Goal: Task Accomplishment & Management: Complete application form

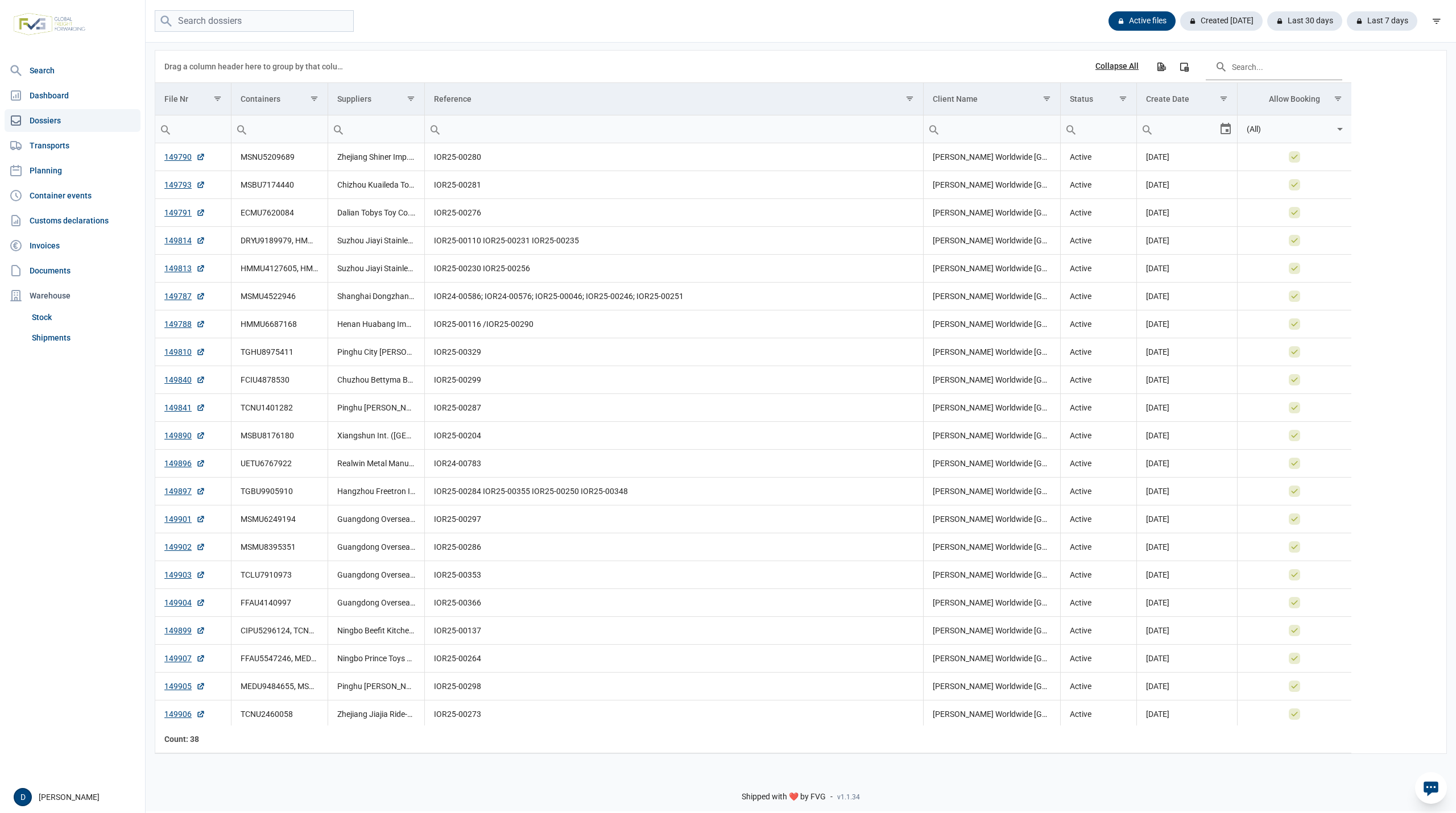
click at [40, 121] on link "Dossiers" at bounding box center [72, 120] width 136 height 22
click at [262, 21] on input "search" at bounding box center [254, 22] width 199 height 22
paste input "HMMU4127605"
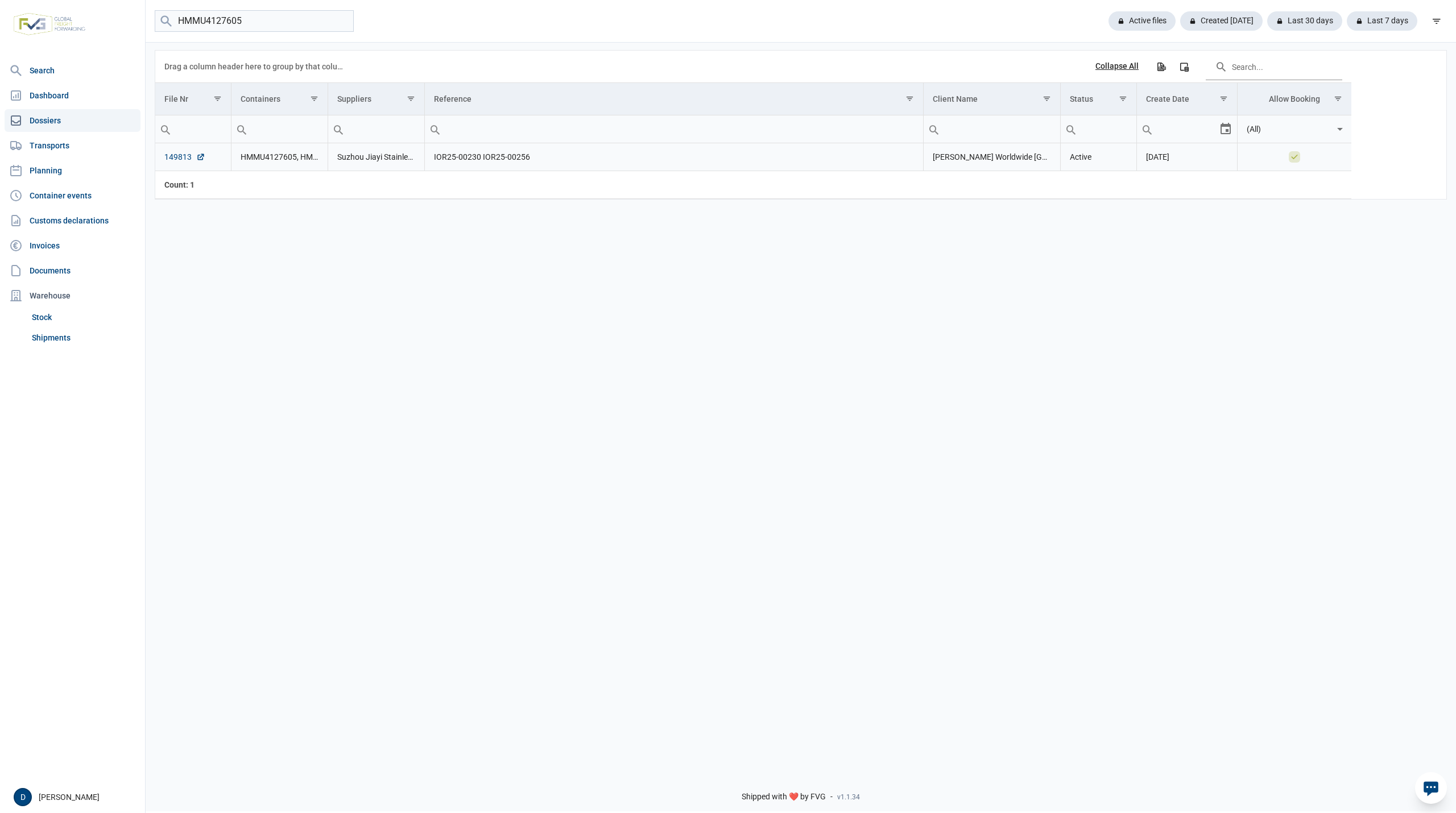
click at [176, 160] on link "149813" at bounding box center [185, 157] width 41 height 11
drag, startPoint x: 248, startPoint y: 15, endPoint x: 114, endPoint y: 33, distance: 135.2
click at [114, 33] on div "Search Dashboard Dossiers Transports Planning Container events Customs declarat…" at bounding box center [728, 404] width 1456 height 813
paste input "TGHU8975411"
type input "TGHU8975411"
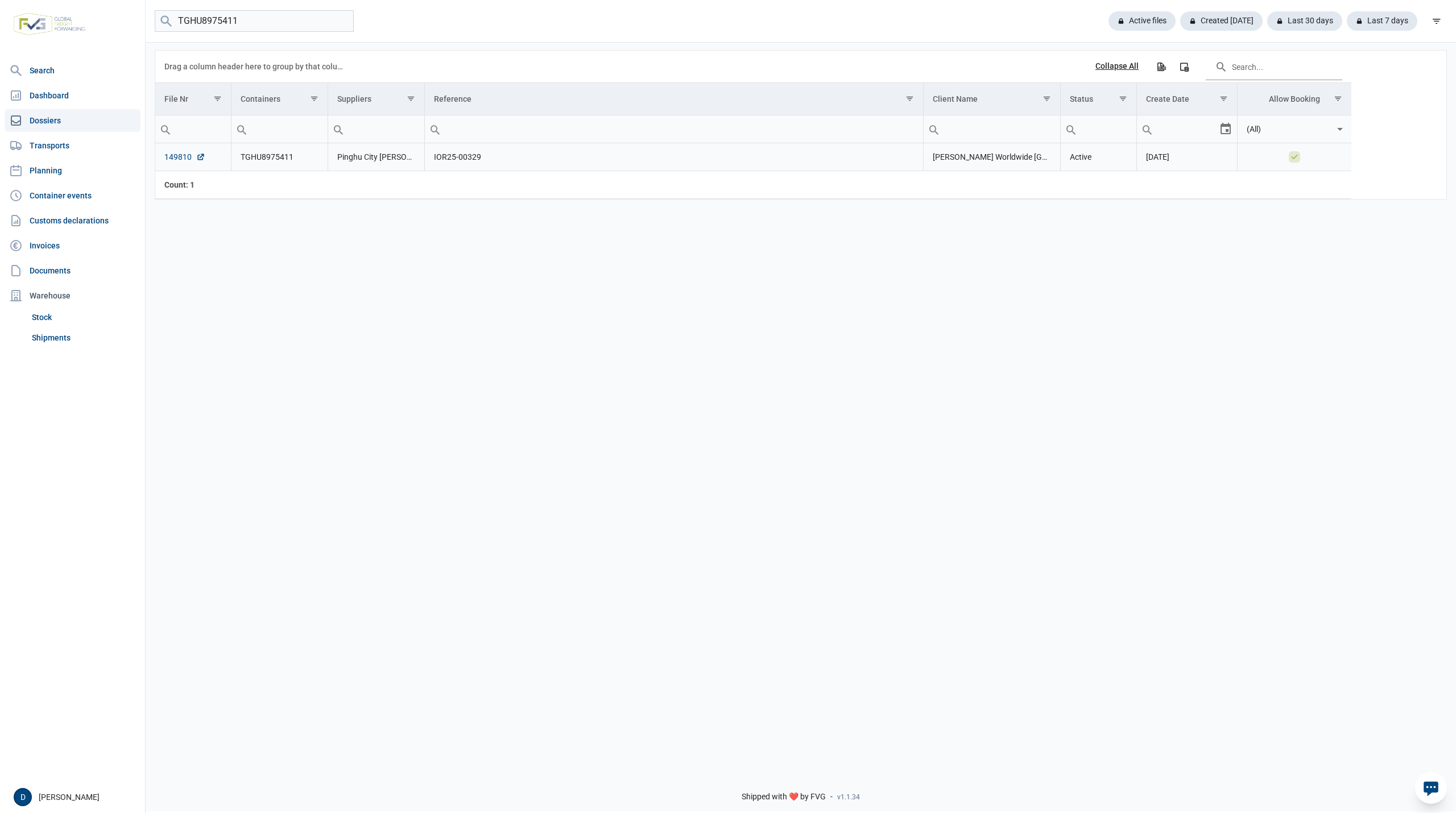
click at [170, 158] on link "149810" at bounding box center [185, 157] width 41 height 11
drag, startPoint x: 252, startPoint y: 21, endPoint x: 108, endPoint y: 33, distance: 144.5
click at [108, 33] on div "Search Dashboard Dossiers Transports Planning Container events Customs declarat…" at bounding box center [728, 404] width 1456 height 813
paste input "HMMU4129491"
type input "HMMU4129491"
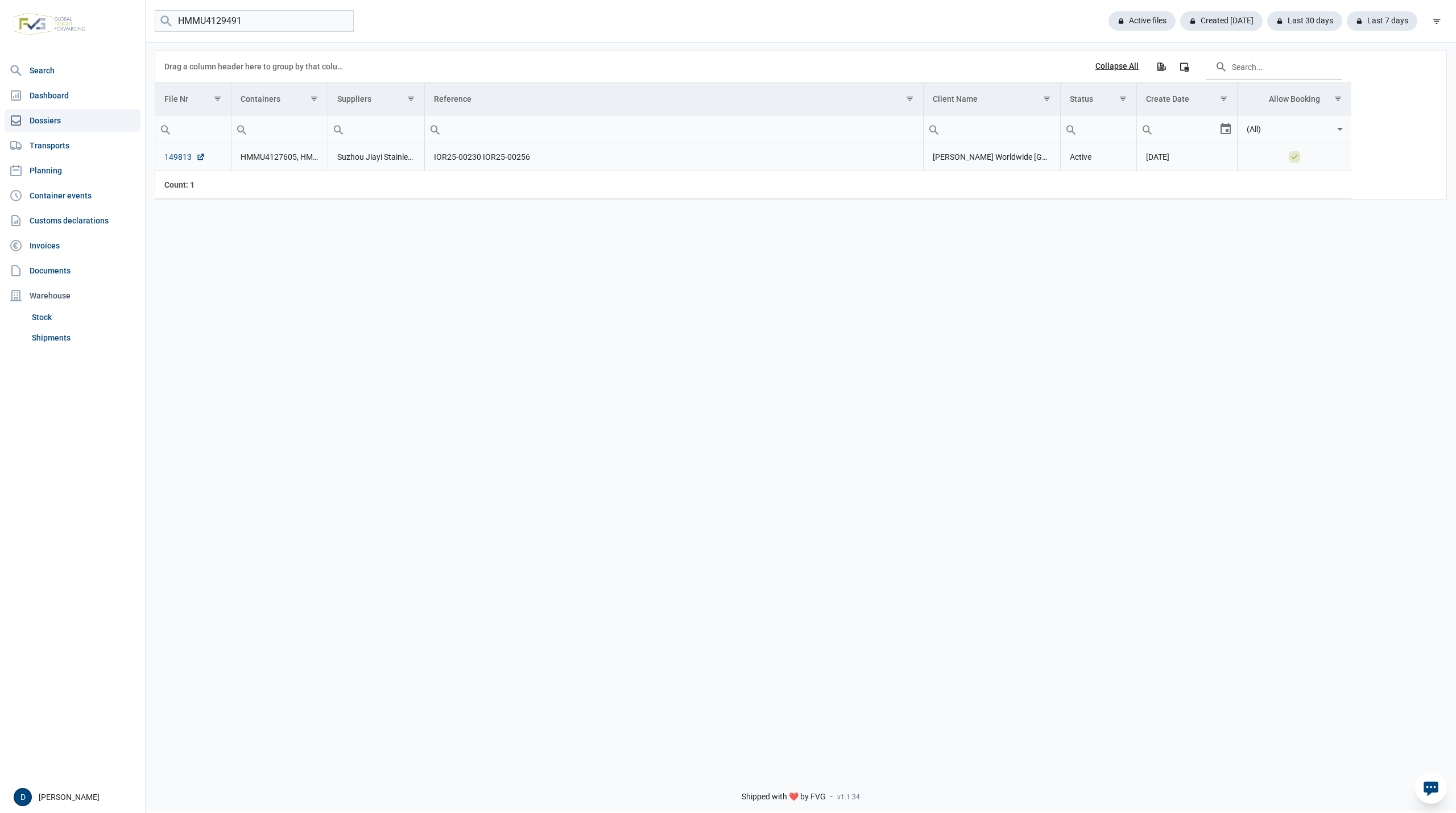
click at [177, 160] on link "149813" at bounding box center [185, 157] width 41 height 11
drag, startPoint x: 276, startPoint y: 26, endPoint x: 103, endPoint y: 38, distance: 173.4
click at [103, 38] on div "Search Dashboard Dossiers Transports Planning Container events Customs declarat…" at bounding box center [728, 404] width 1456 height 813
paste input "FCIU4878530"
click at [179, 158] on link "149840" at bounding box center [185, 157] width 41 height 11
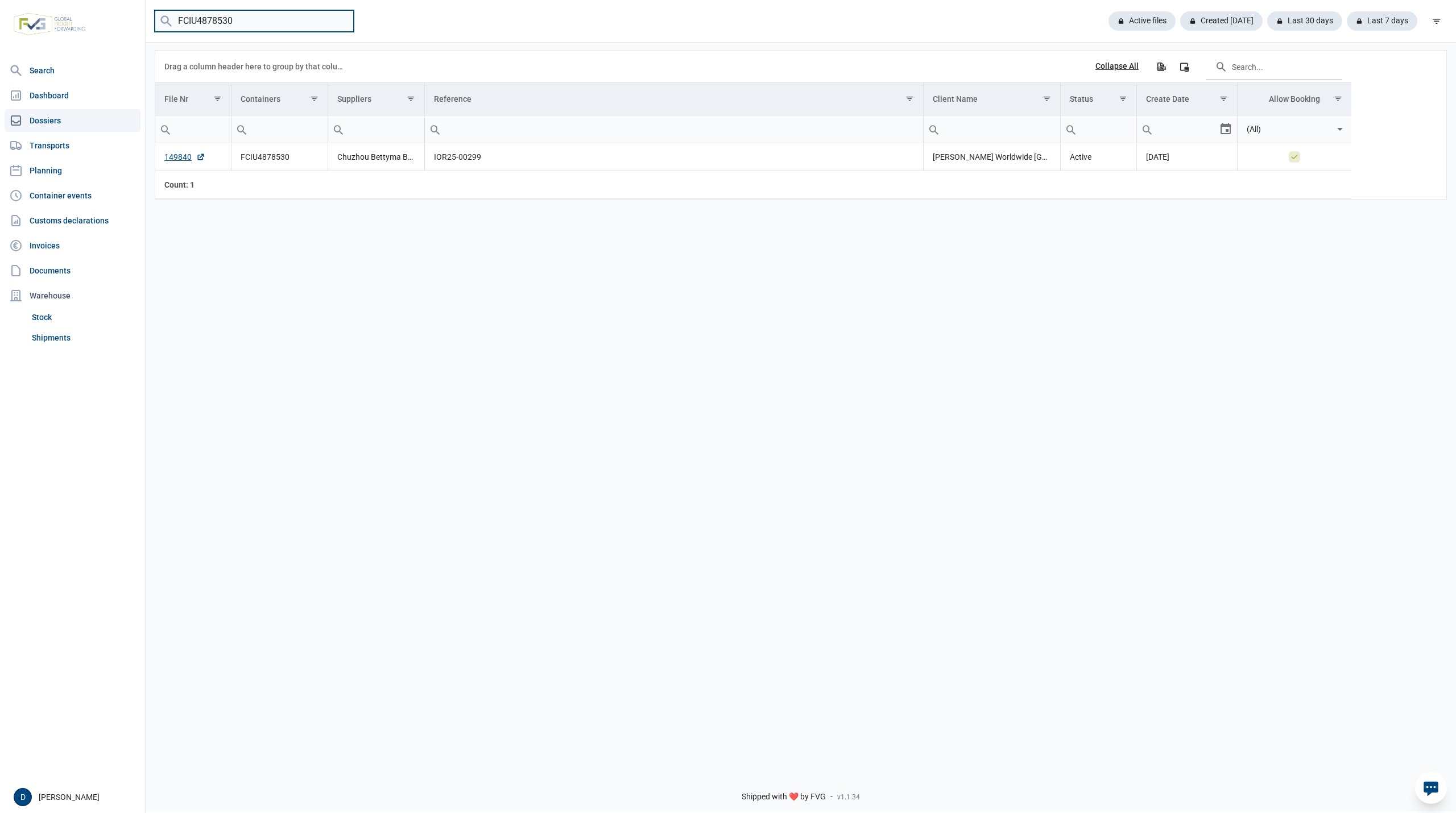
drag, startPoint x: 244, startPoint y: 21, endPoint x: 86, endPoint y: 37, distance: 158.8
click at [86, 37] on div "Search Dashboard Dossiers Transports Planning Container events Customs declarat…" at bounding box center [728, 404] width 1456 height 813
paste input "MSDU7160382"
click at [174, 156] on link "149486" at bounding box center [185, 157] width 41 height 11
drag, startPoint x: 256, startPoint y: 16, endPoint x: 84, endPoint y: 24, distance: 172.2
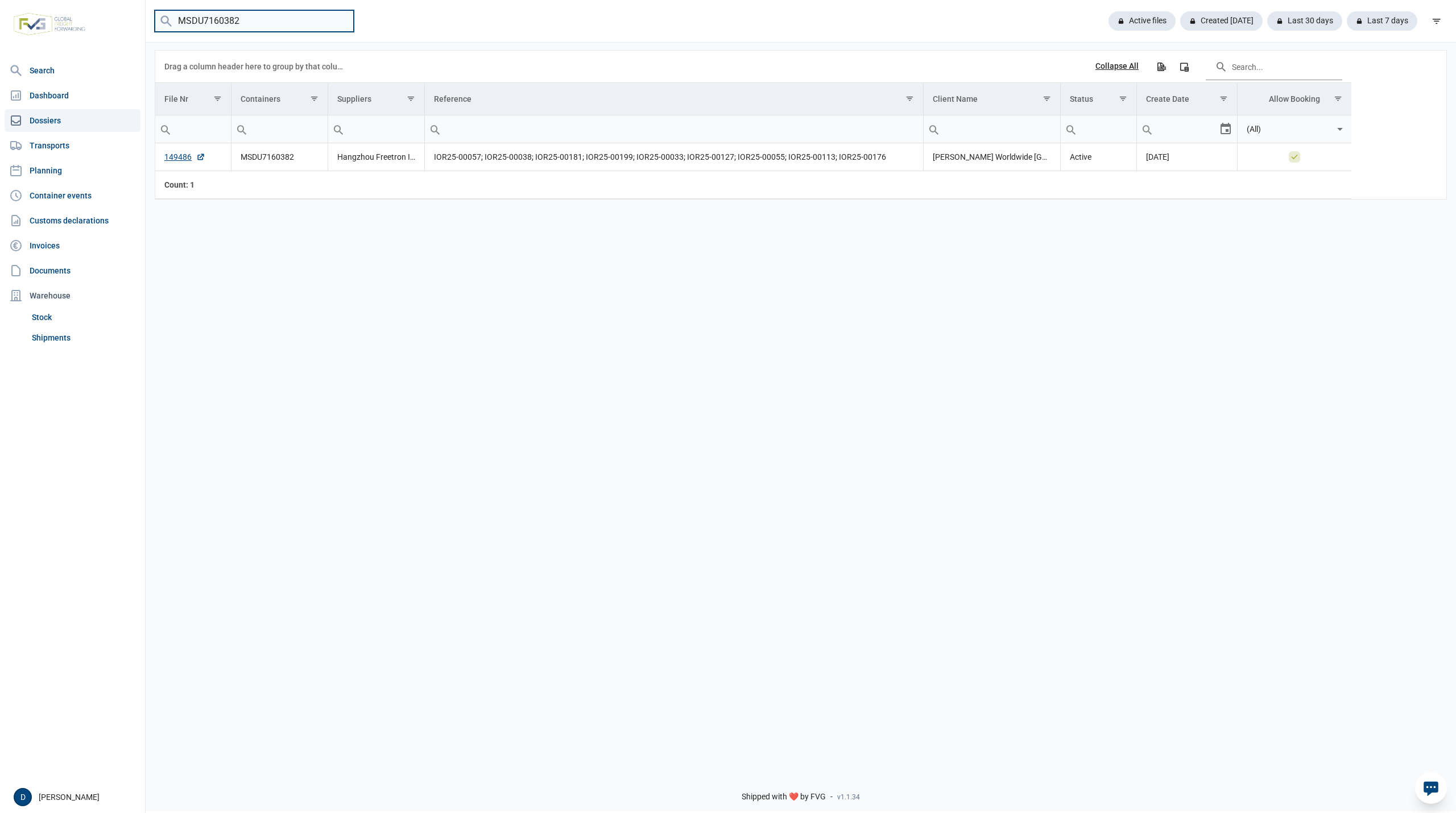
click at [98, 22] on div "Search Dashboard Dossiers Transports Planning Container events Customs declarat…" at bounding box center [728, 404] width 1456 height 813
type input "HMMU6687168"
click at [167, 157] on link "149788" at bounding box center [185, 157] width 41 height 11
click at [166, 160] on link "149788" at bounding box center [185, 157] width 41 height 11
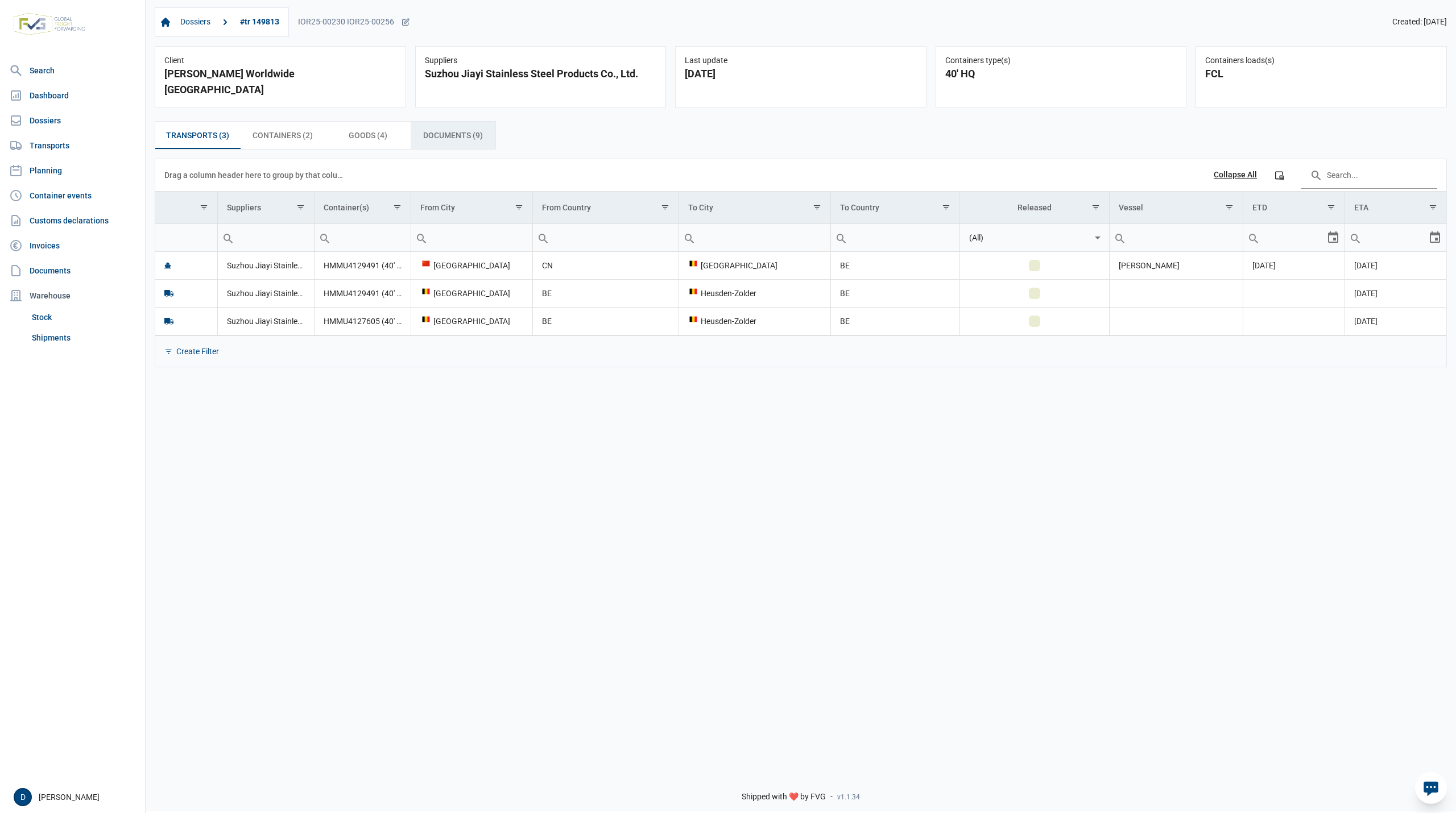
click at [428, 128] on span "Documents (9) Documents (9)" at bounding box center [453, 135] width 59 height 14
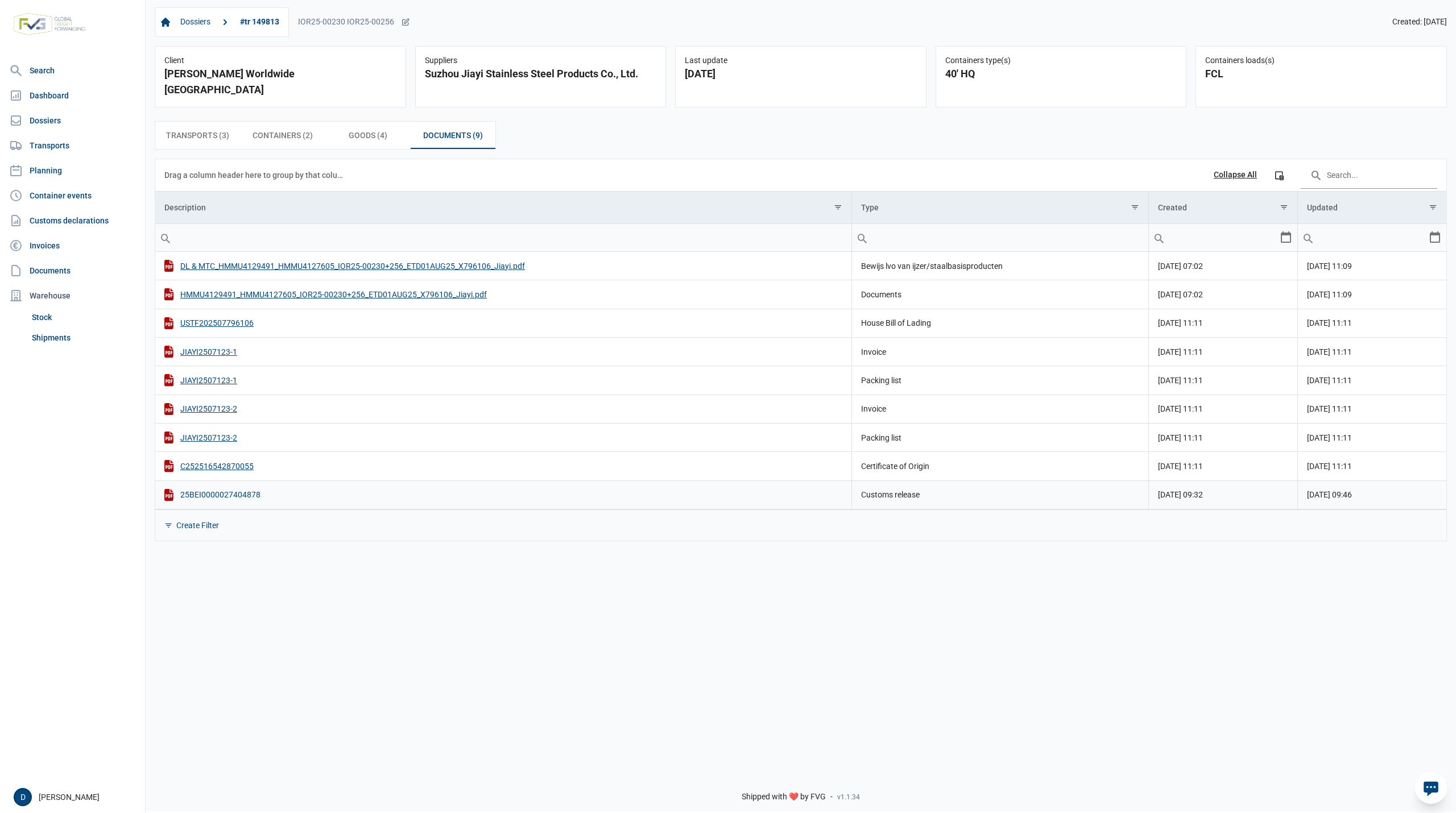
click at [208, 489] on div "25BEI0000027404878" at bounding box center [503, 495] width 678 height 12
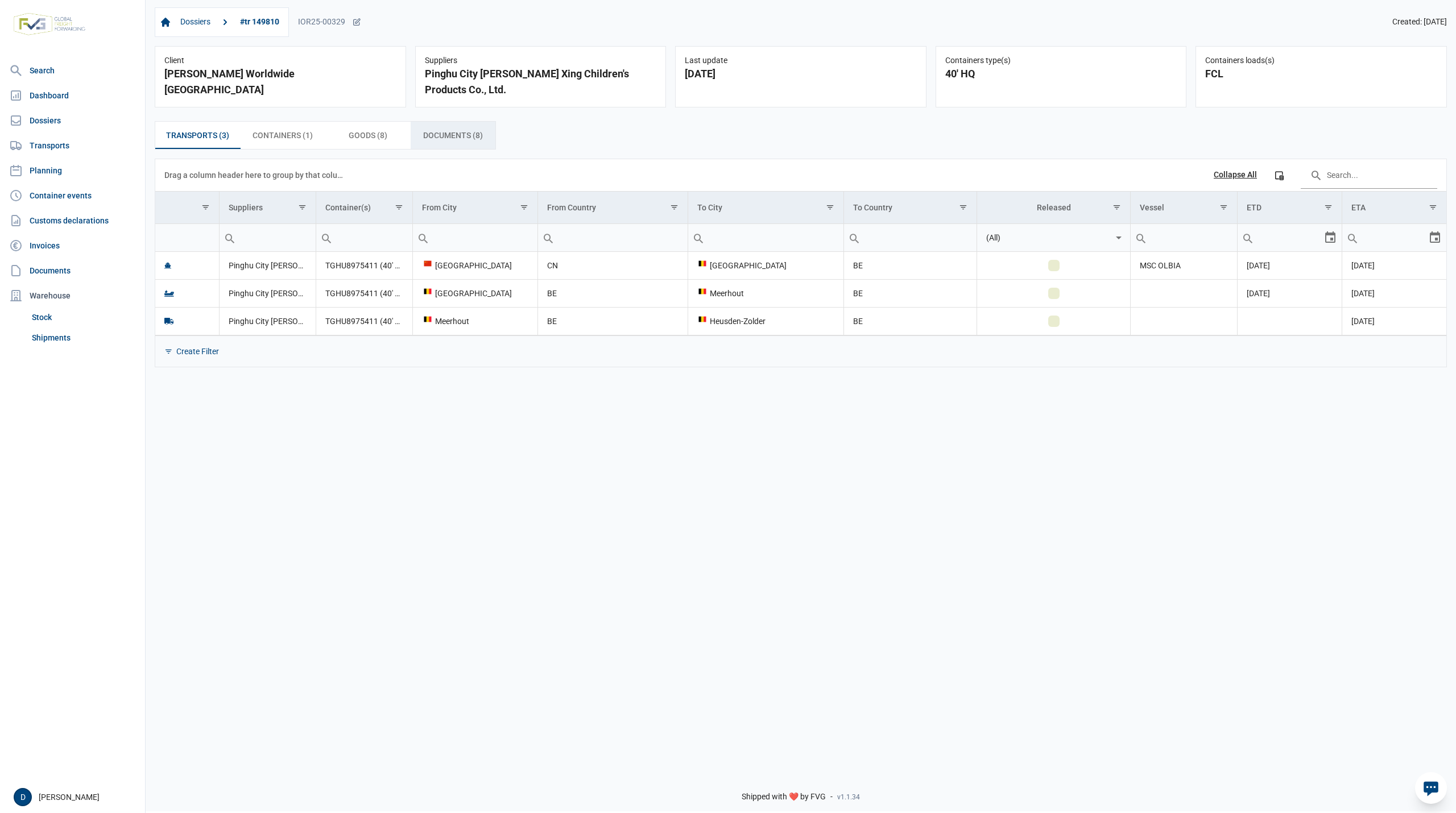
click at [437, 133] on span "Documents (8) Documents (8)" at bounding box center [453, 135] width 59 height 14
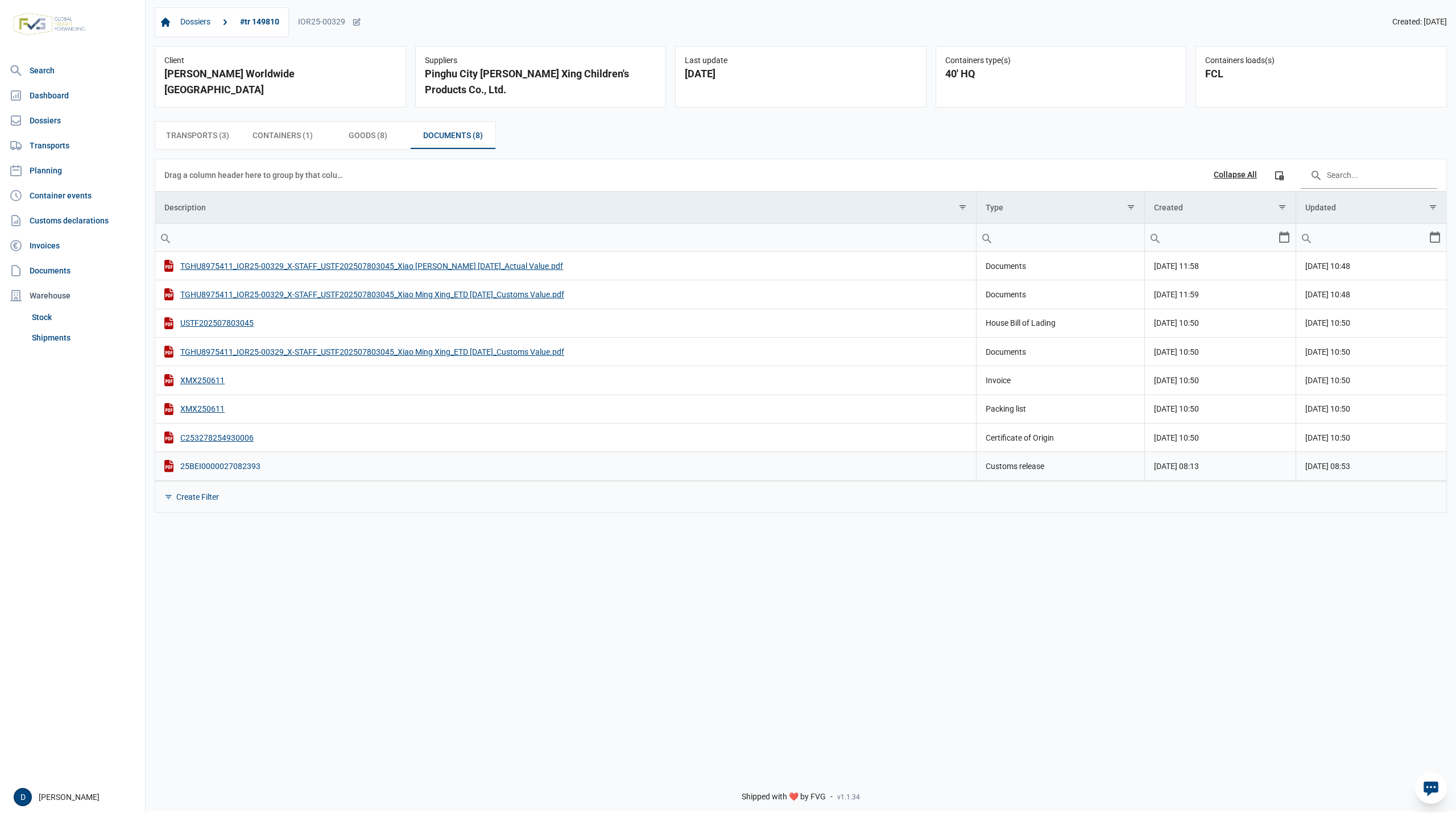
click at [227, 471] on div "25BEI0000027082393" at bounding box center [565, 466] width 803 height 12
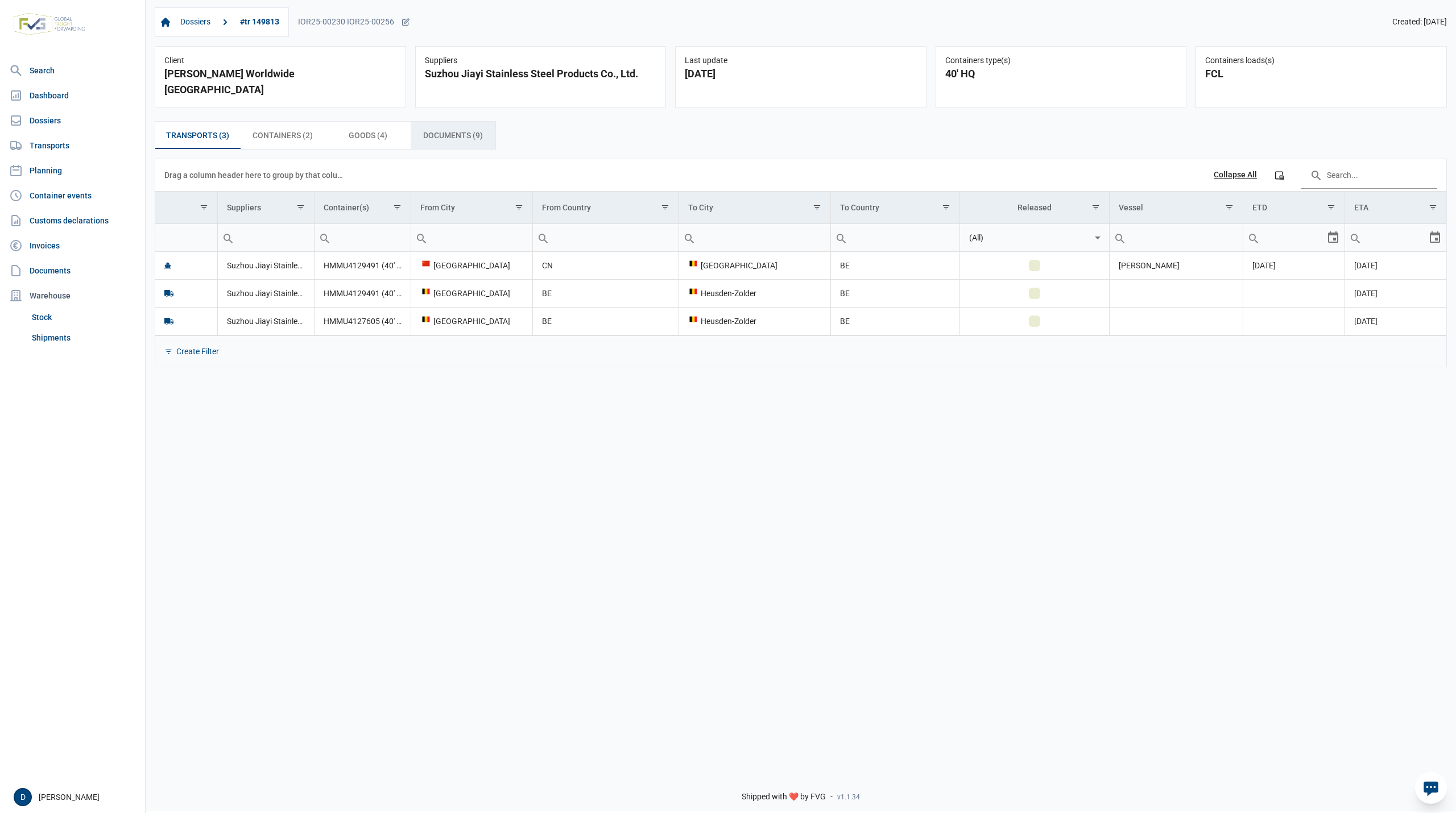
click at [442, 128] on span "Documents (9) Documents (9)" at bounding box center [453, 135] width 59 height 14
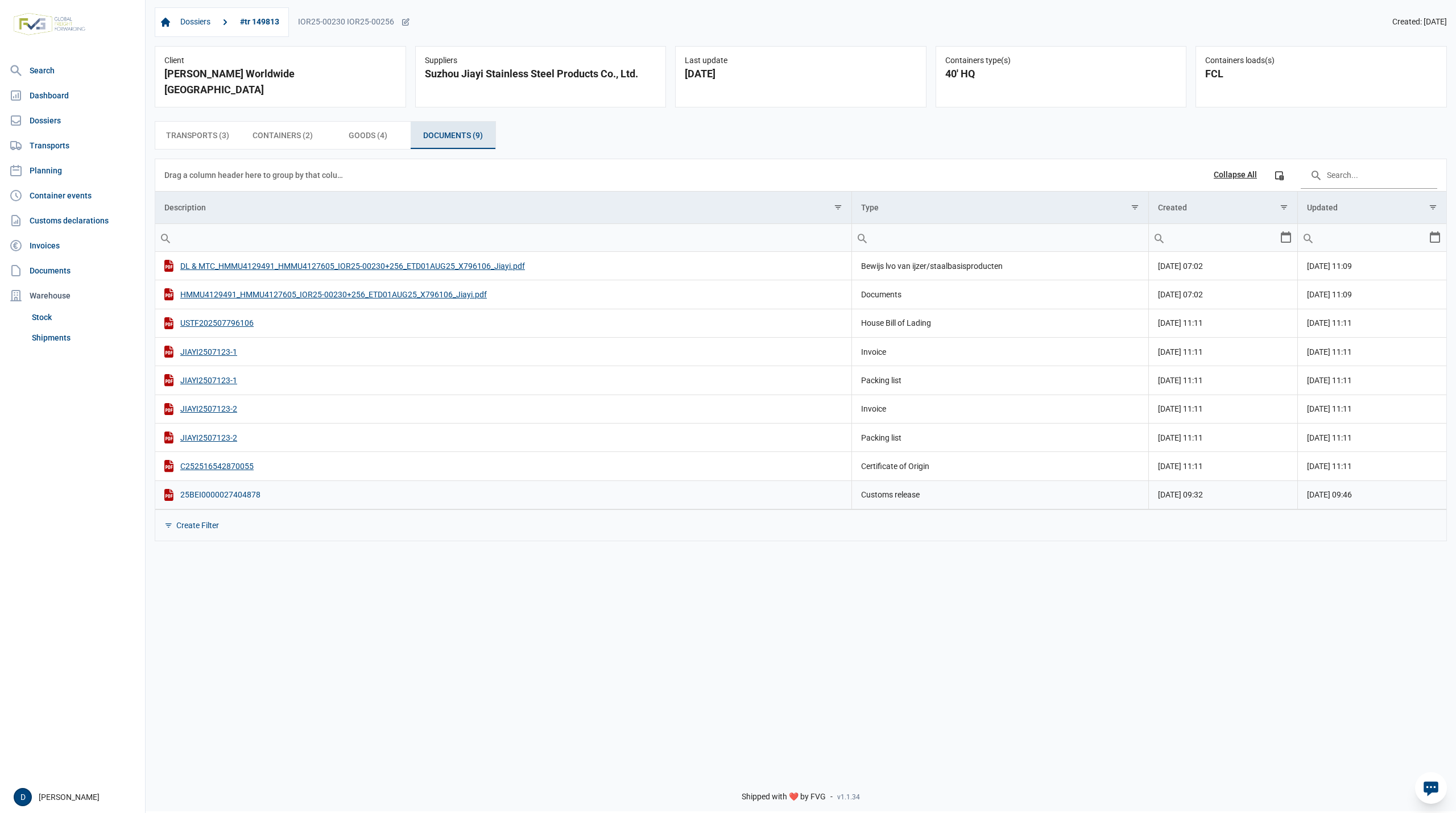
click at [239, 489] on div "25BEI0000027404878" at bounding box center [503, 495] width 678 height 12
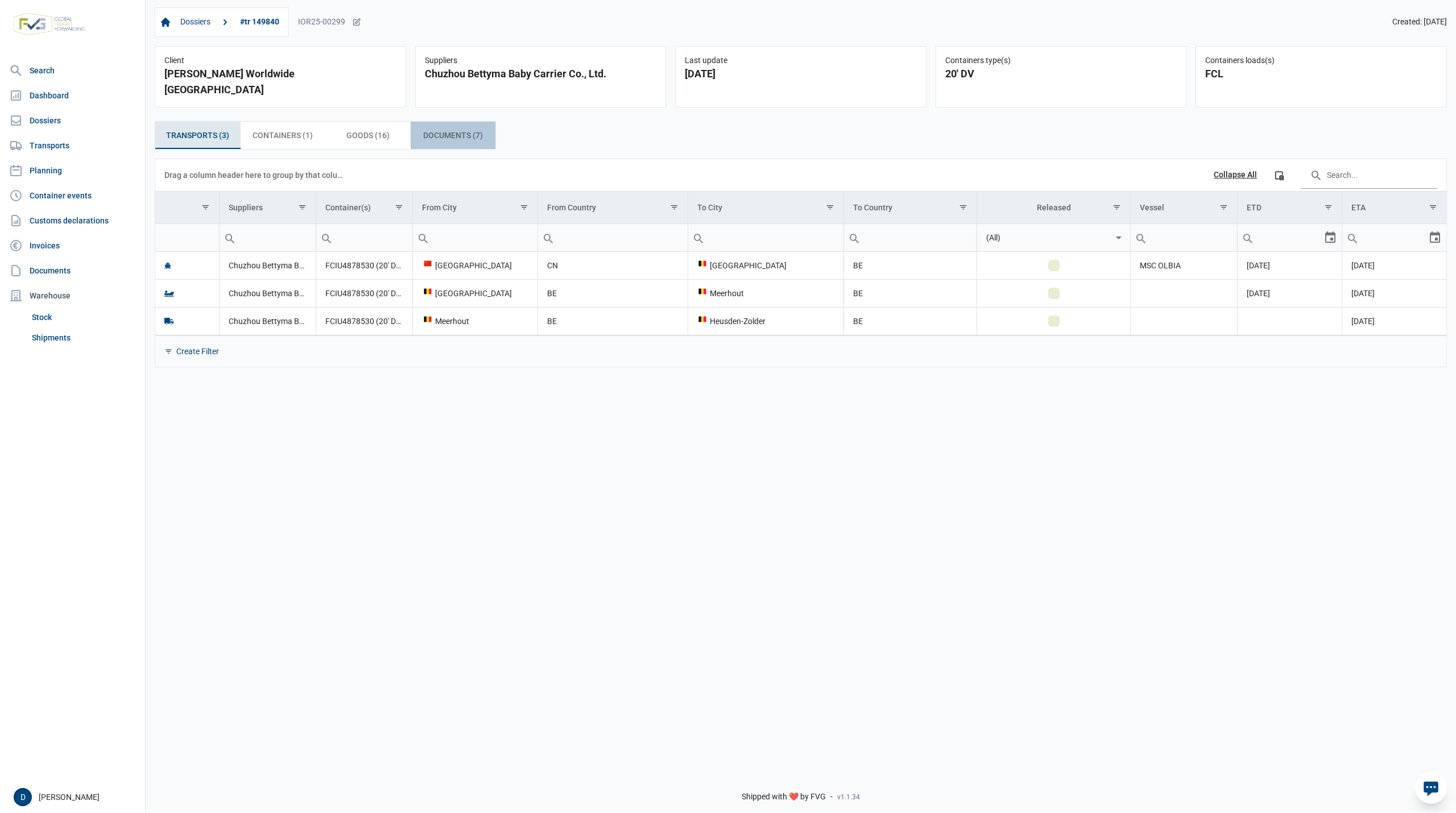
click at [455, 128] on span "Documents (7) Documents (7)" at bounding box center [453, 135] width 59 height 14
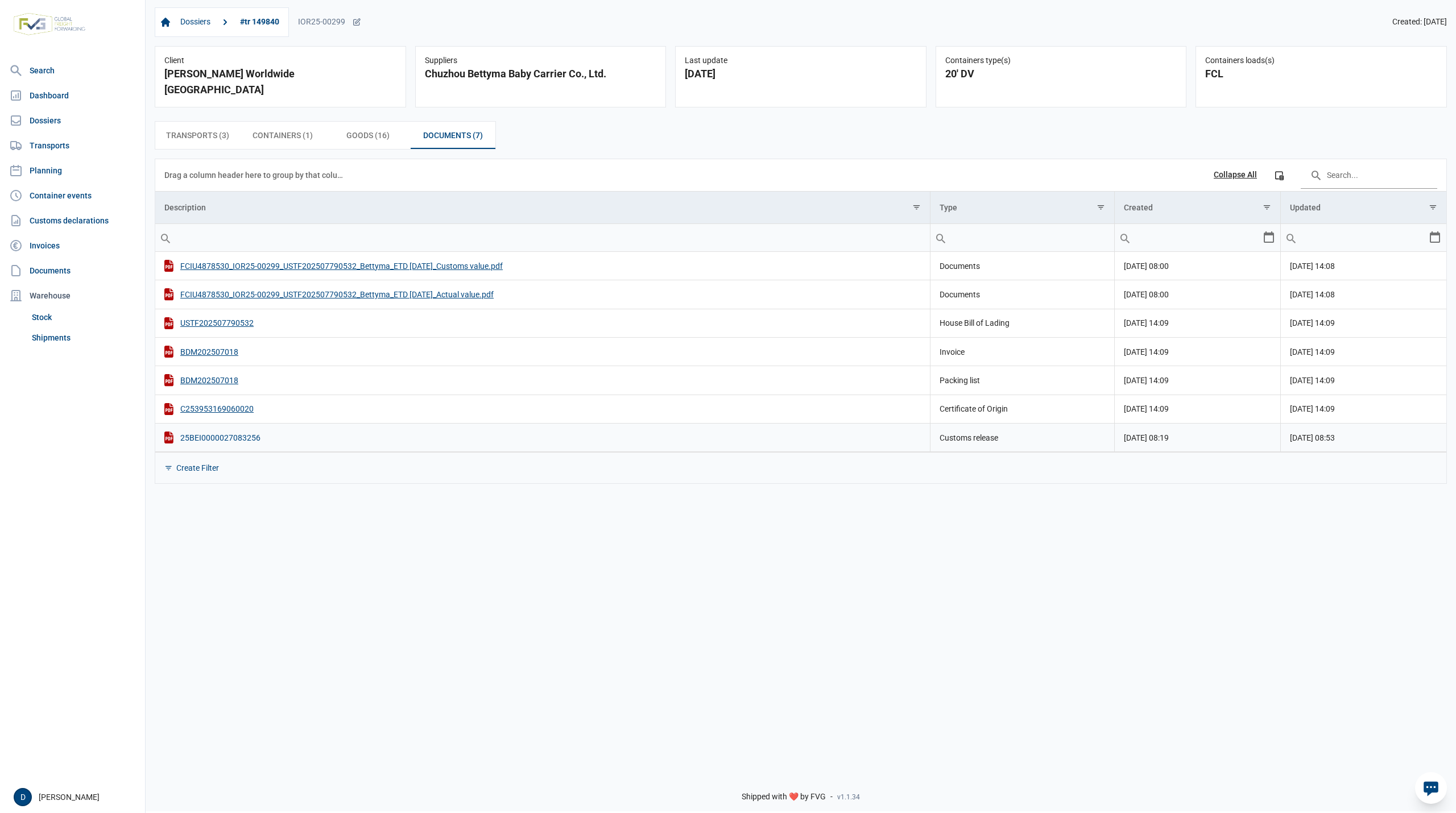
click at [236, 432] on div "25BEI0000027083256" at bounding box center [542, 438] width 756 height 12
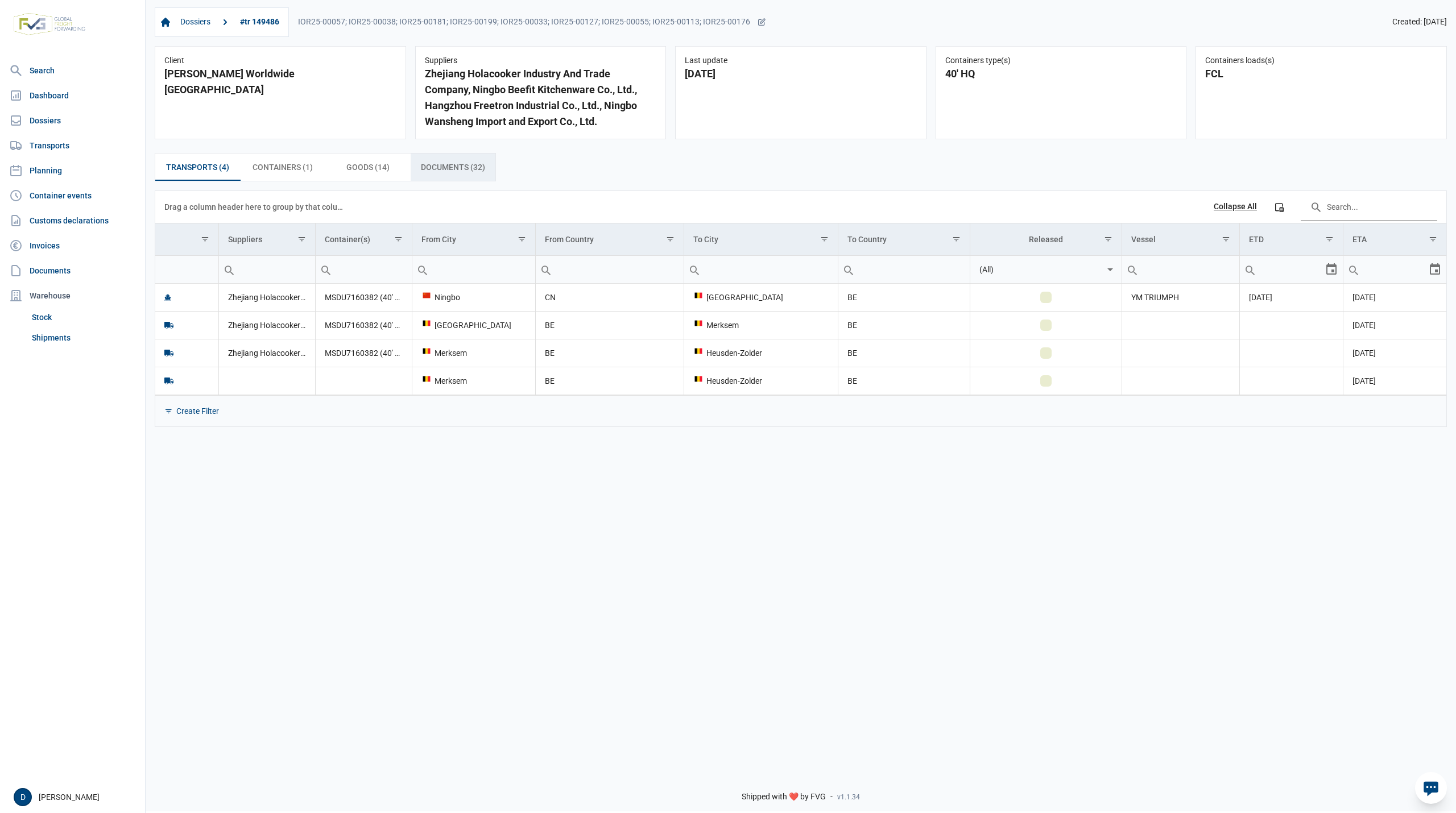
click at [449, 173] on span "Documents (32) Documents (32)" at bounding box center [453, 167] width 65 height 14
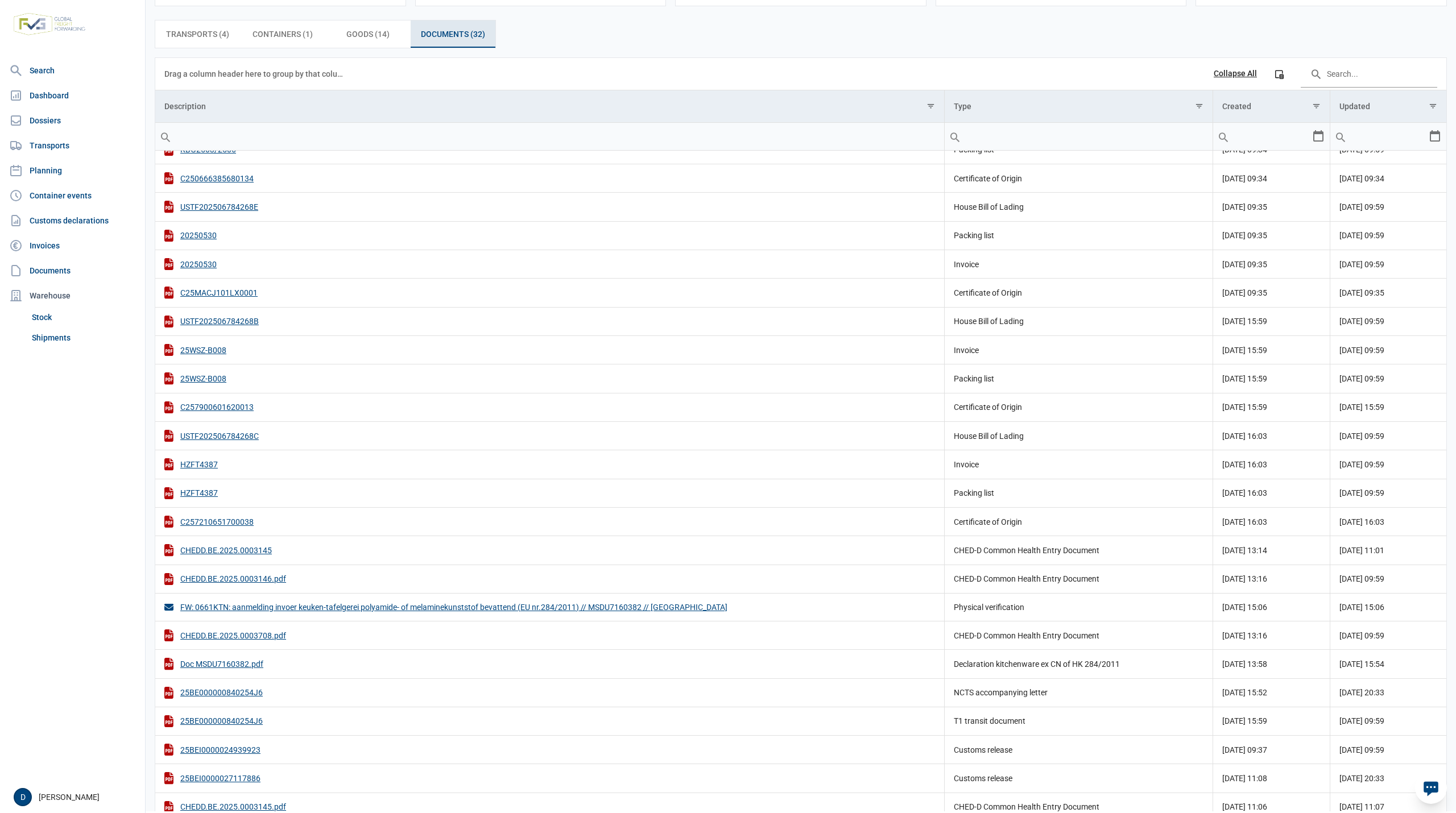
scroll to position [185, 0]
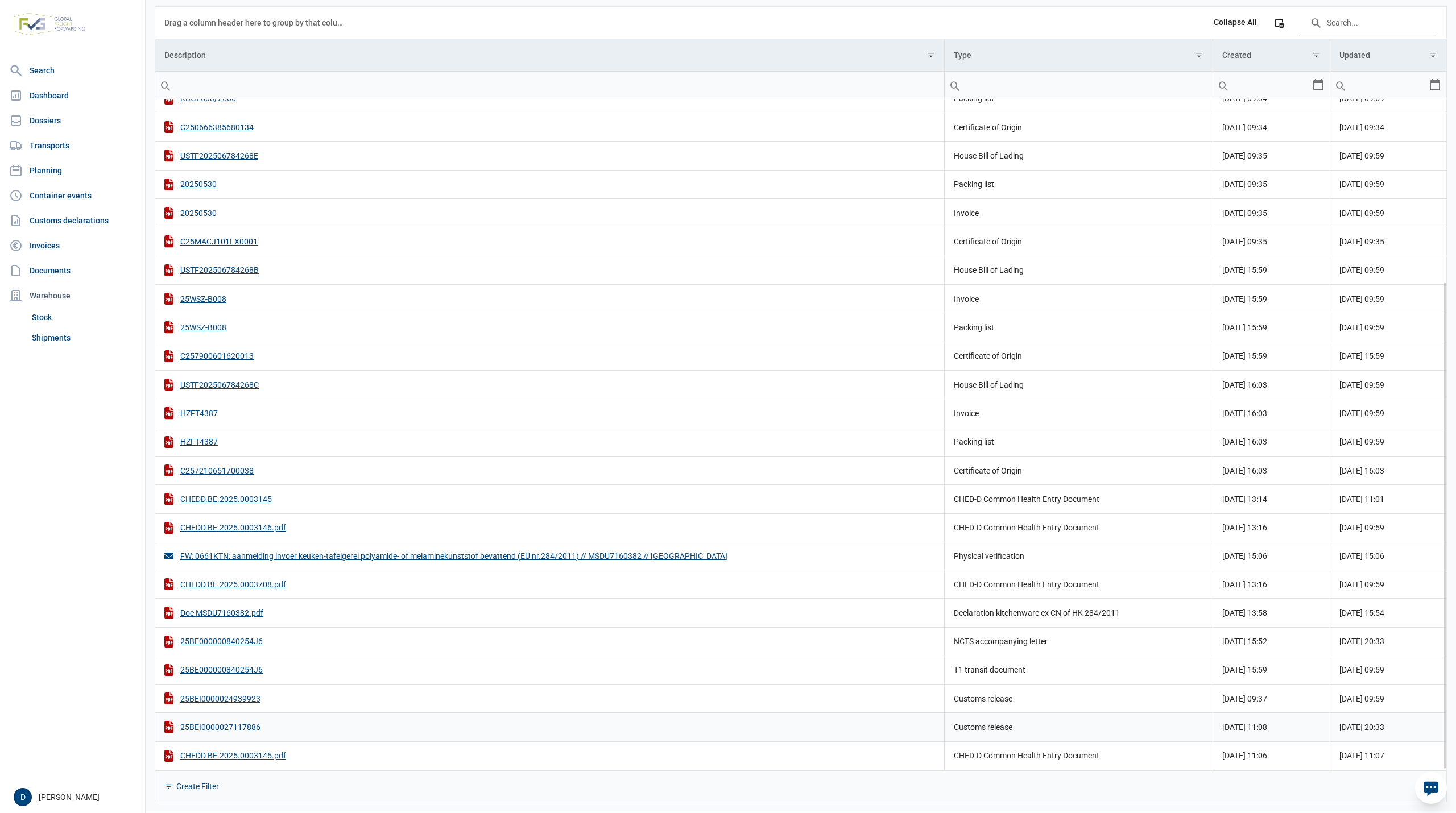
click at [209, 729] on div "25BEI0000027117886" at bounding box center [550, 727] width 771 height 12
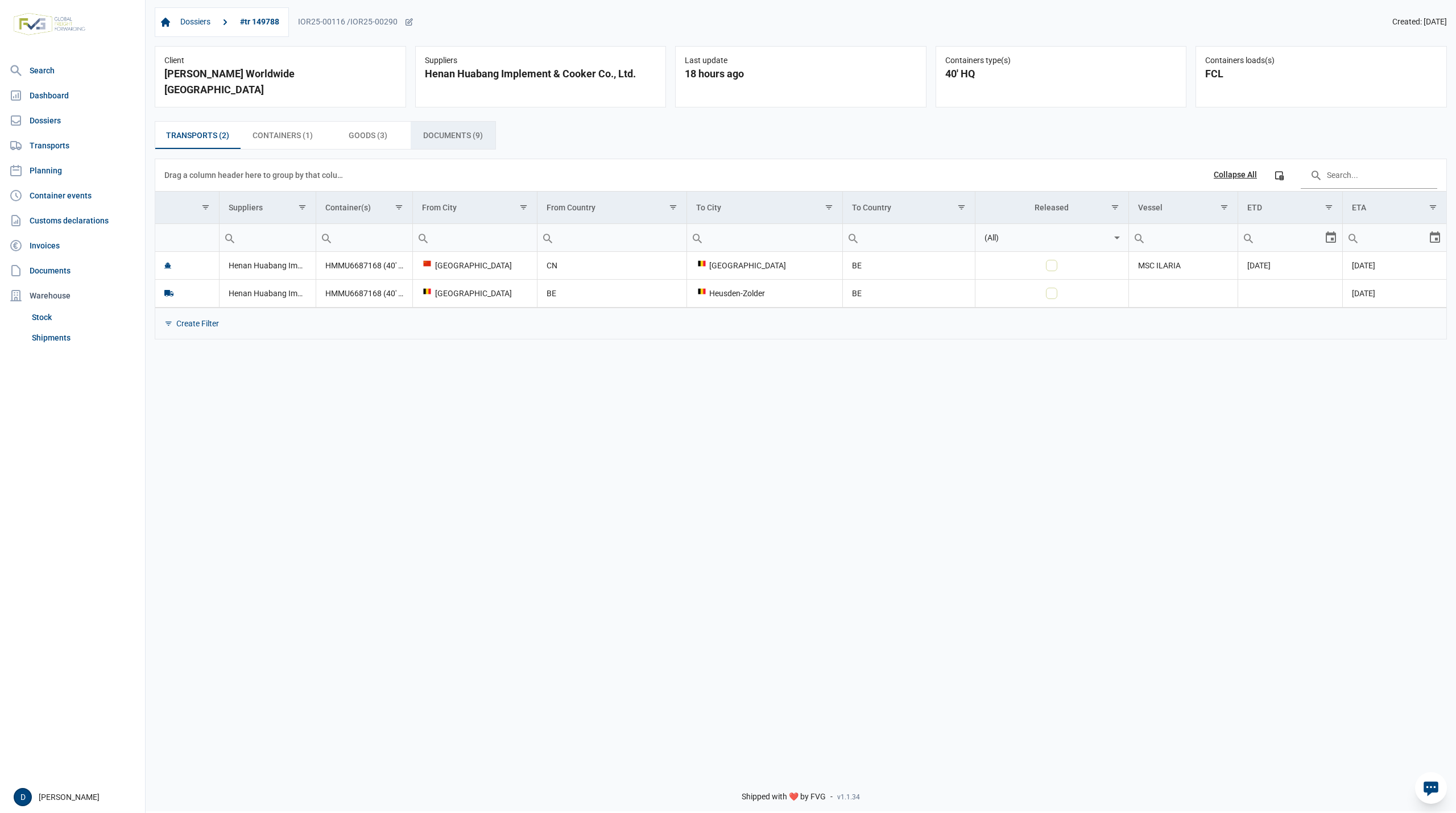
click at [442, 128] on span "Documents (9) Documents (9)" at bounding box center [453, 135] width 59 height 14
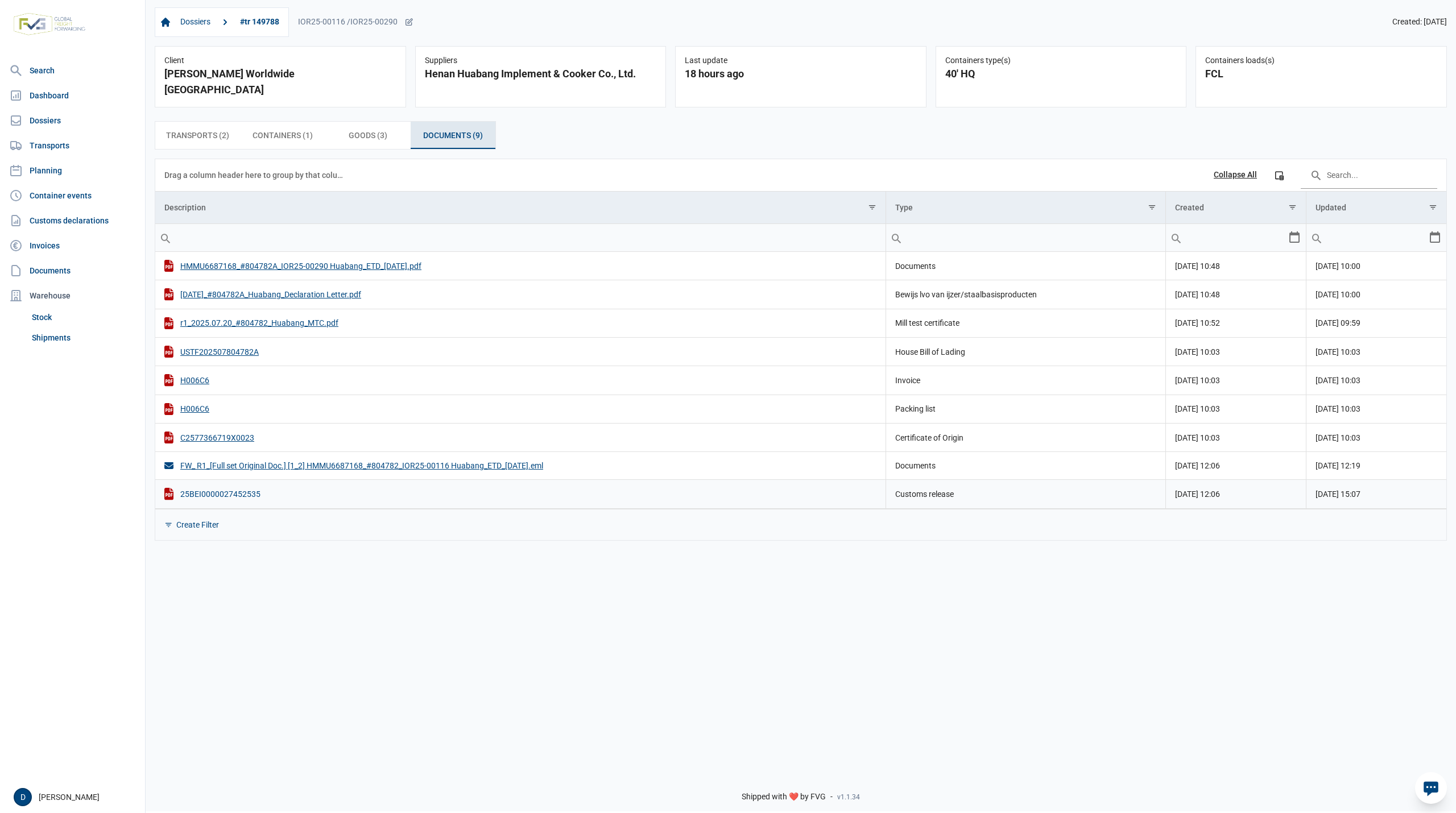
click at [210, 488] on div "25BEI0000027452535" at bounding box center [521, 494] width 713 height 12
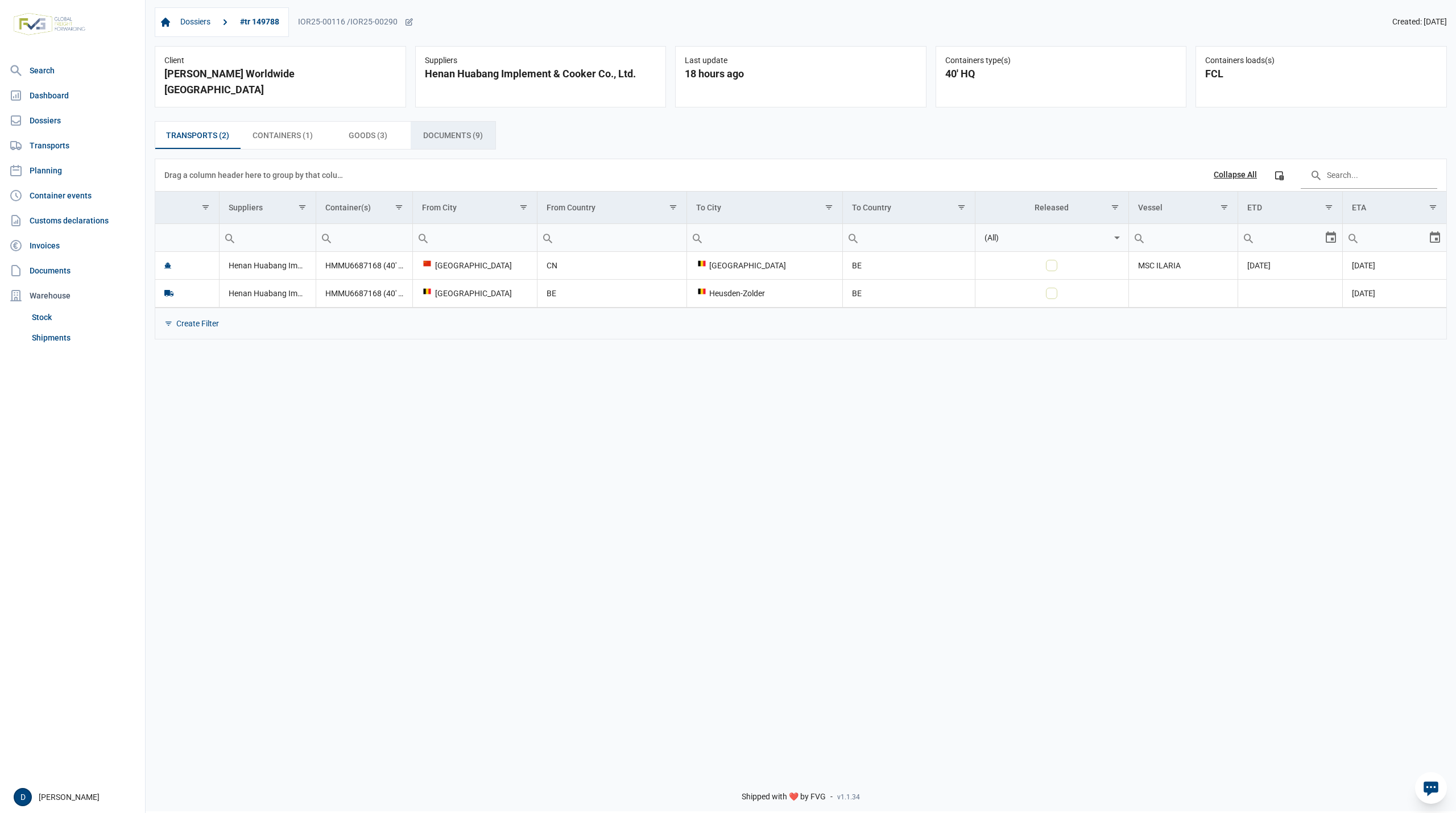
click at [432, 128] on span "Documents (9) Documents (9)" at bounding box center [453, 135] width 59 height 14
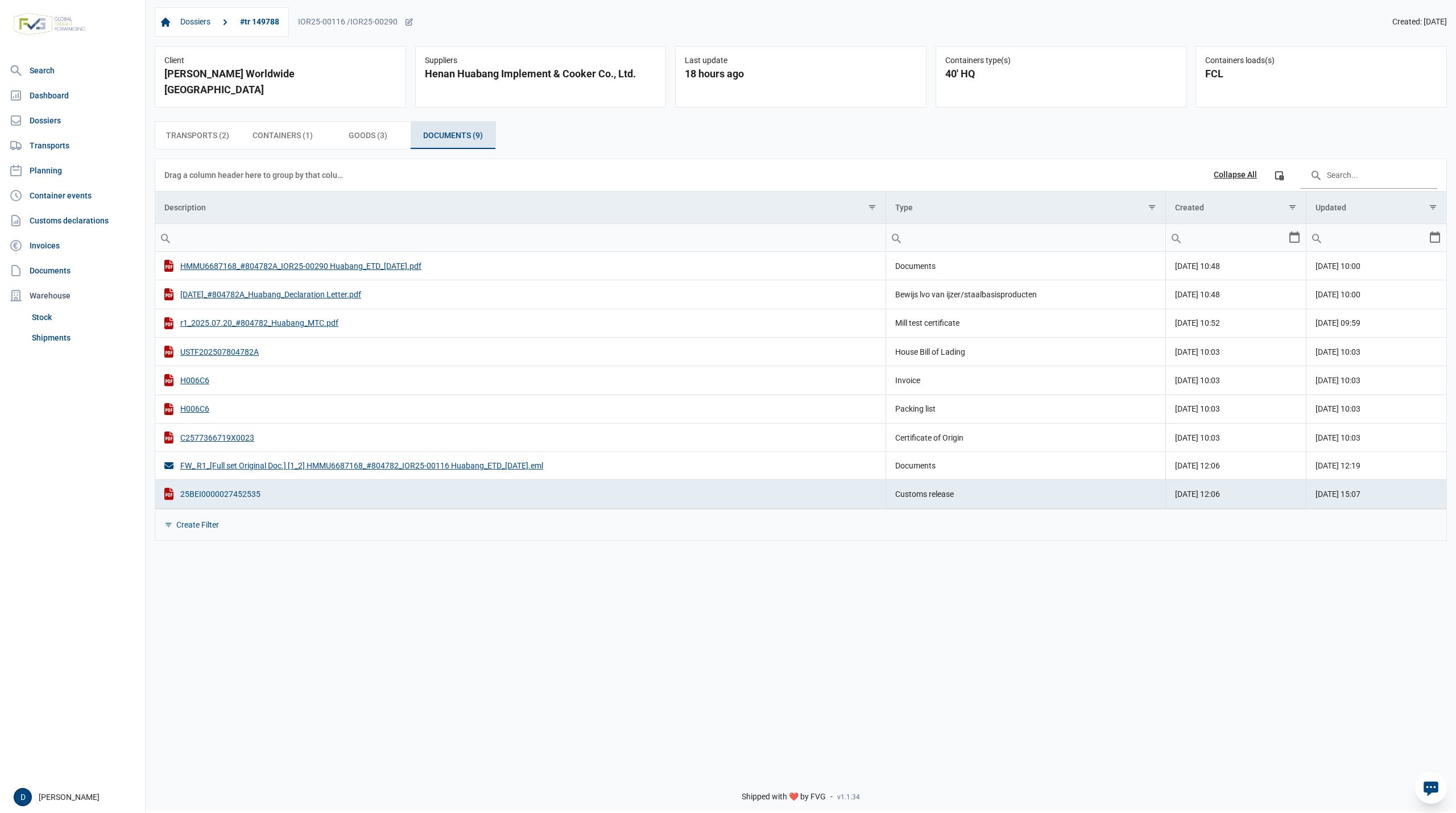
click at [212, 488] on div "25BEI0000027452535" at bounding box center [521, 494] width 713 height 12
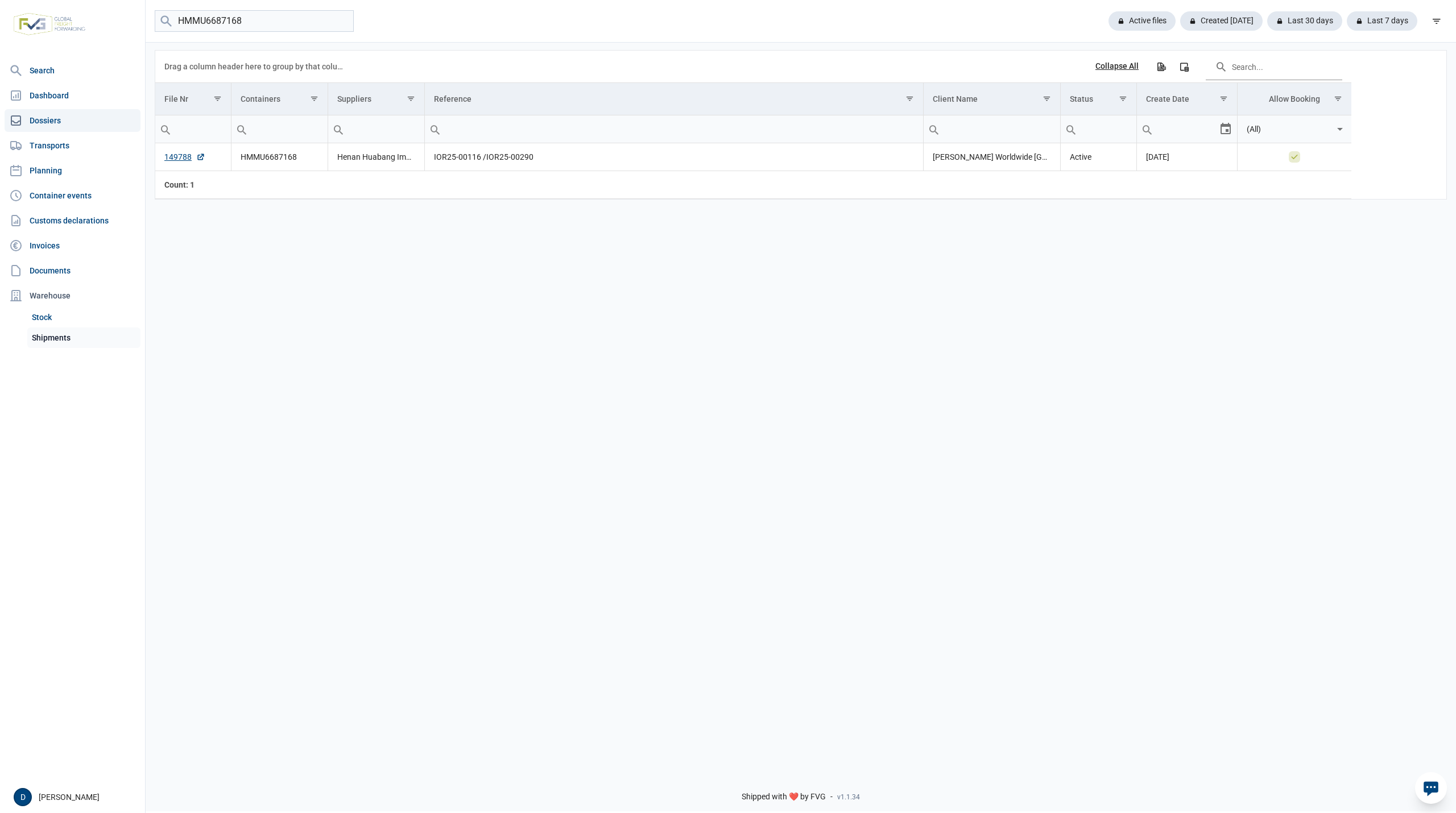
click at [57, 336] on link "Shipments" at bounding box center [84, 338] width 114 height 21
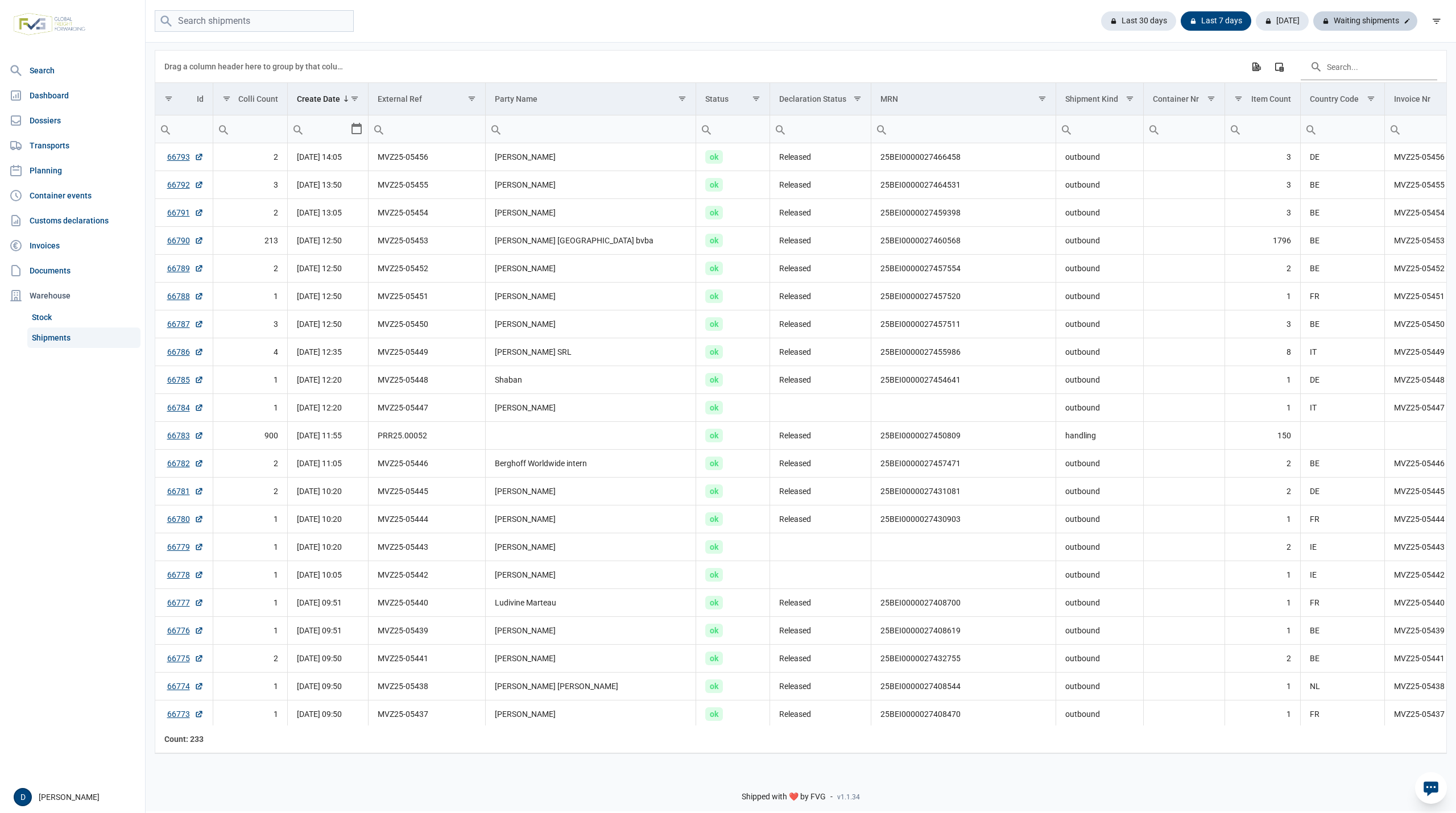
click at [1342, 24] on div "Waiting shipments" at bounding box center [1365, 21] width 104 height 19
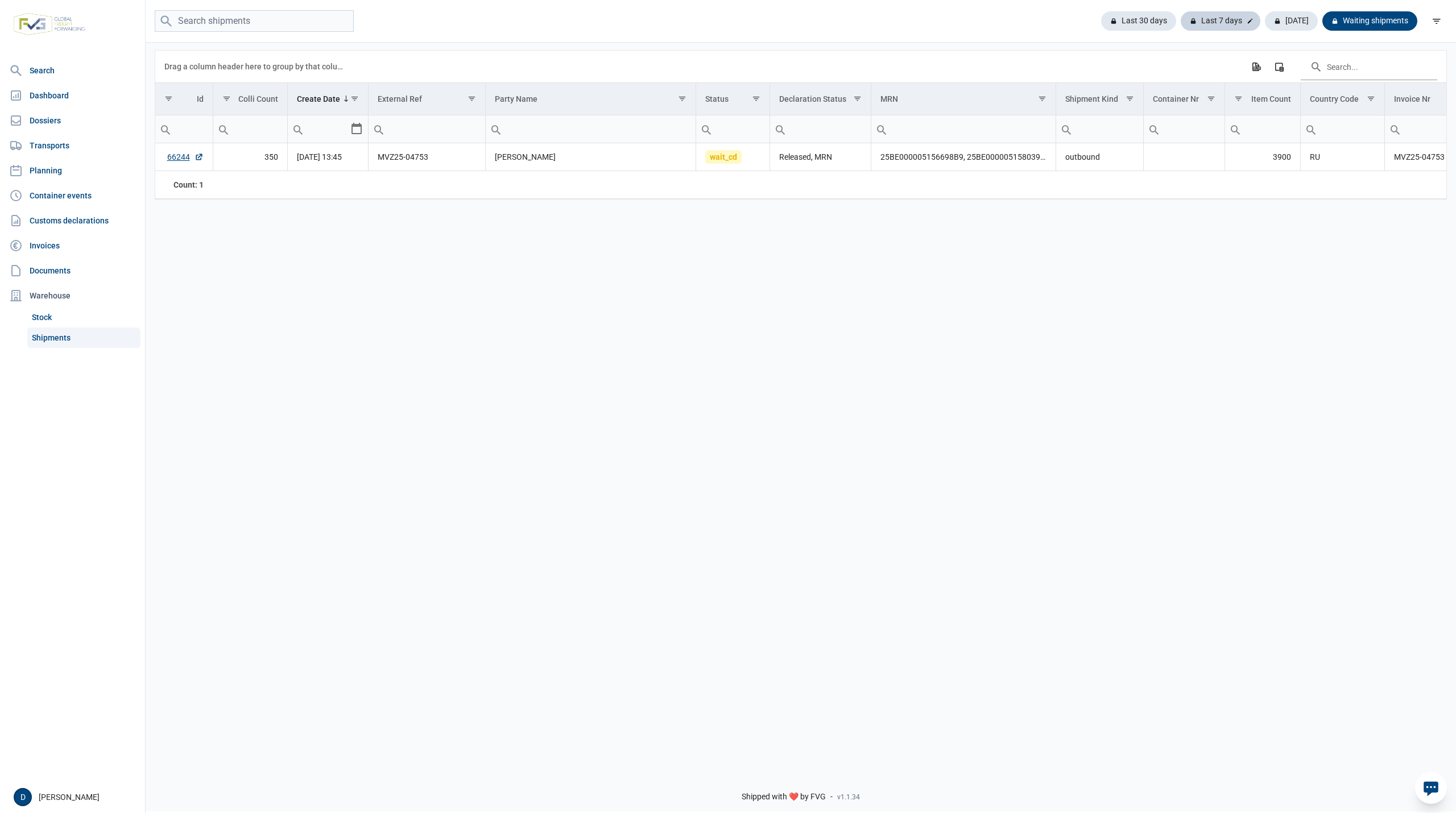
click at [1220, 19] on div "Last 7 days" at bounding box center [1220, 21] width 80 height 19
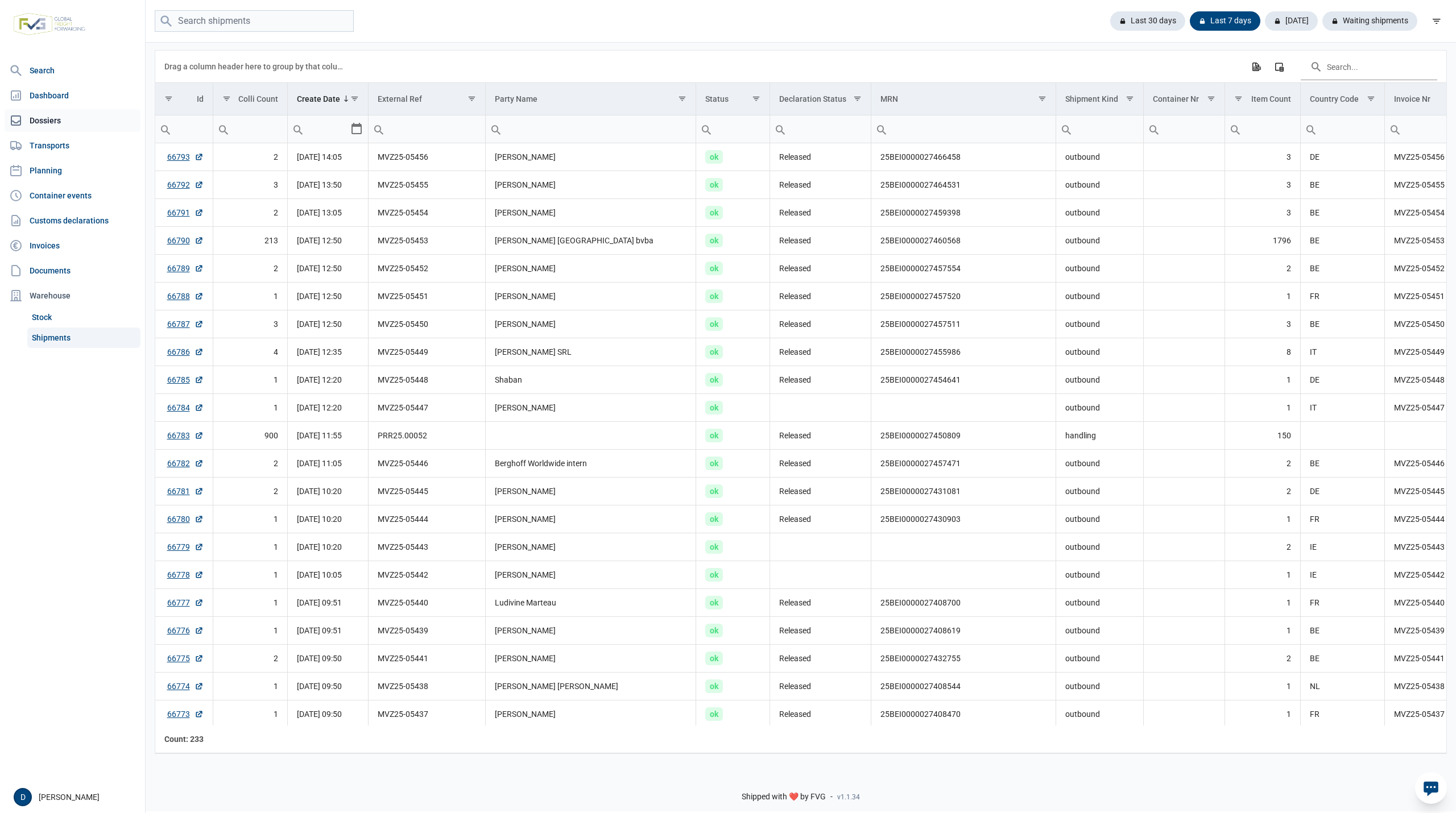
click at [52, 121] on link "Dossiers" at bounding box center [72, 120] width 136 height 22
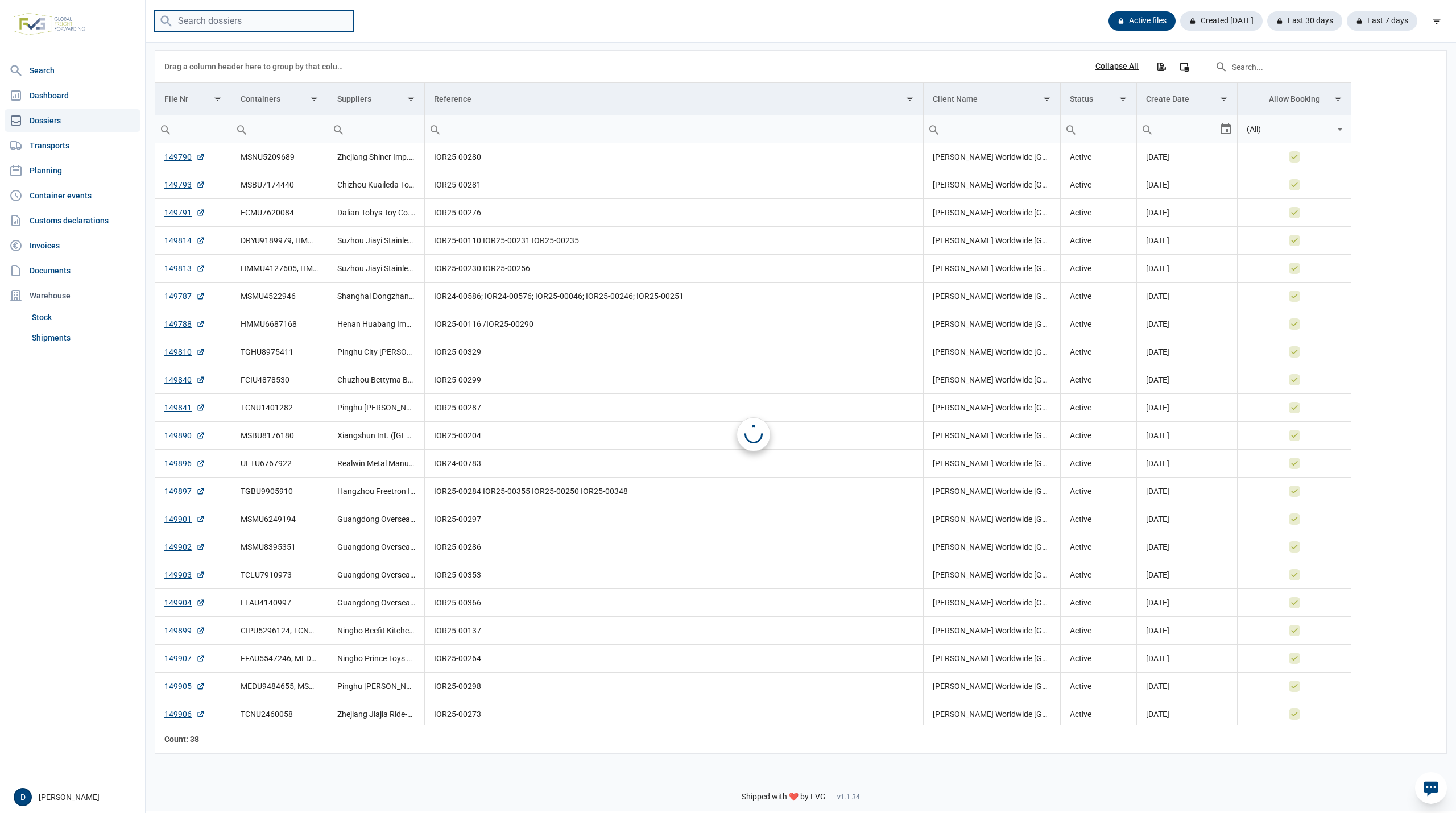
click at [202, 21] on input "search" at bounding box center [254, 22] width 199 height 22
paste input "DFSU663217"
type input "DFSU663217"
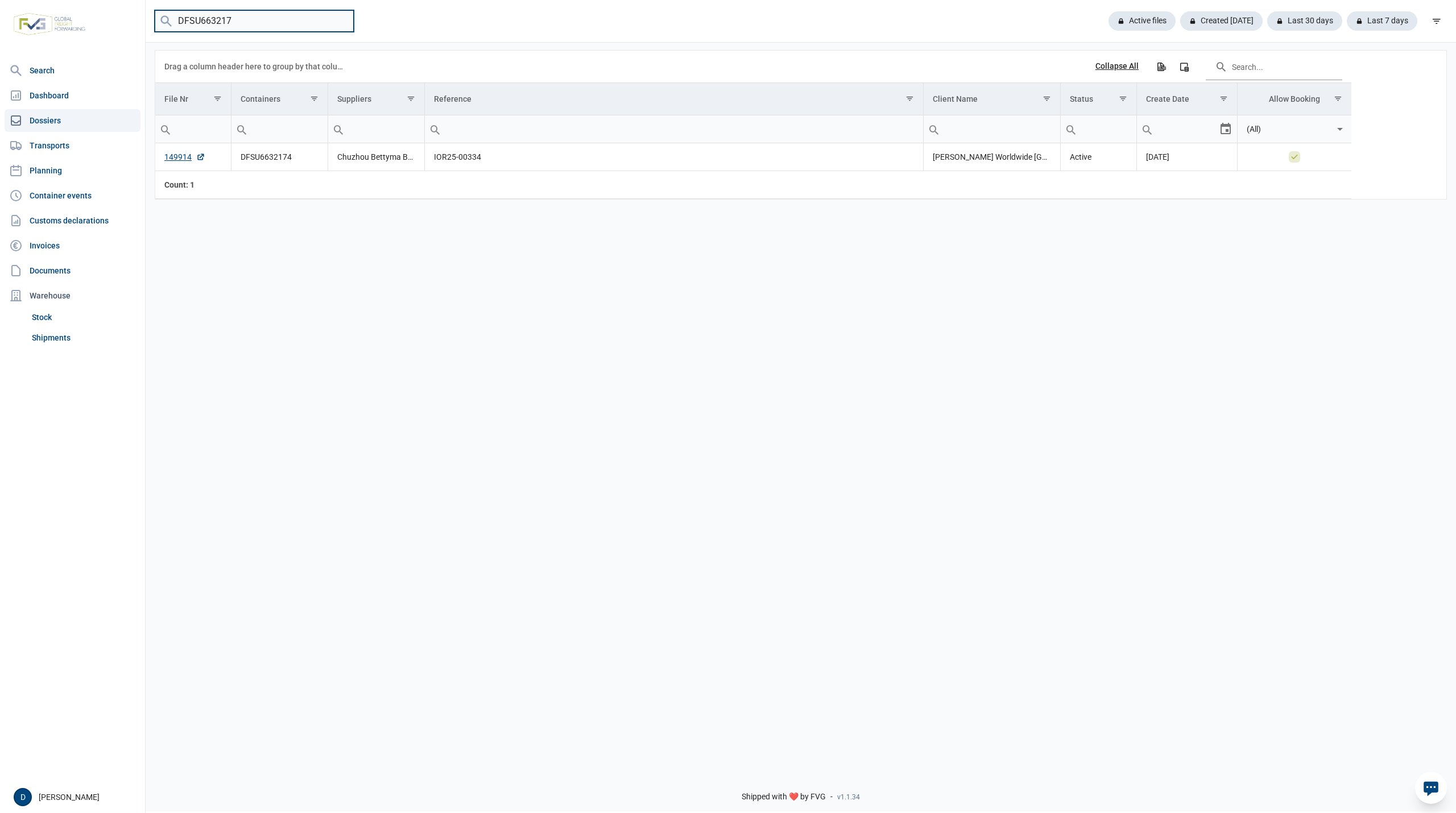
click at [337, 22] on input "DFSU663217" at bounding box center [254, 22] width 199 height 22
click at [340, 19] on input "DFSU663217" at bounding box center [254, 22] width 199 height 22
click at [58, 338] on link "Shipments" at bounding box center [84, 338] width 114 height 21
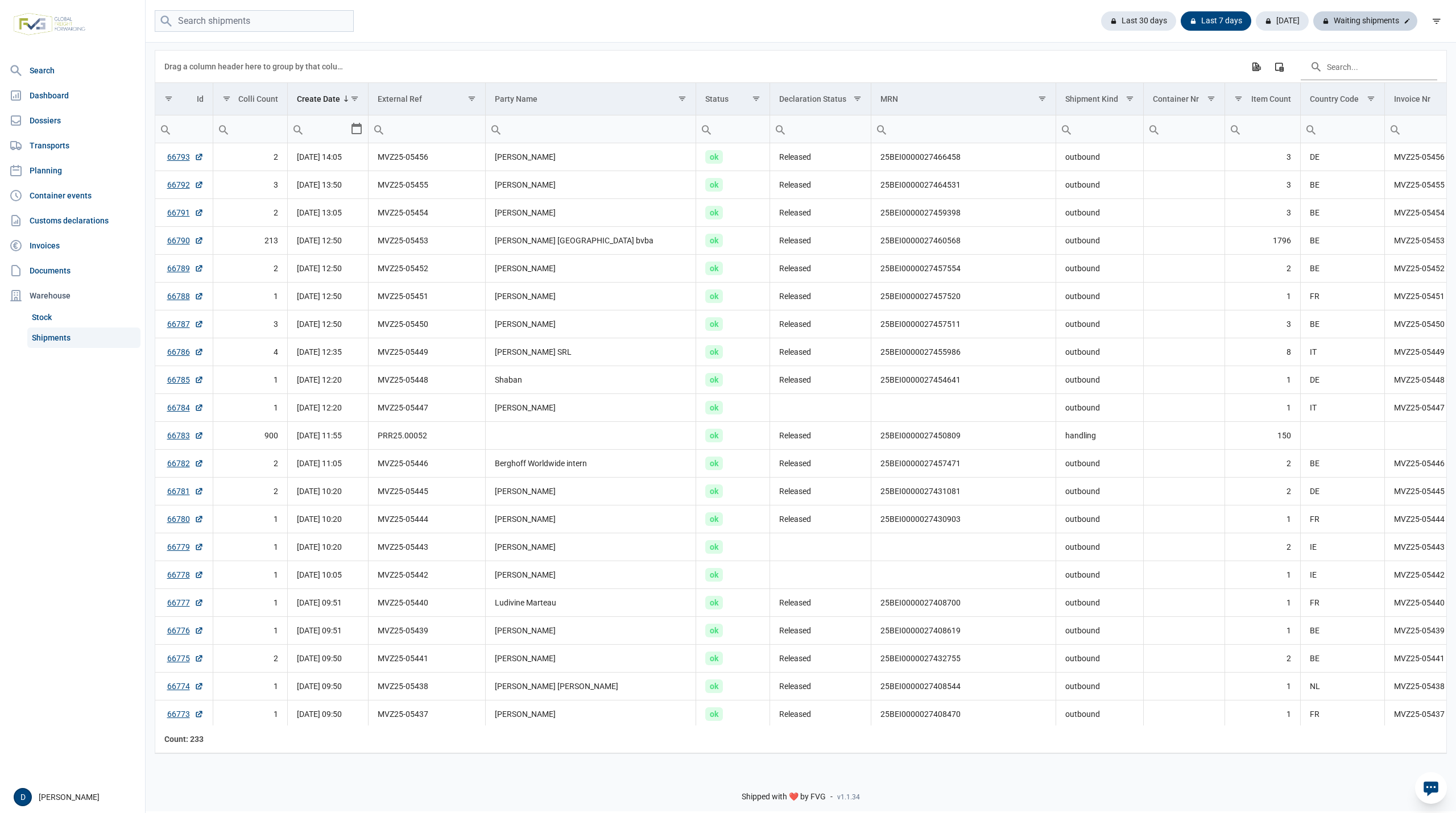
click at [1364, 21] on div "Waiting shipments" at bounding box center [1365, 21] width 104 height 19
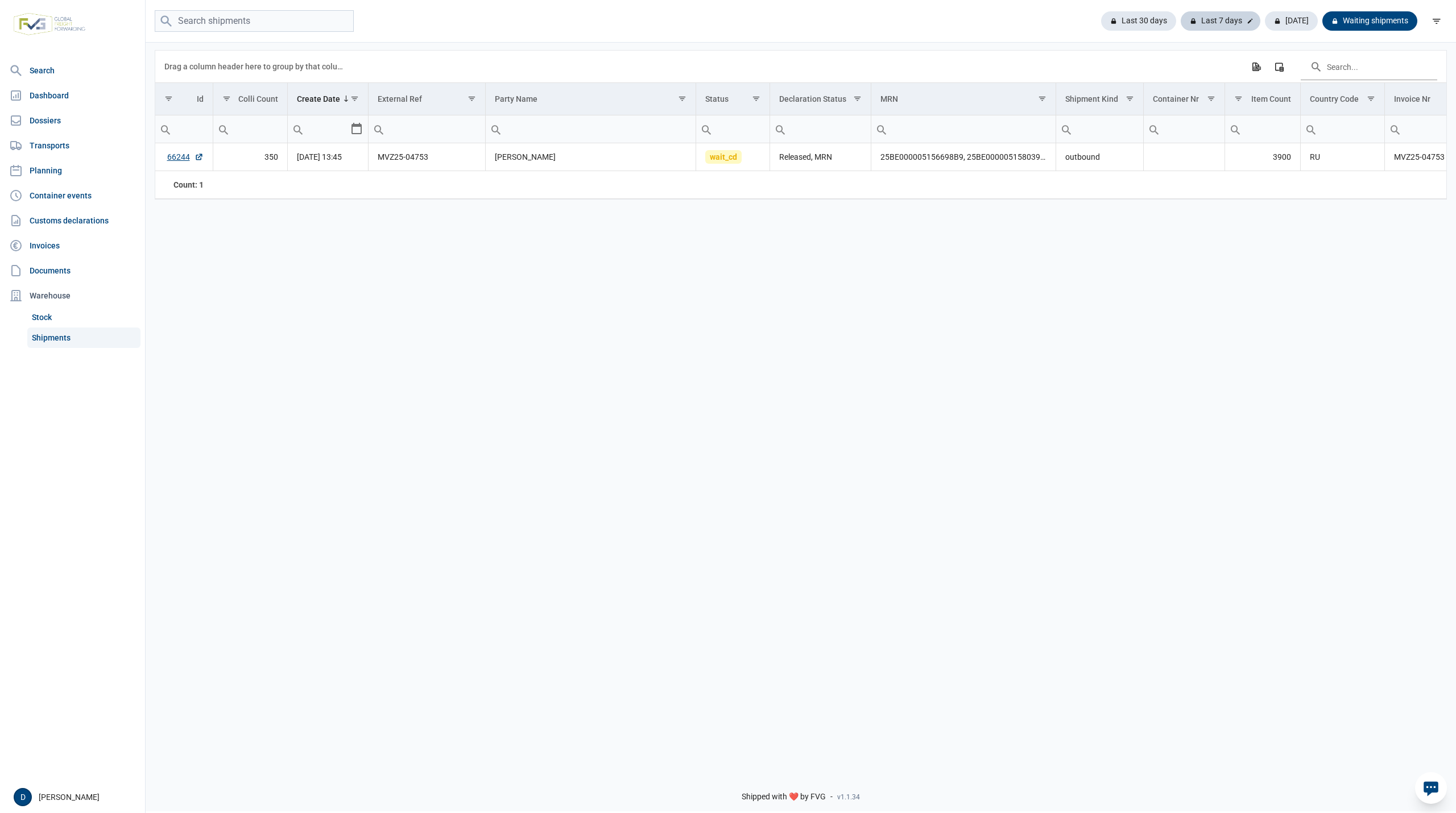
click at [1234, 16] on div "Last 7 days" at bounding box center [1220, 21] width 80 height 19
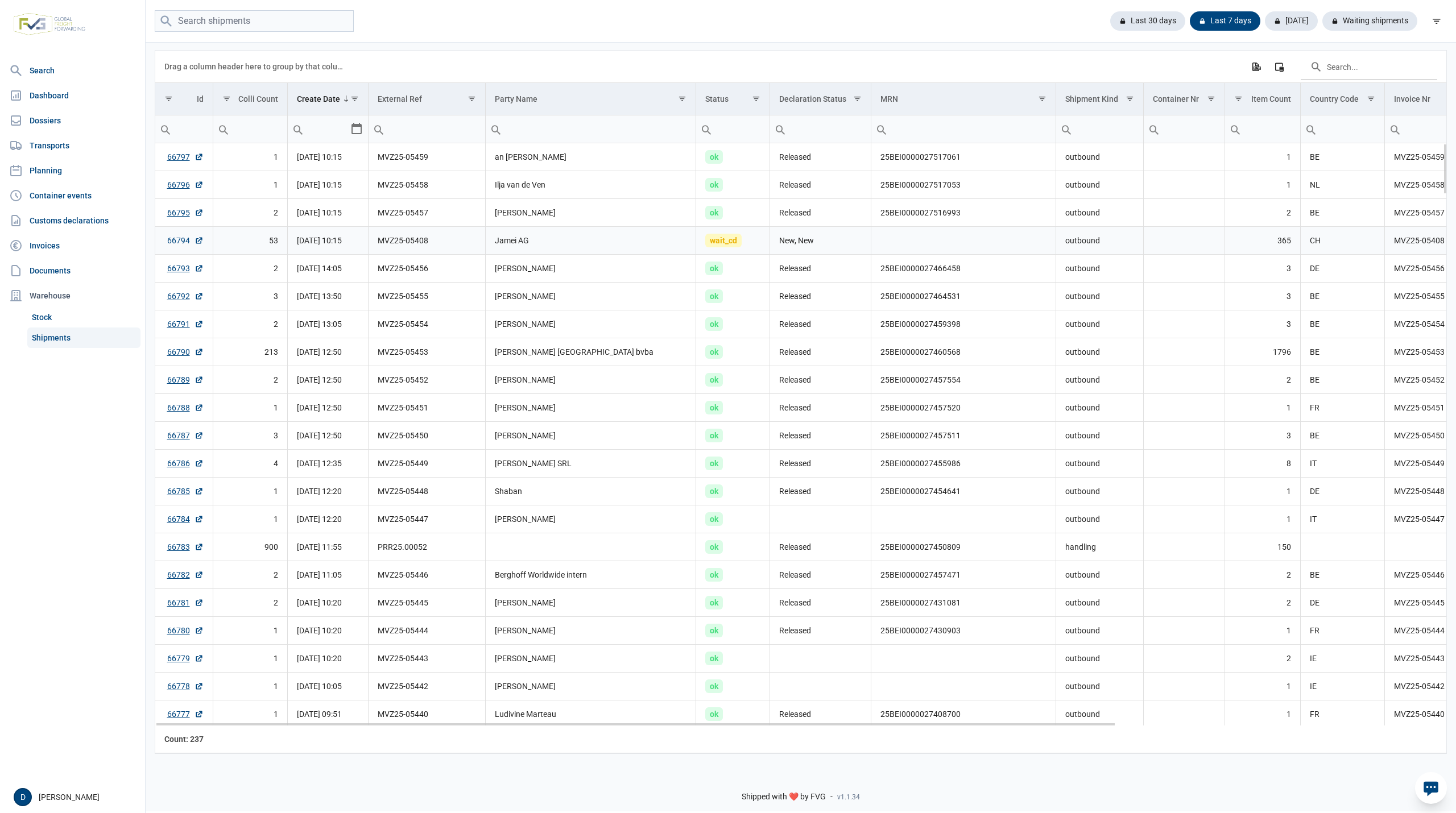
click at [170, 243] on link "66794" at bounding box center [185, 240] width 36 height 11
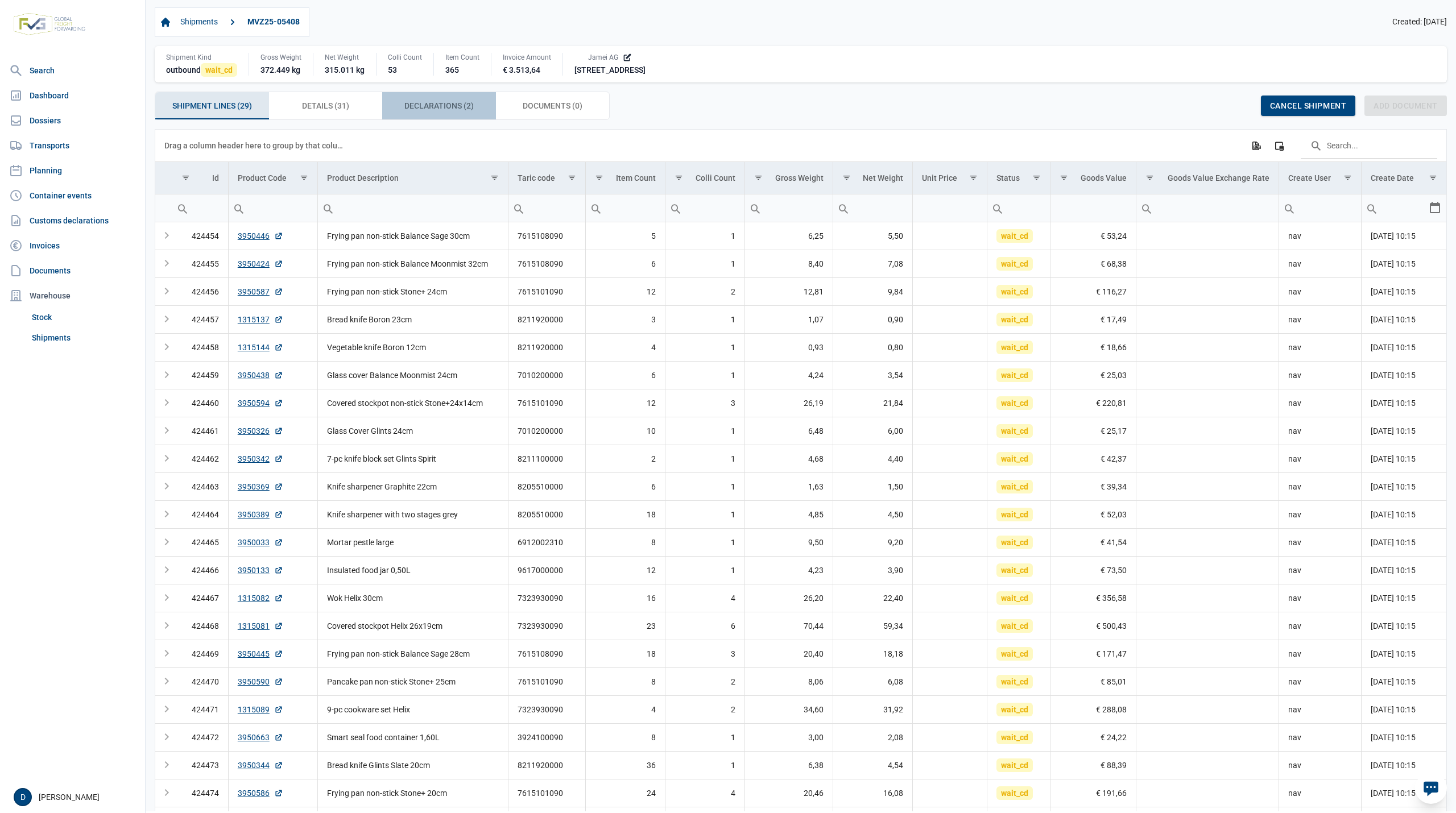
click at [435, 109] on span "Declarations (2) Declarations (2)" at bounding box center [439, 106] width 70 height 14
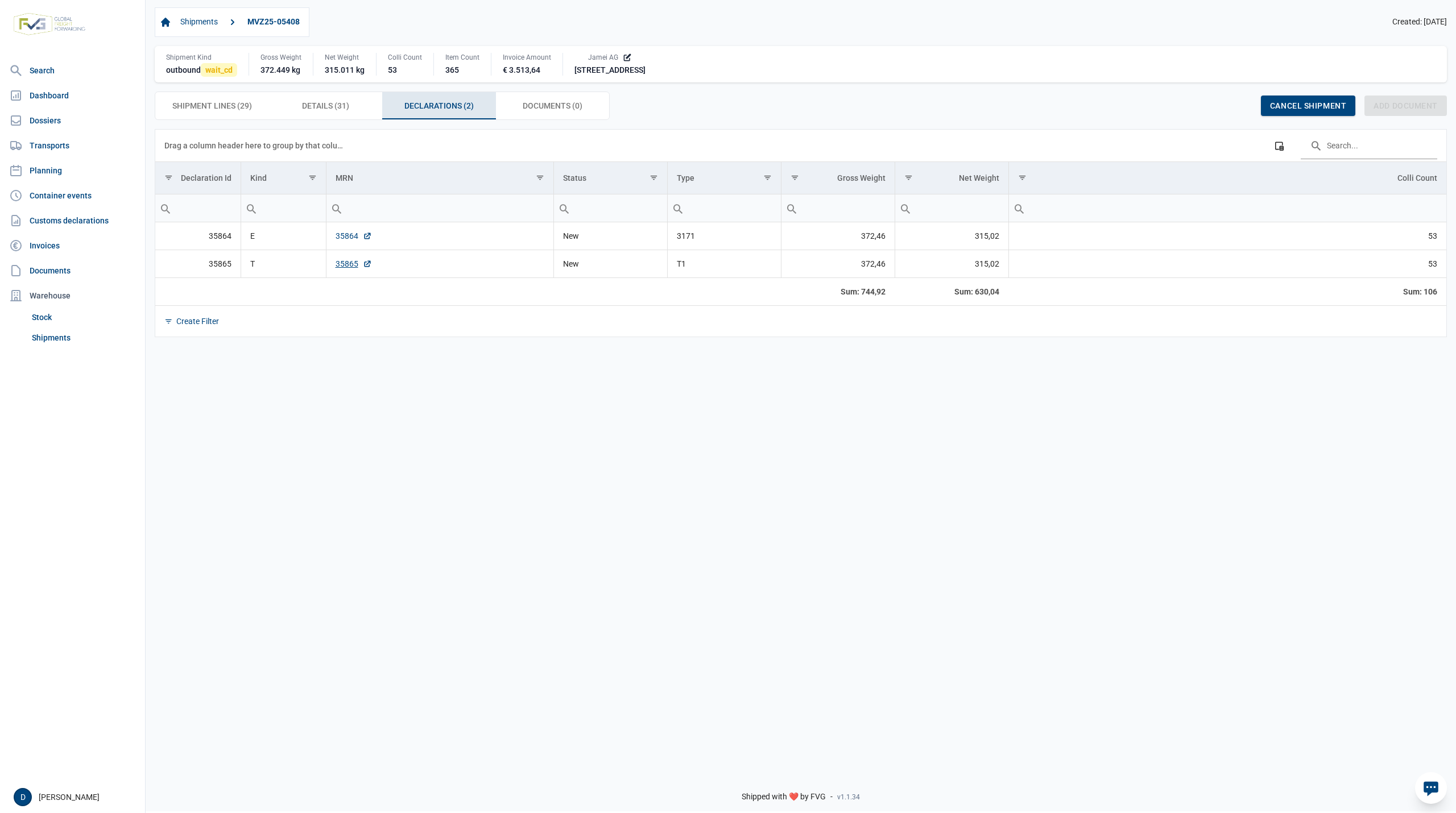
click at [340, 242] on link "35864" at bounding box center [354, 236] width 36 height 11
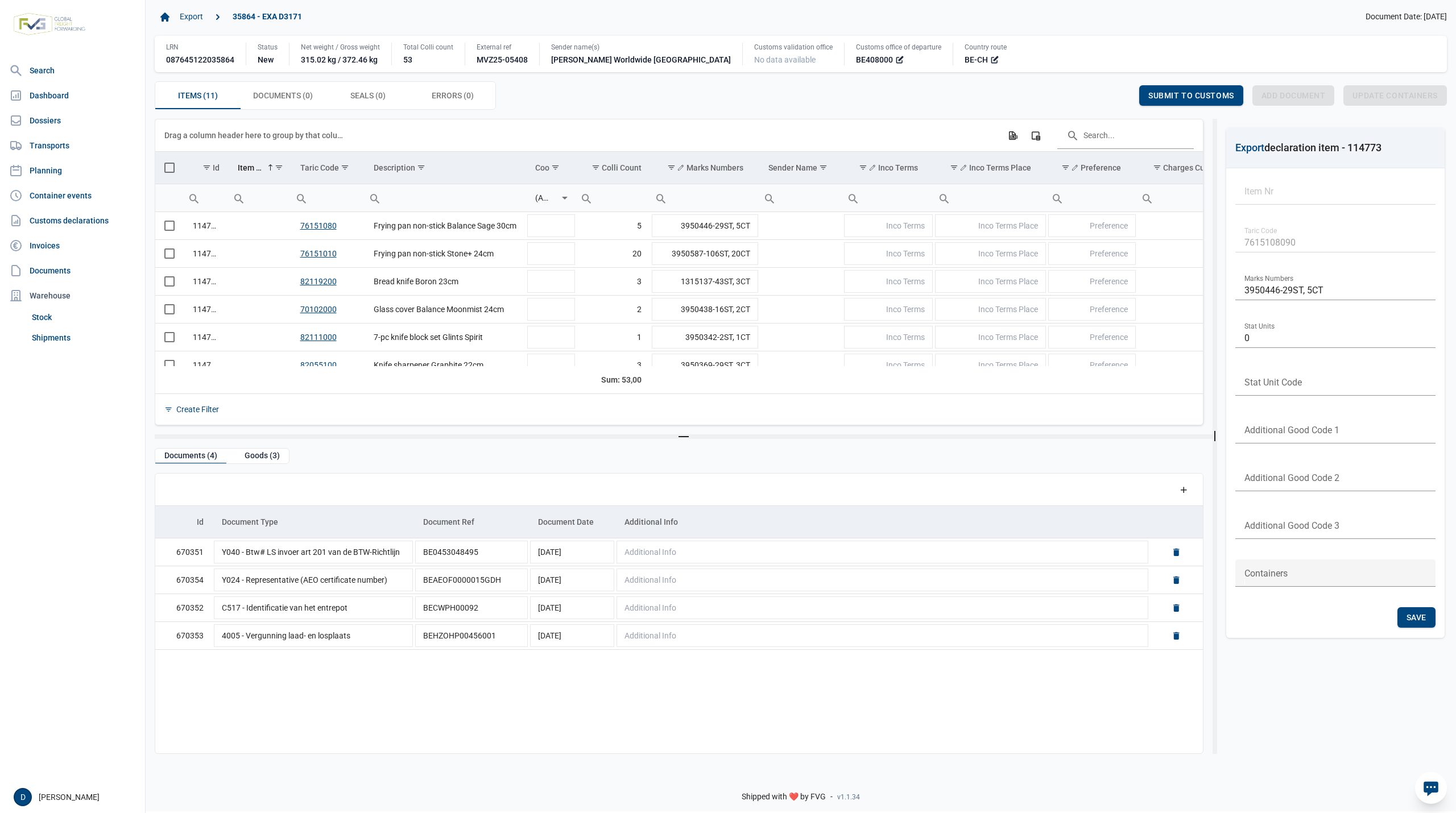
click at [170, 173] on span "Select all" at bounding box center [170, 168] width 10 height 10
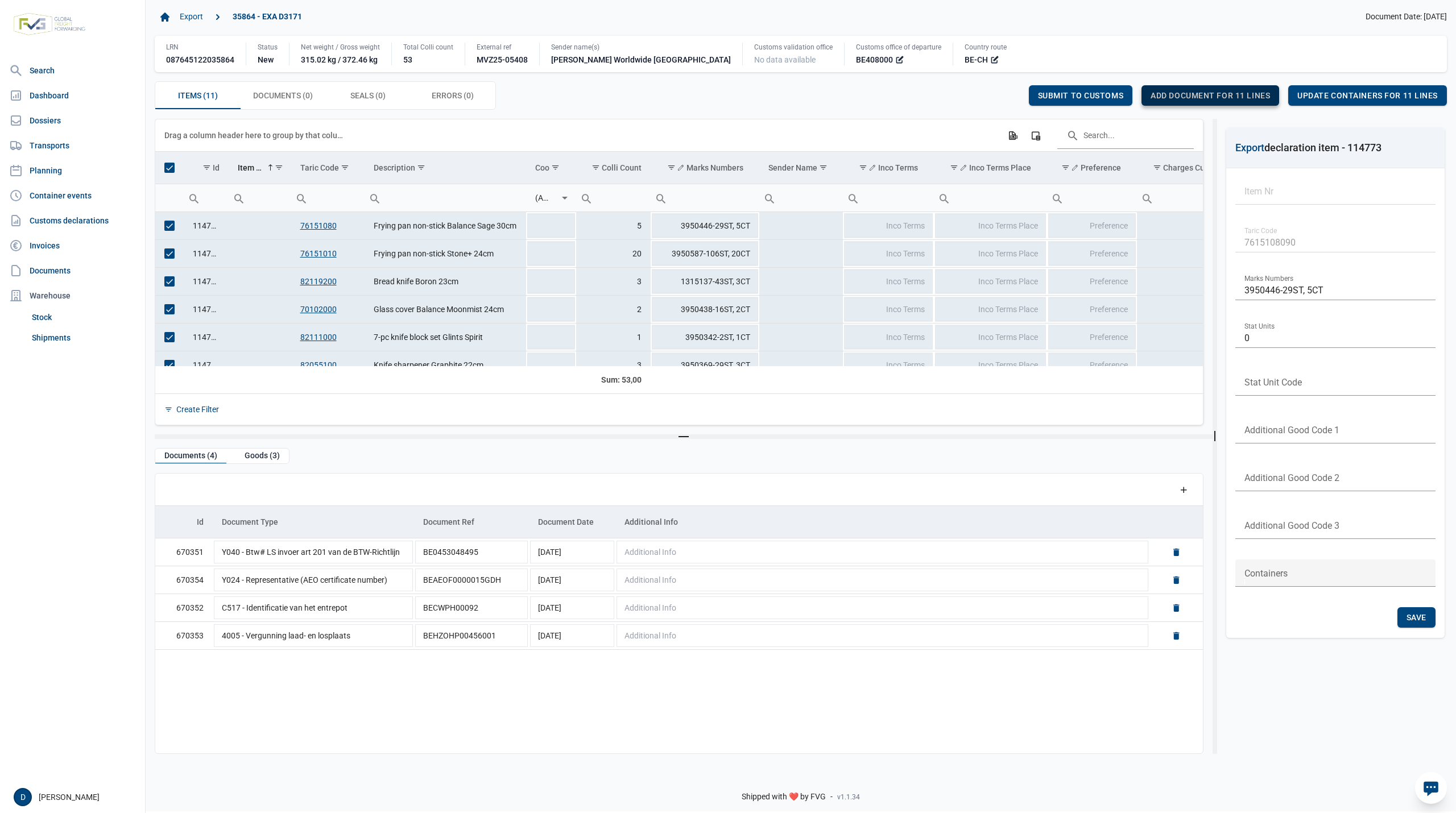
click at [1227, 95] on span "Add document for 11 lines" at bounding box center [1210, 95] width 120 height 9
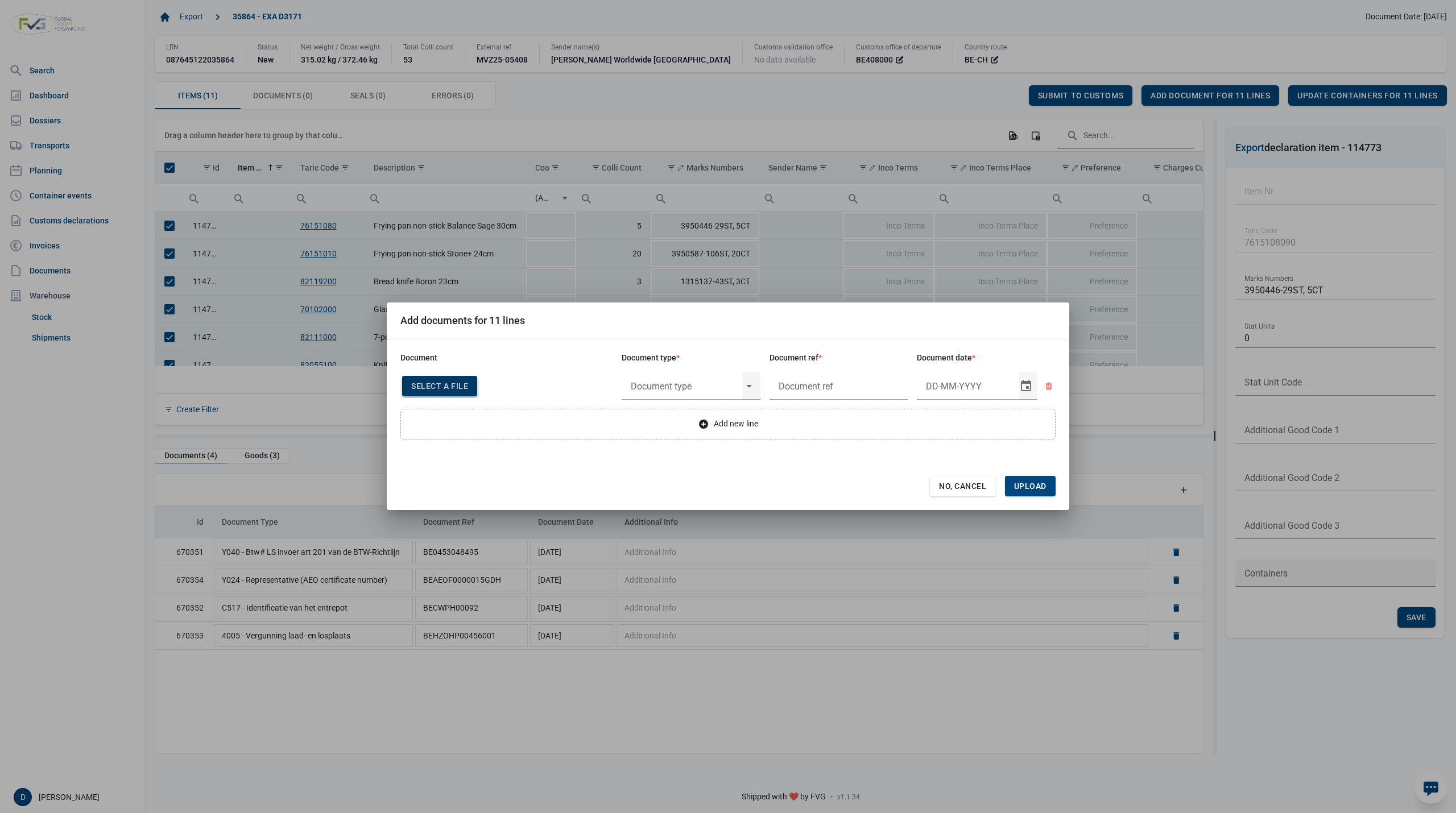
click at [437, 392] on div "Select a file" at bounding box center [439, 386] width 75 height 21
type input "Factuur VFA25-06891"
click at [677, 390] on input "text" at bounding box center [682, 386] width 120 height 29
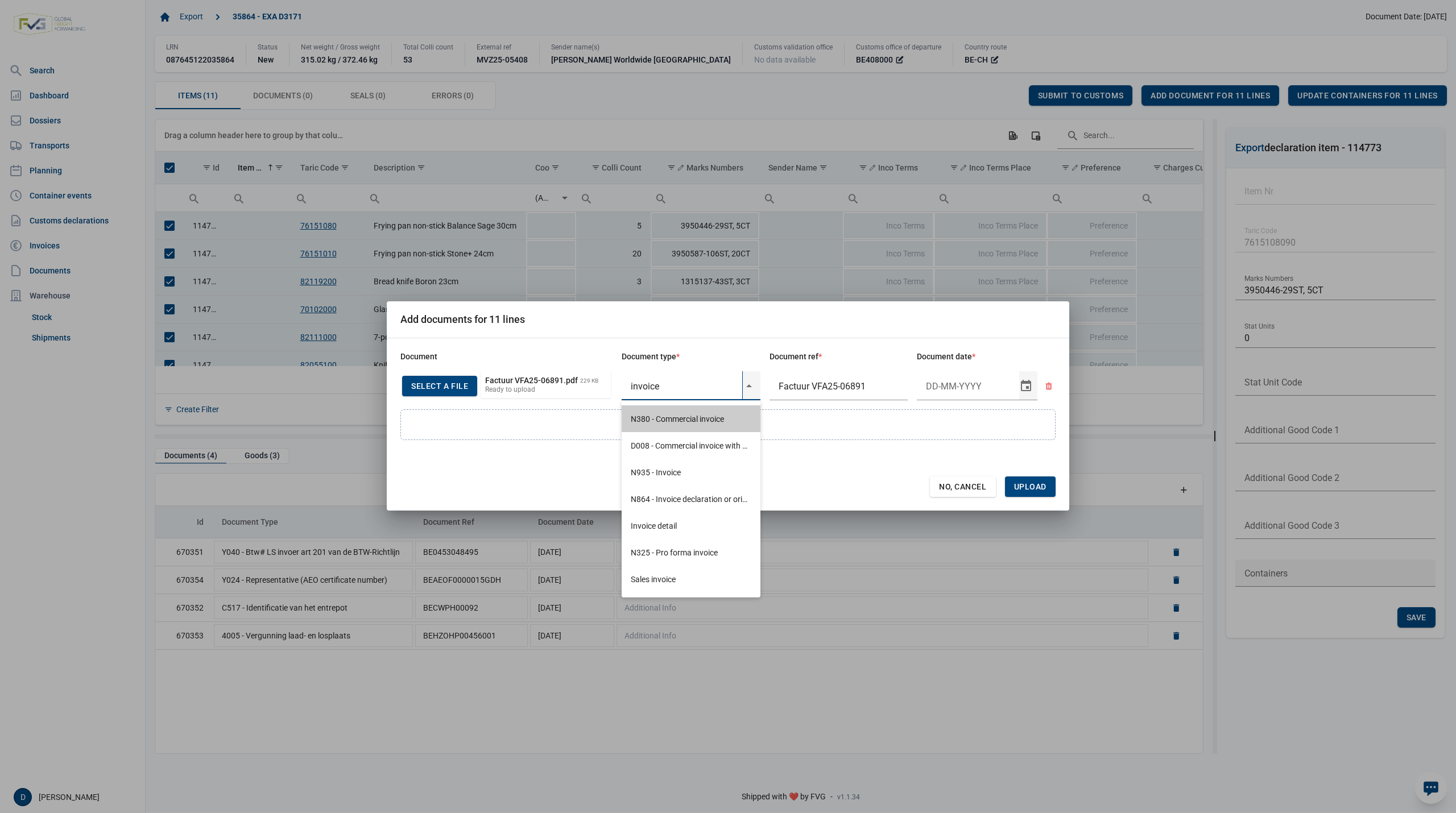
click at [668, 418] on div "N380 - Commercial invoice" at bounding box center [690, 418] width 139 height 27
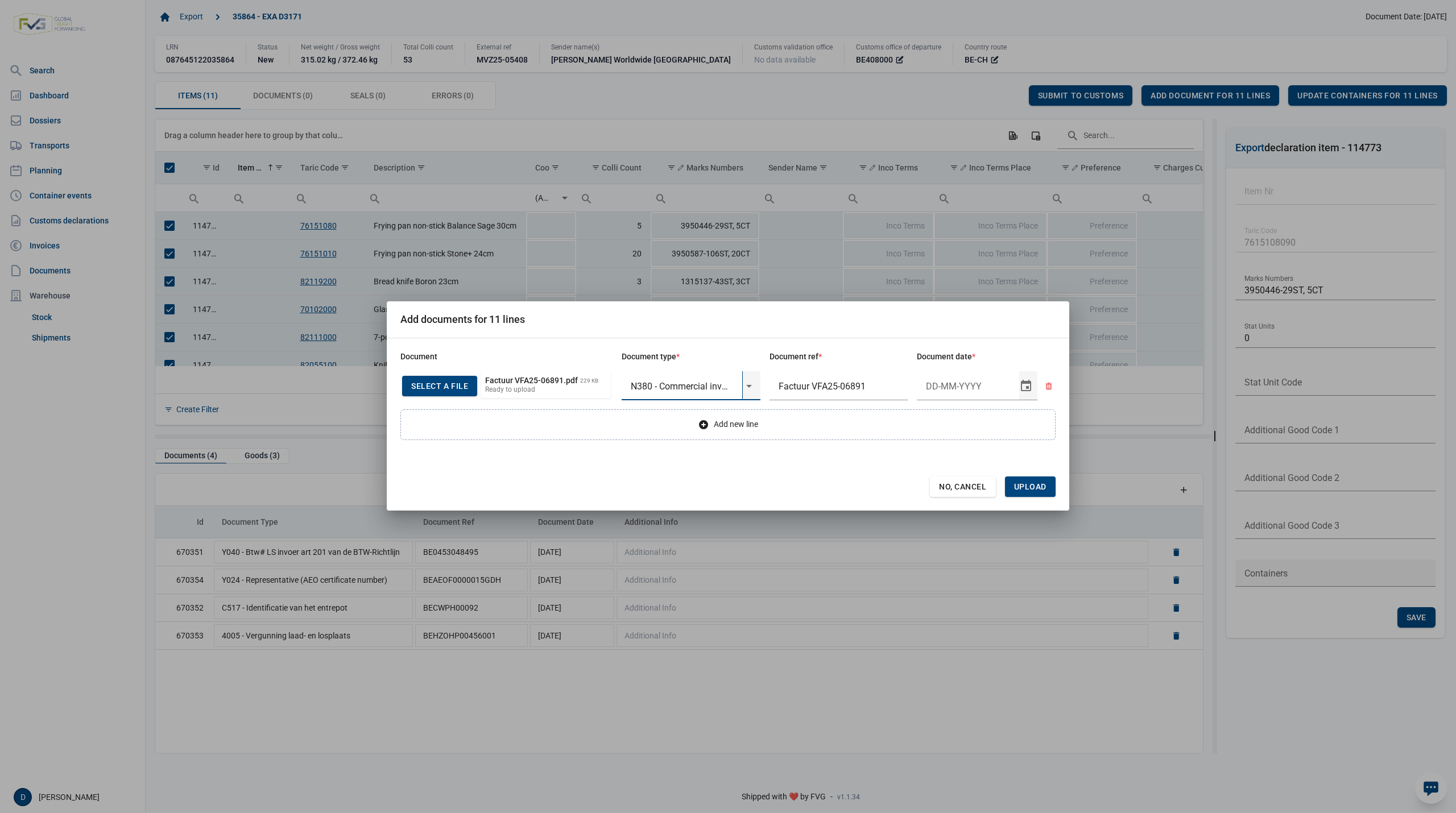
type input "N380 - Commercial invoice"
type input "22-9-2025"
click at [1031, 485] on span "Upload" at bounding box center [1030, 486] width 33 height 9
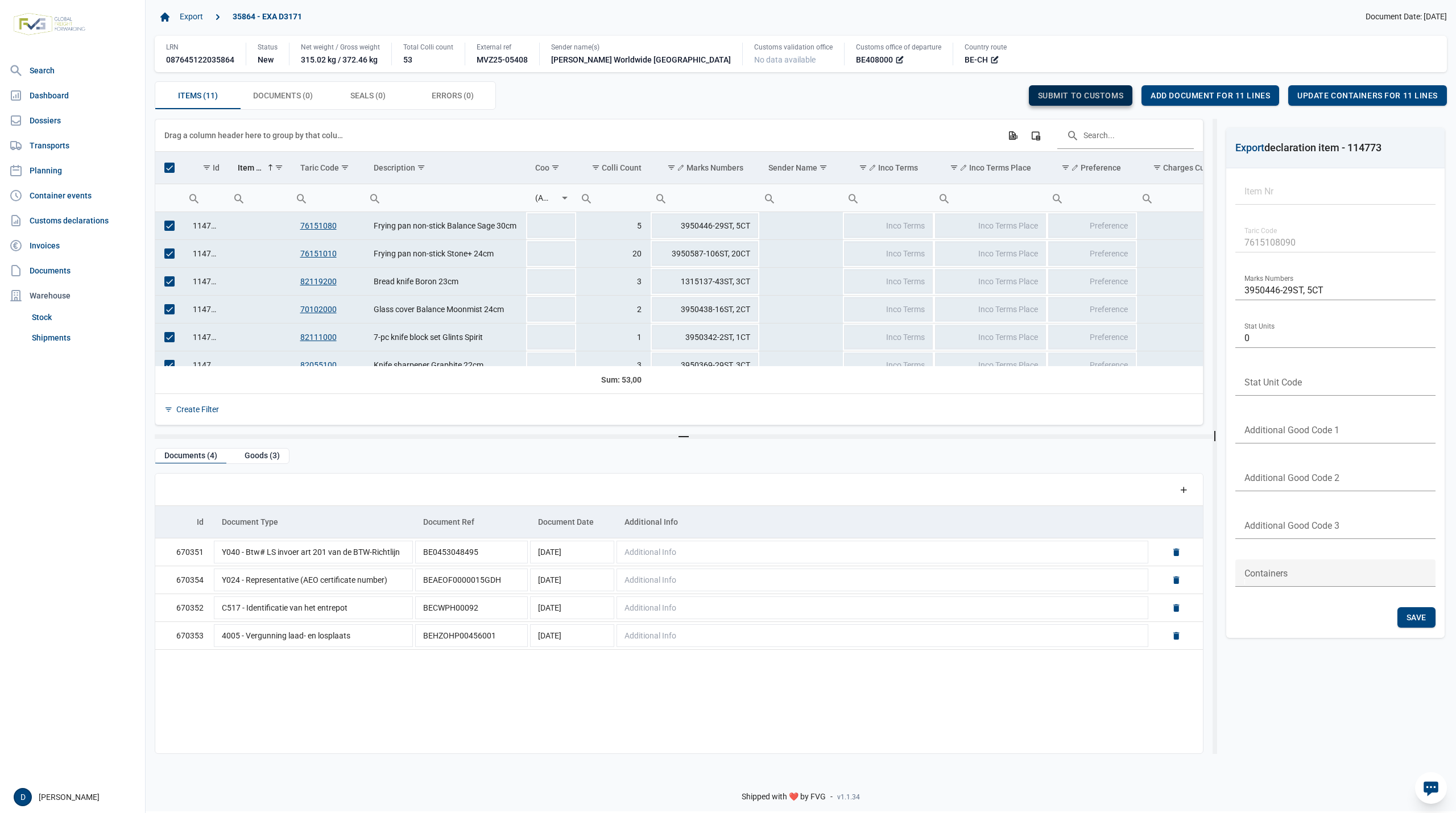
click at [1039, 91] on span "Submit to customs" at bounding box center [1081, 95] width 86 height 9
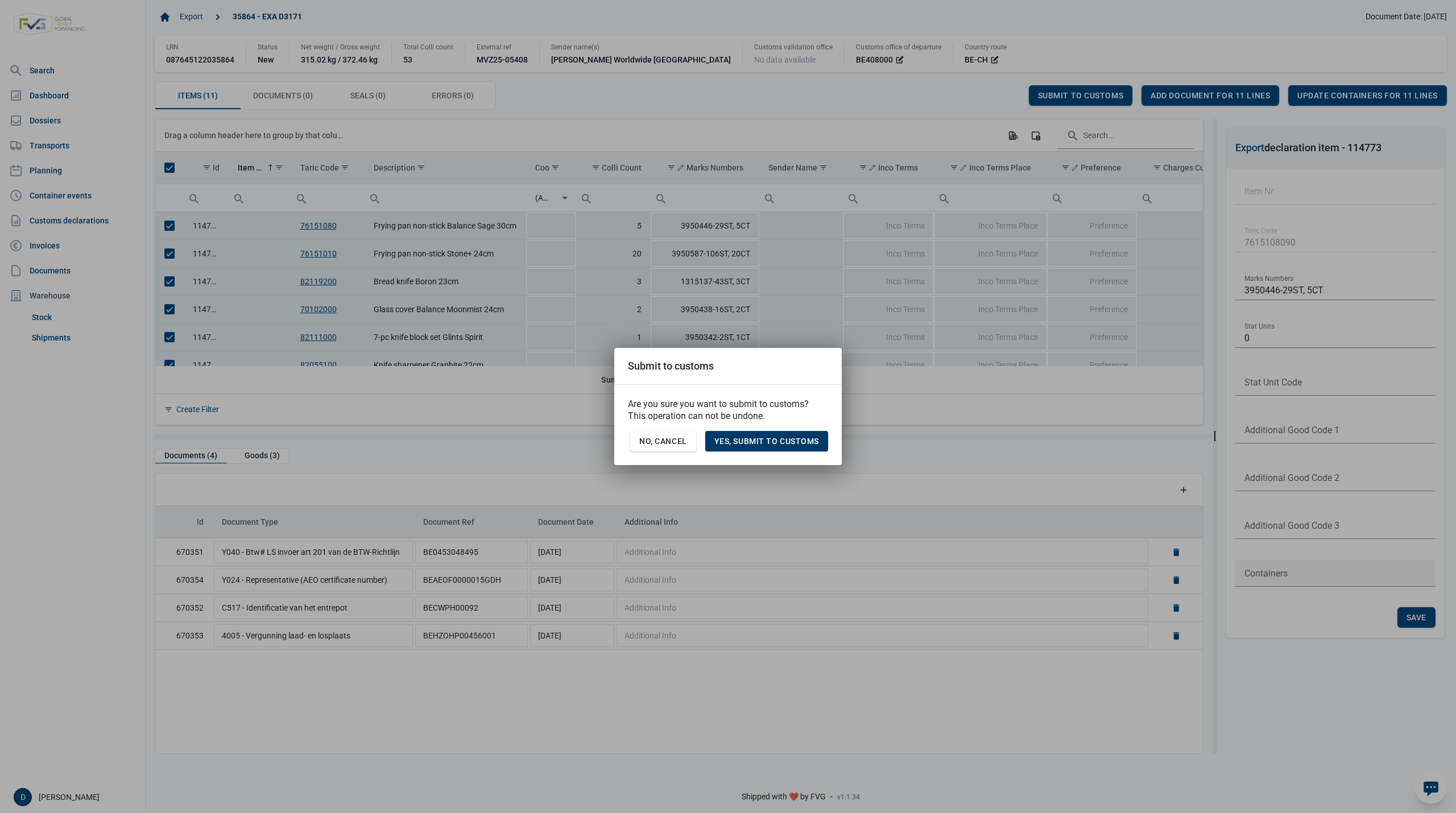
click at [787, 440] on span "Yes, Submit to customs" at bounding box center [767, 441] width 105 height 9
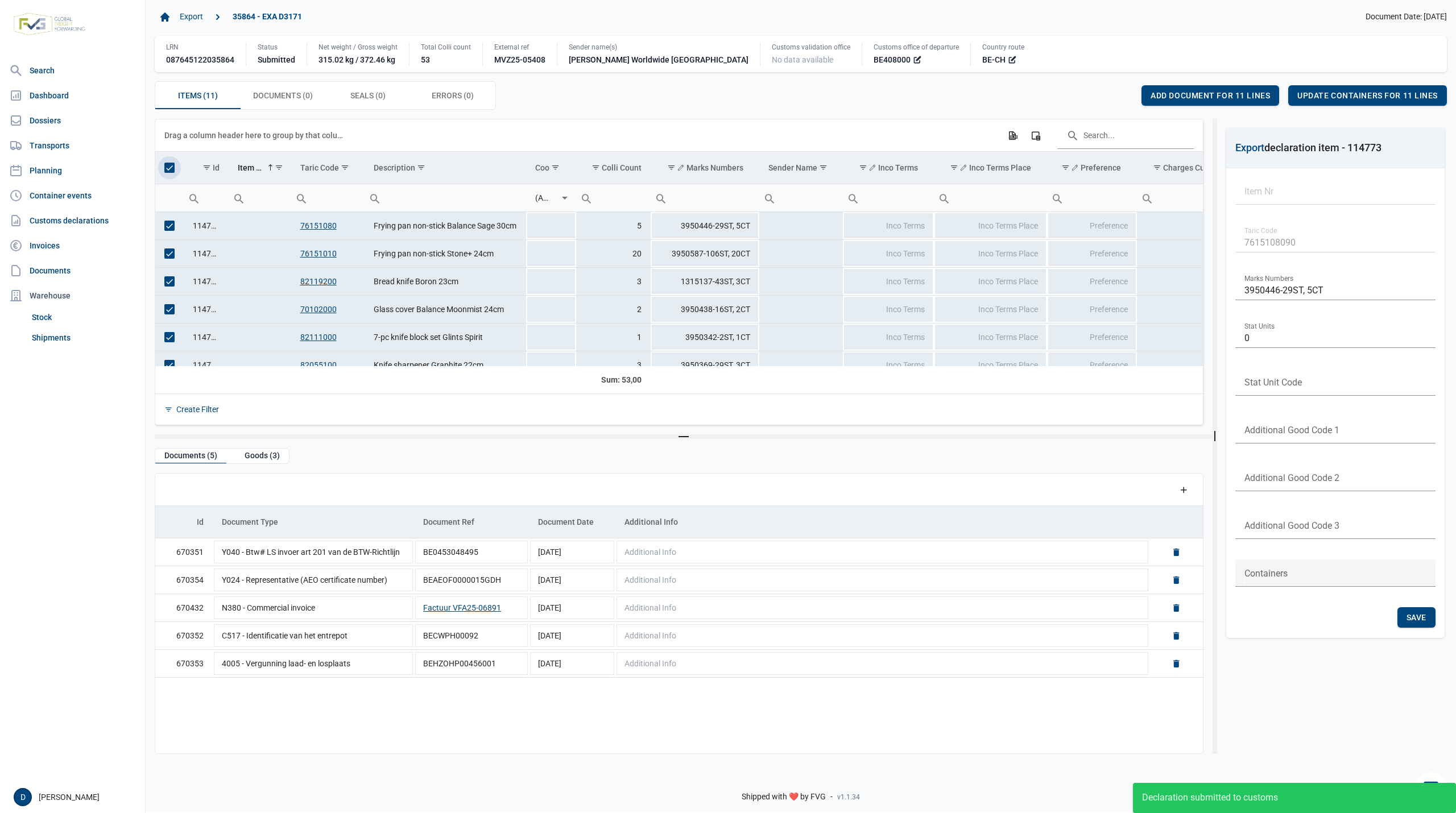
click at [172, 169] on span "Select all" at bounding box center [170, 168] width 10 height 10
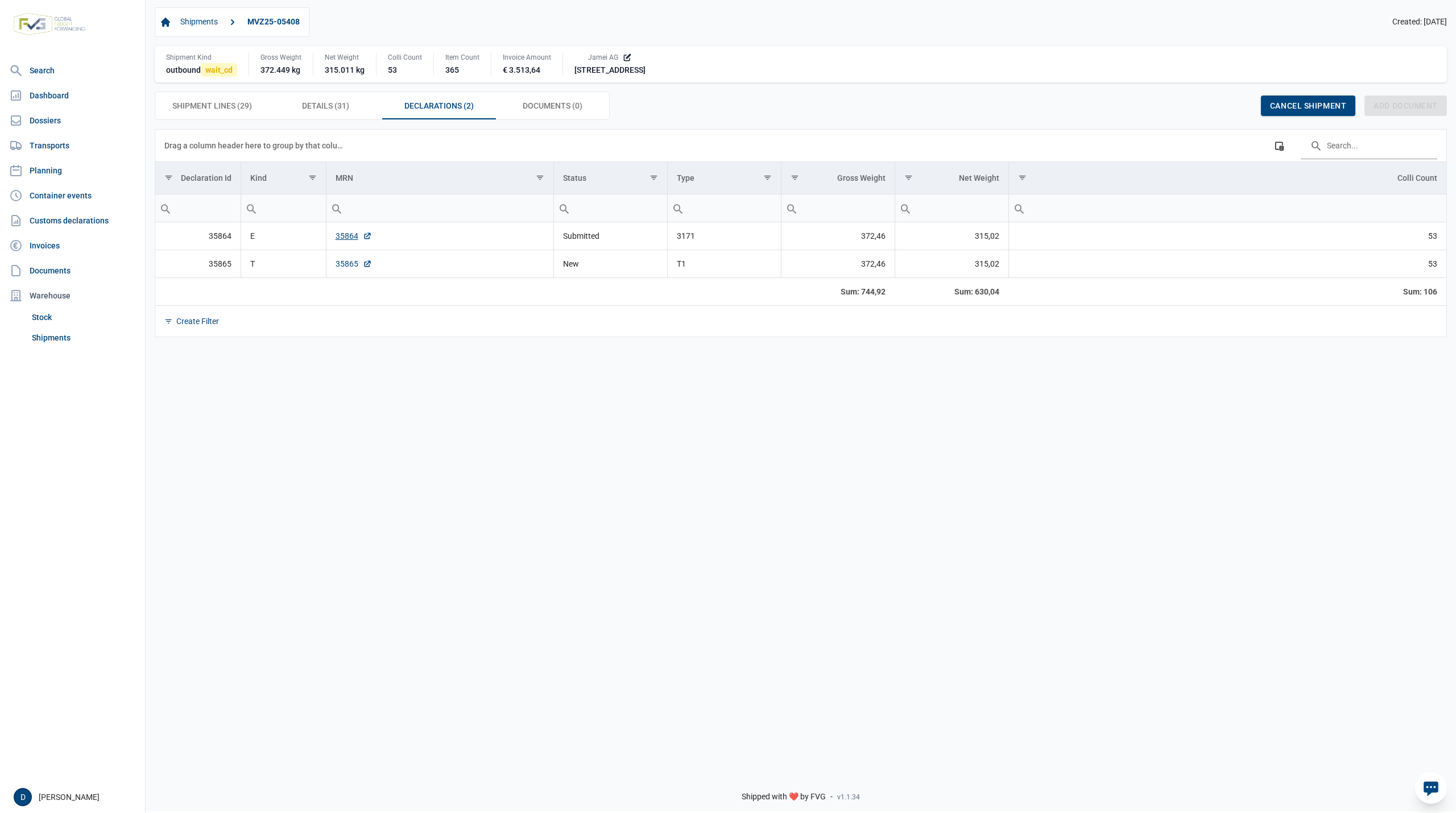
click at [347, 264] on link "35865" at bounding box center [354, 263] width 36 height 11
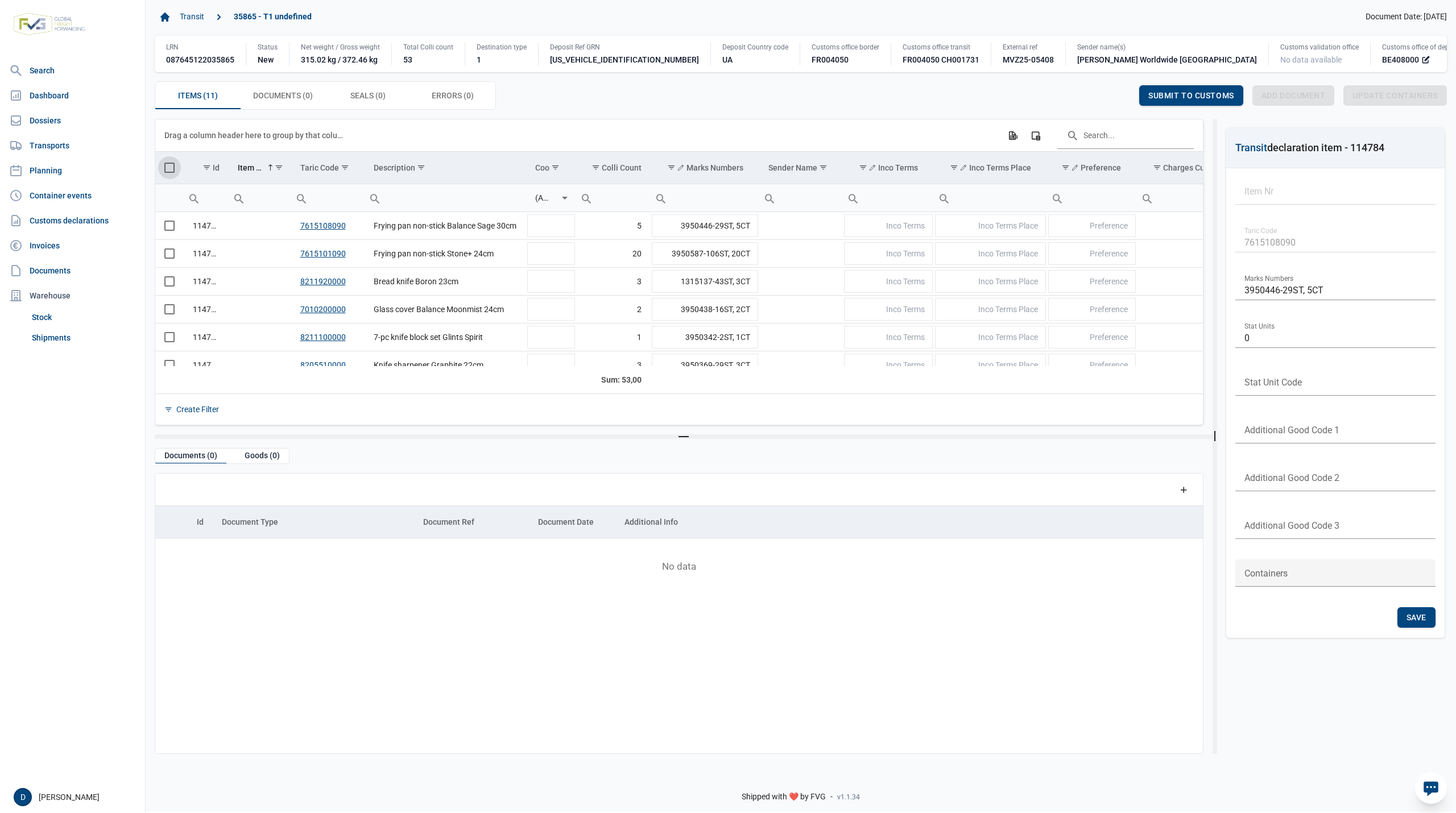
click at [170, 169] on span "Select all" at bounding box center [170, 168] width 10 height 10
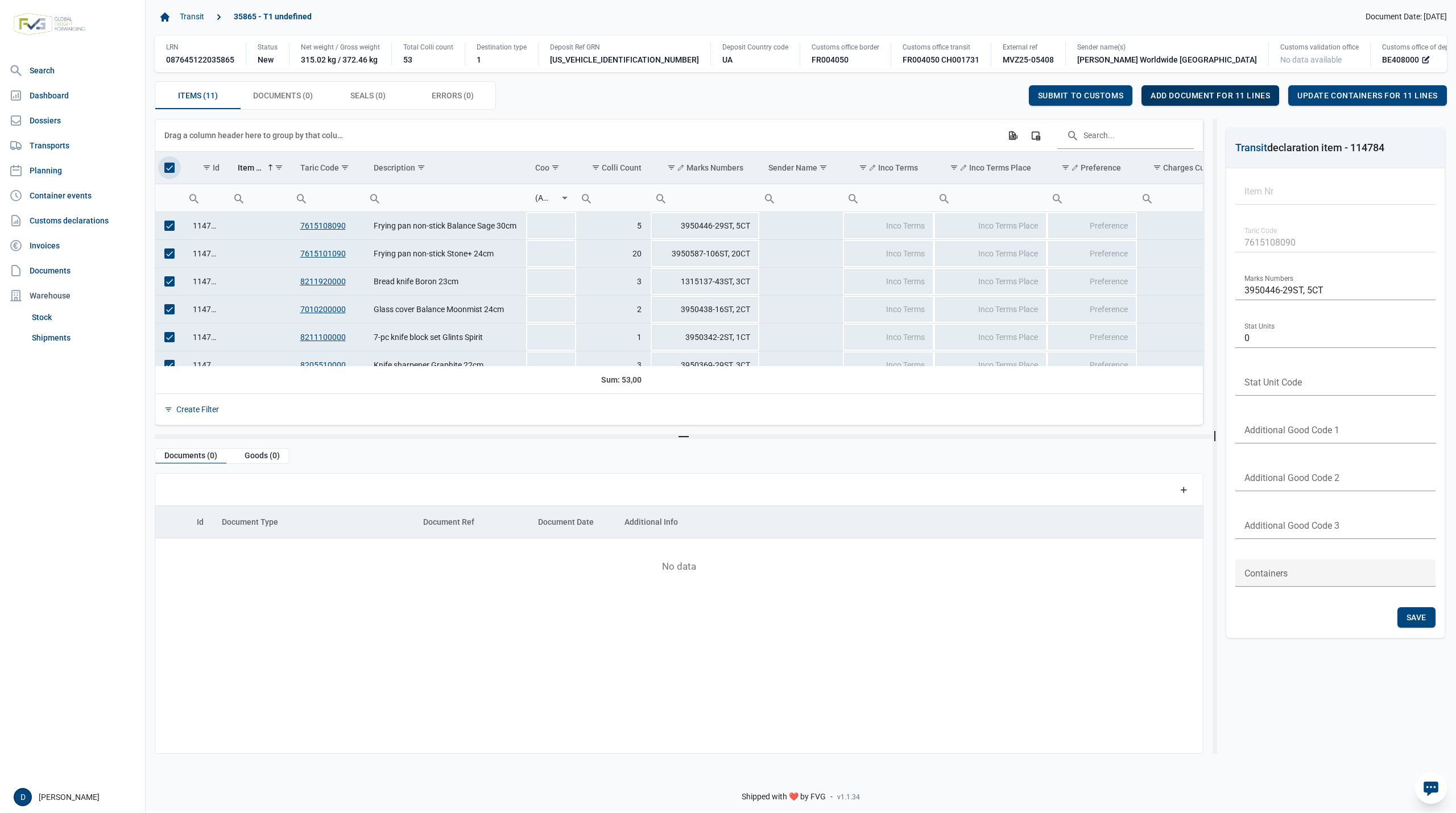
click at [1195, 98] on span "Add document for 11 lines" at bounding box center [1210, 95] width 120 height 9
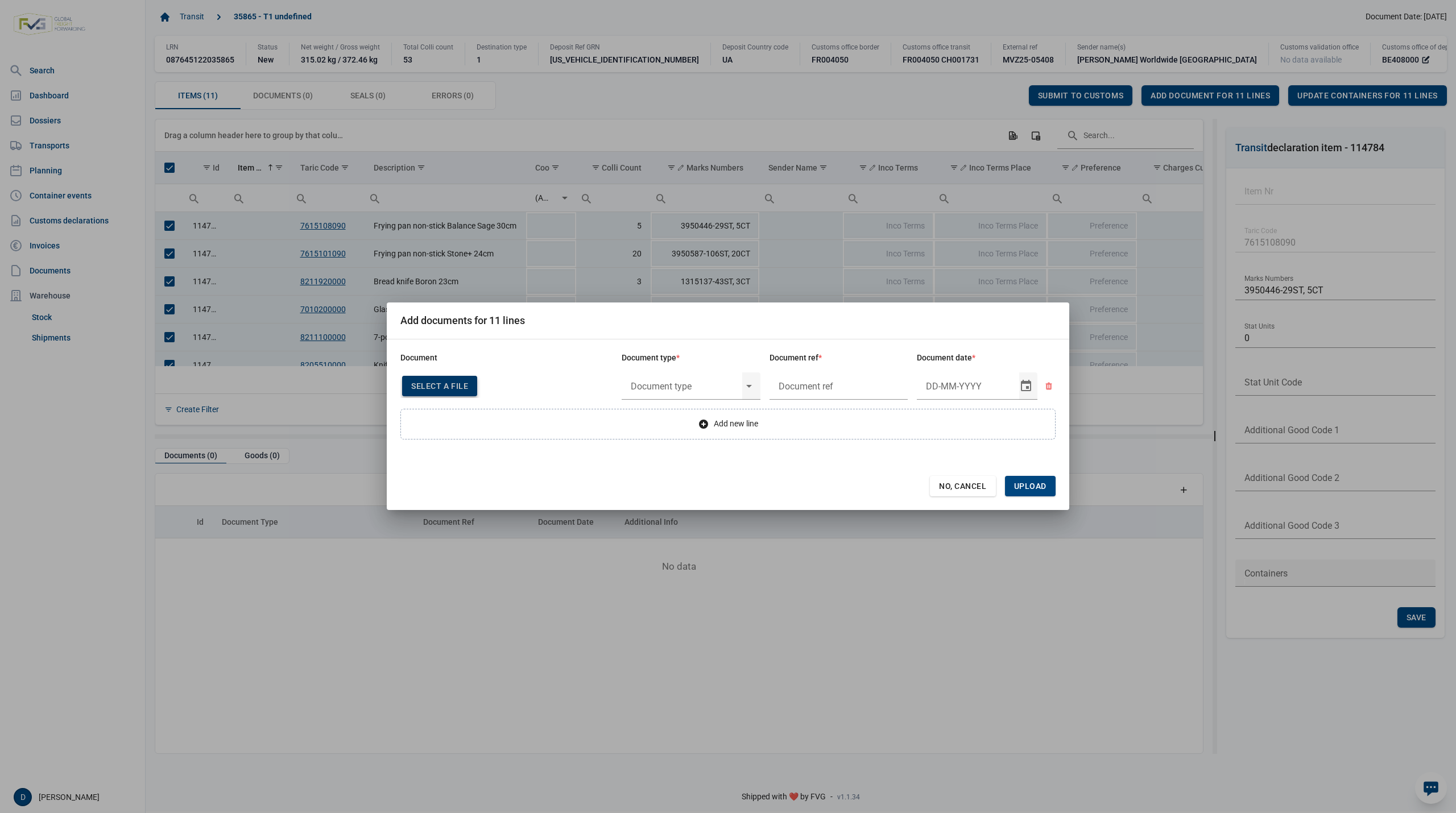
click at [435, 381] on span "Select a file" at bounding box center [440, 385] width 57 height 9
type input "Factuur VFA25-06891"
click at [693, 387] on input "text" at bounding box center [682, 386] width 120 height 29
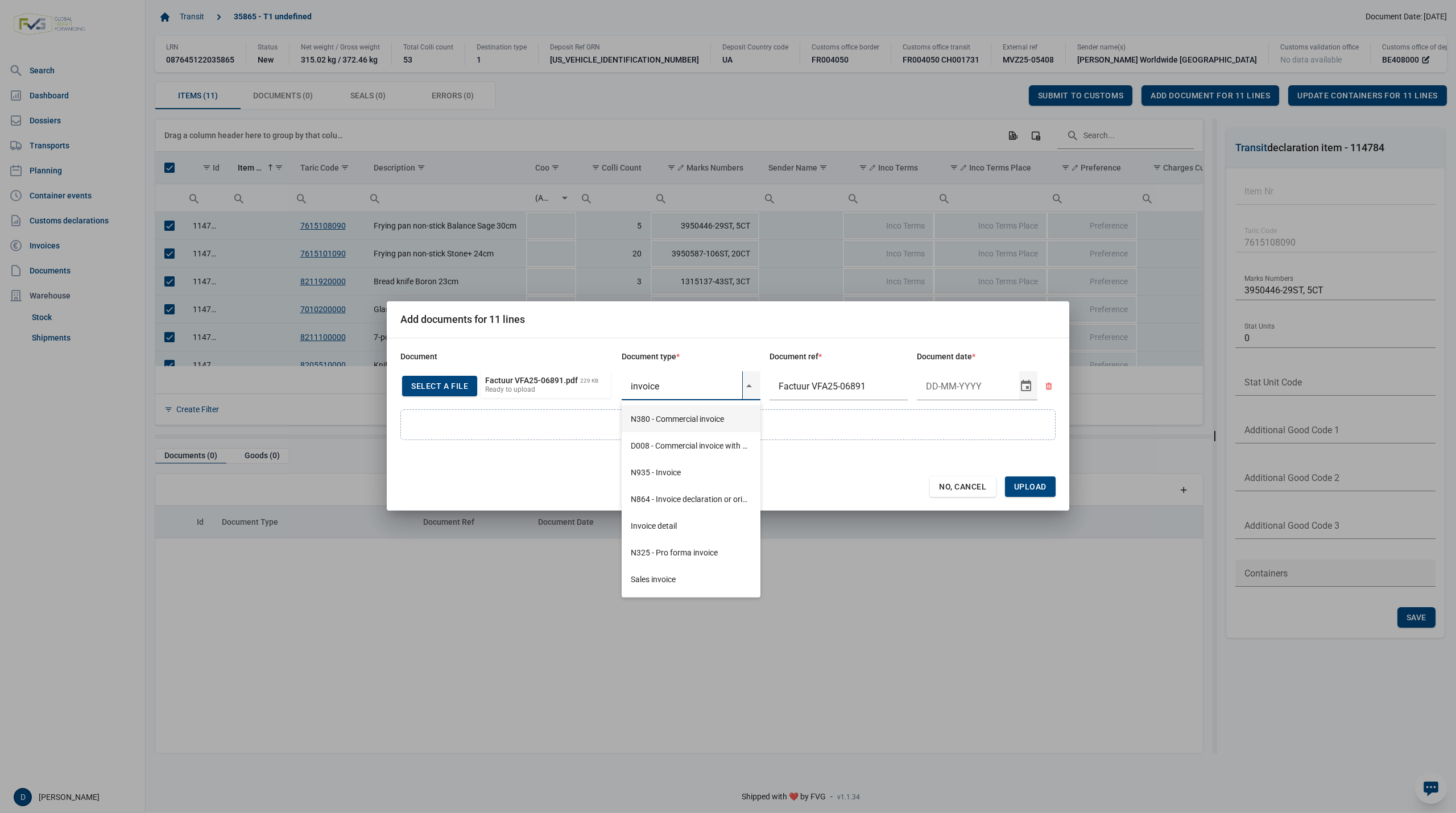
click at [685, 421] on div "N380 - Commercial invoice" at bounding box center [690, 418] width 139 height 27
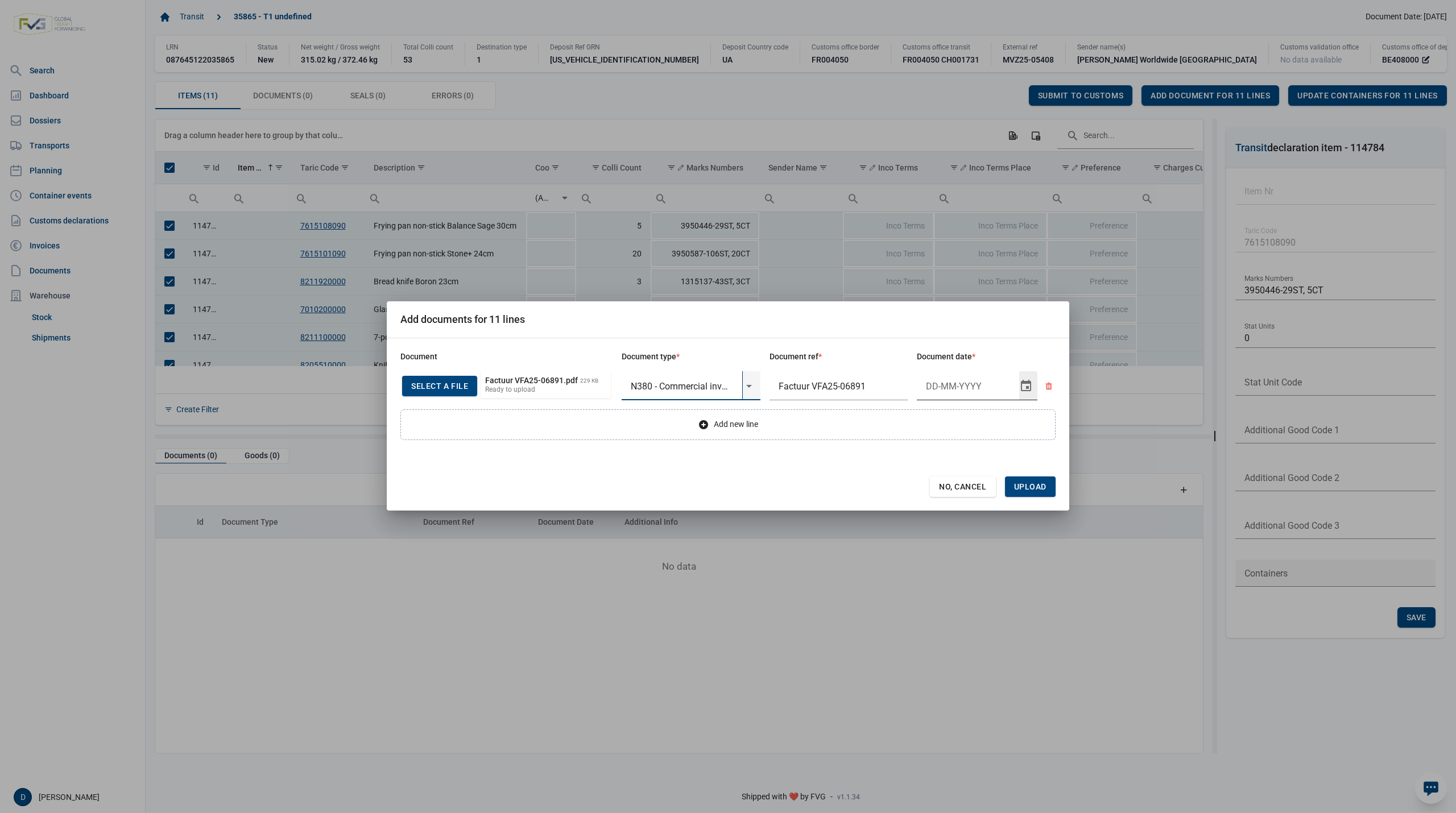
type input "N380 - Commercial invoice"
click at [949, 385] on input "Document date" at bounding box center [967, 386] width 102 height 29
type input "22-9-2025"
click at [1029, 477] on span "Upload" at bounding box center [1030, 487] width 51 height 21
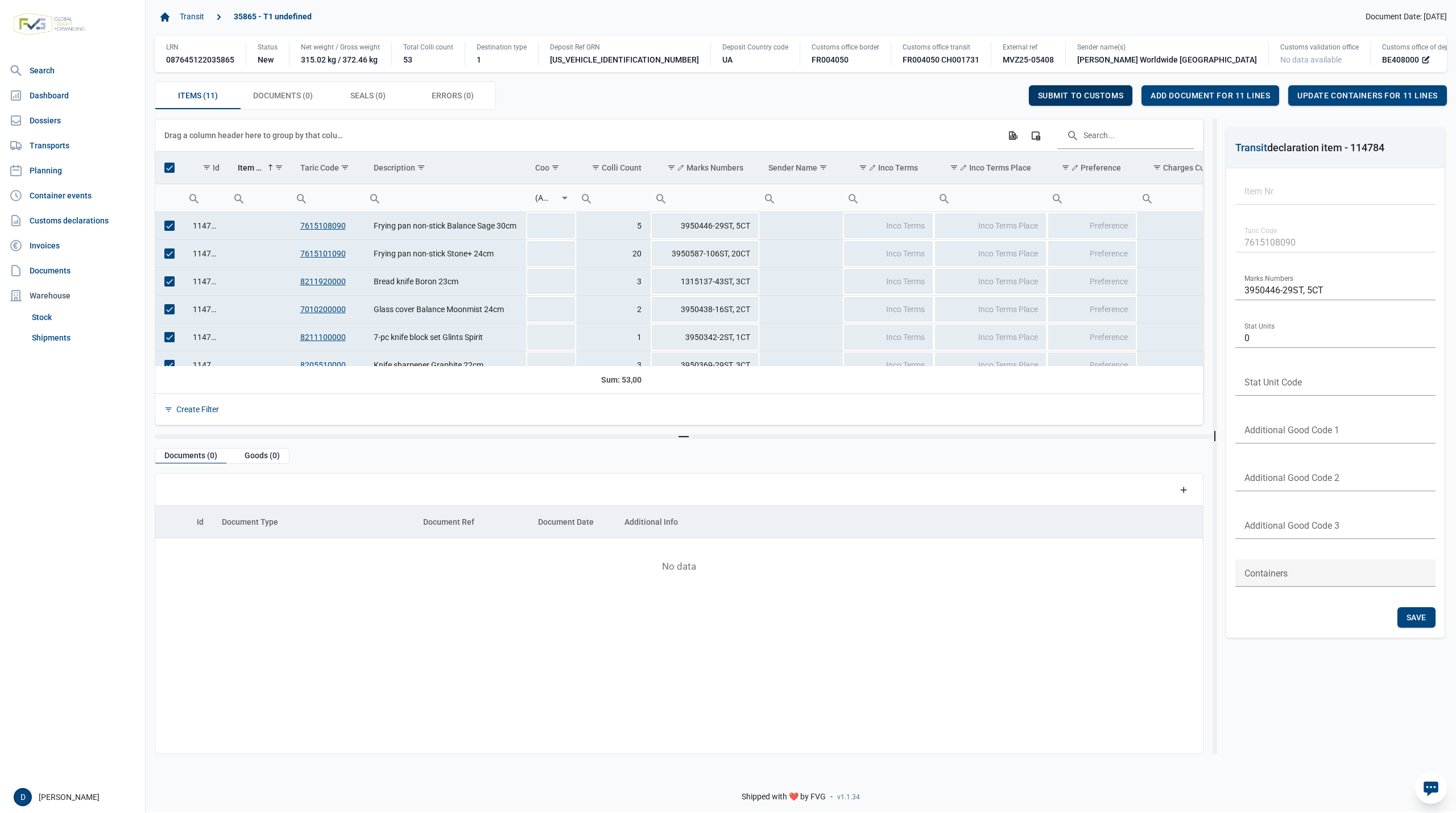
click at [1092, 94] on span "Submit to customs" at bounding box center [1081, 95] width 86 height 9
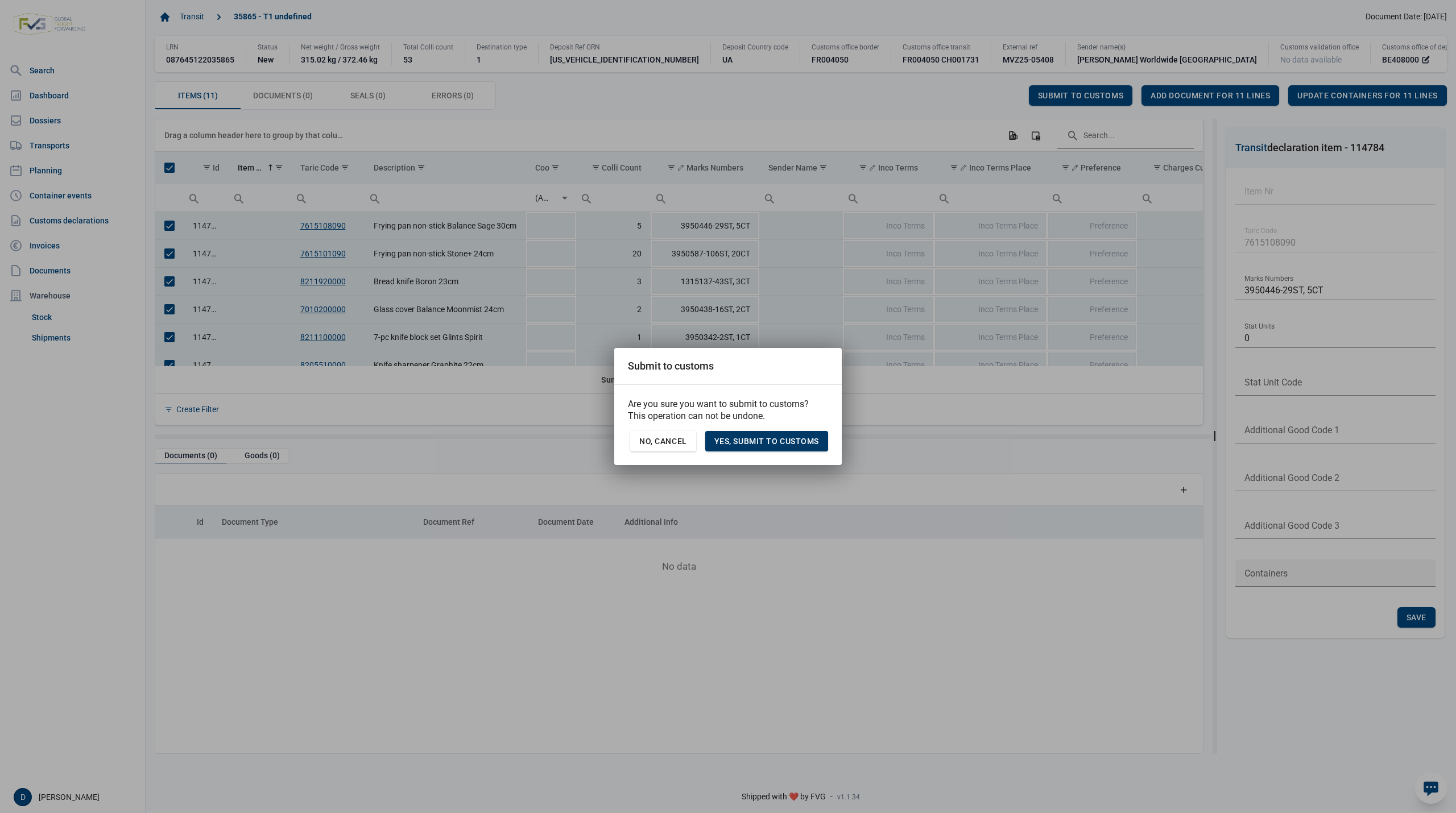
click at [783, 440] on span "Yes, Submit to customs" at bounding box center [767, 441] width 105 height 9
click at [674, 441] on span "No, Cancel" at bounding box center [663, 441] width 48 height 9
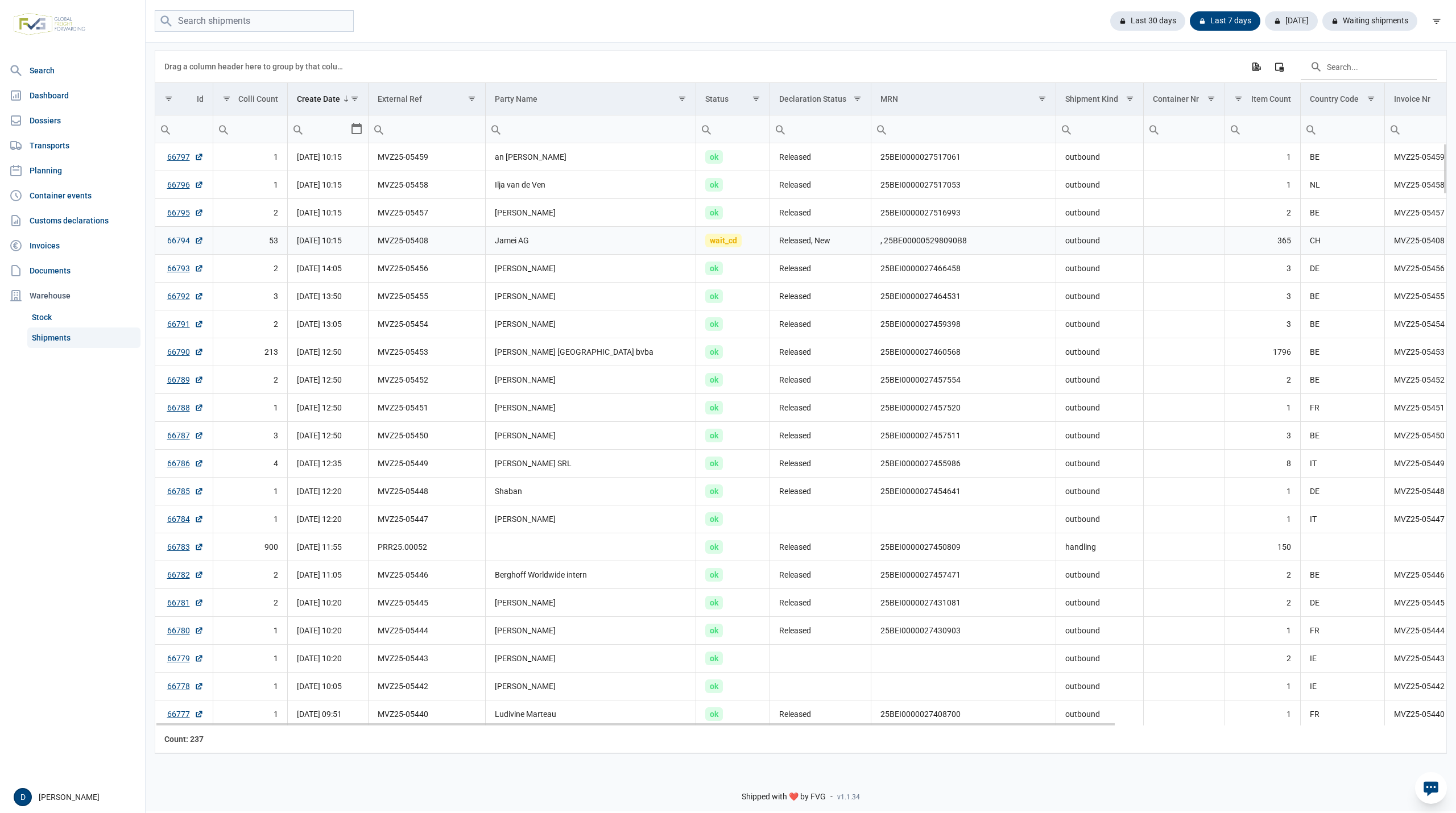
click at [179, 241] on link "66794" at bounding box center [185, 240] width 36 height 11
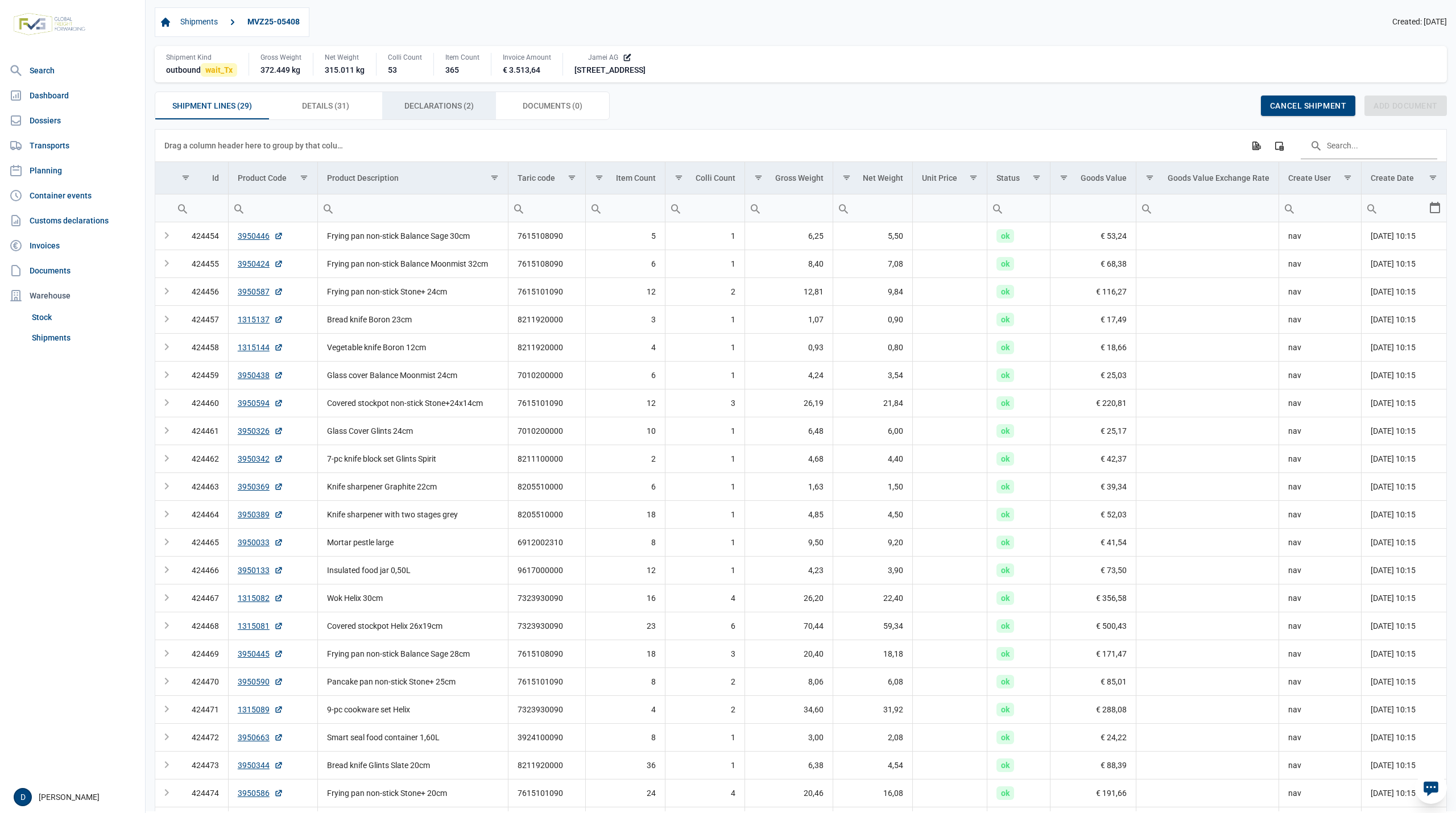
click at [424, 103] on span "Declarations (2) Declarations (2)" at bounding box center [439, 106] width 70 height 14
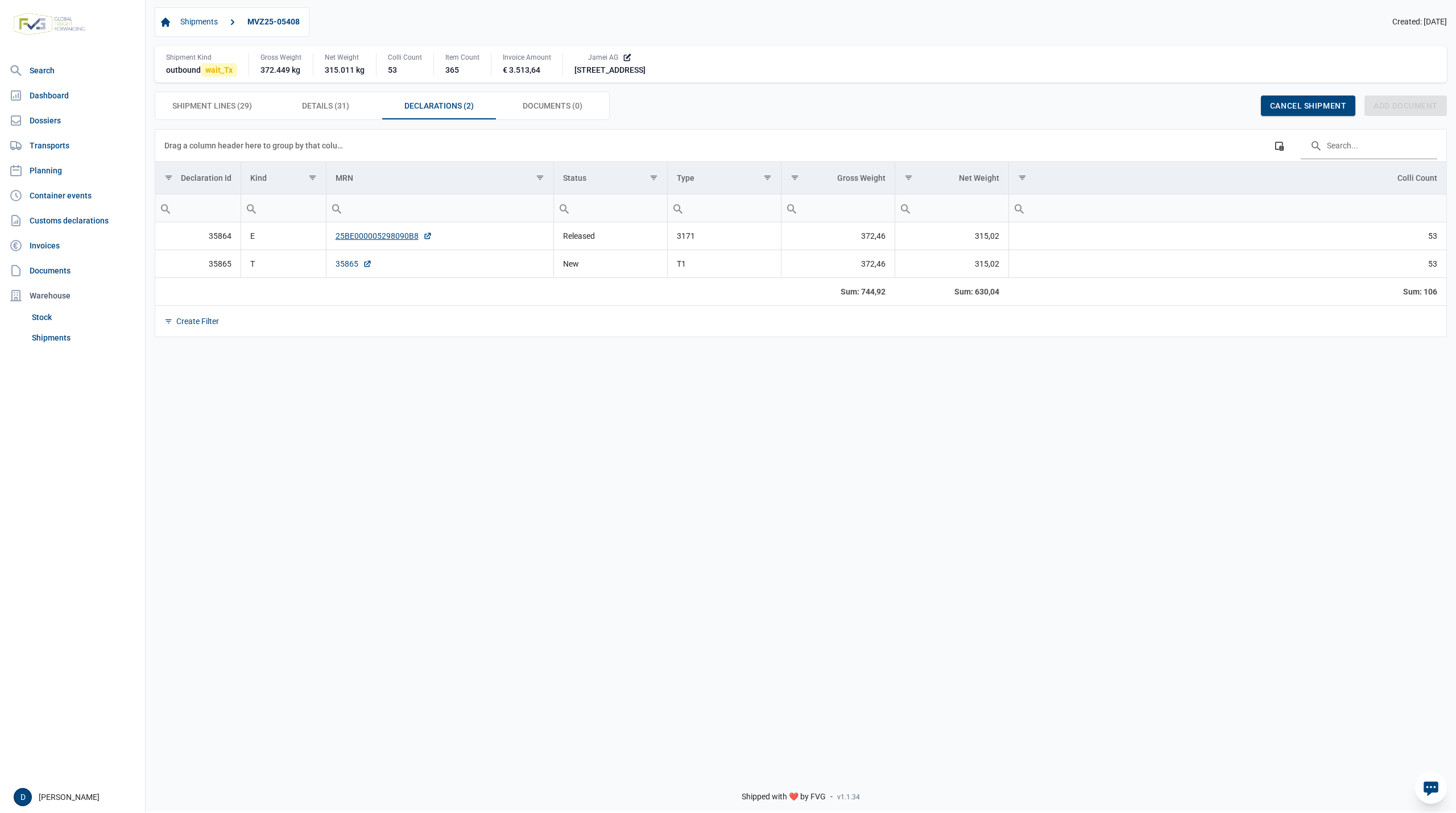
click at [340, 262] on link "35865" at bounding box center [354, 263] width 36 height 11
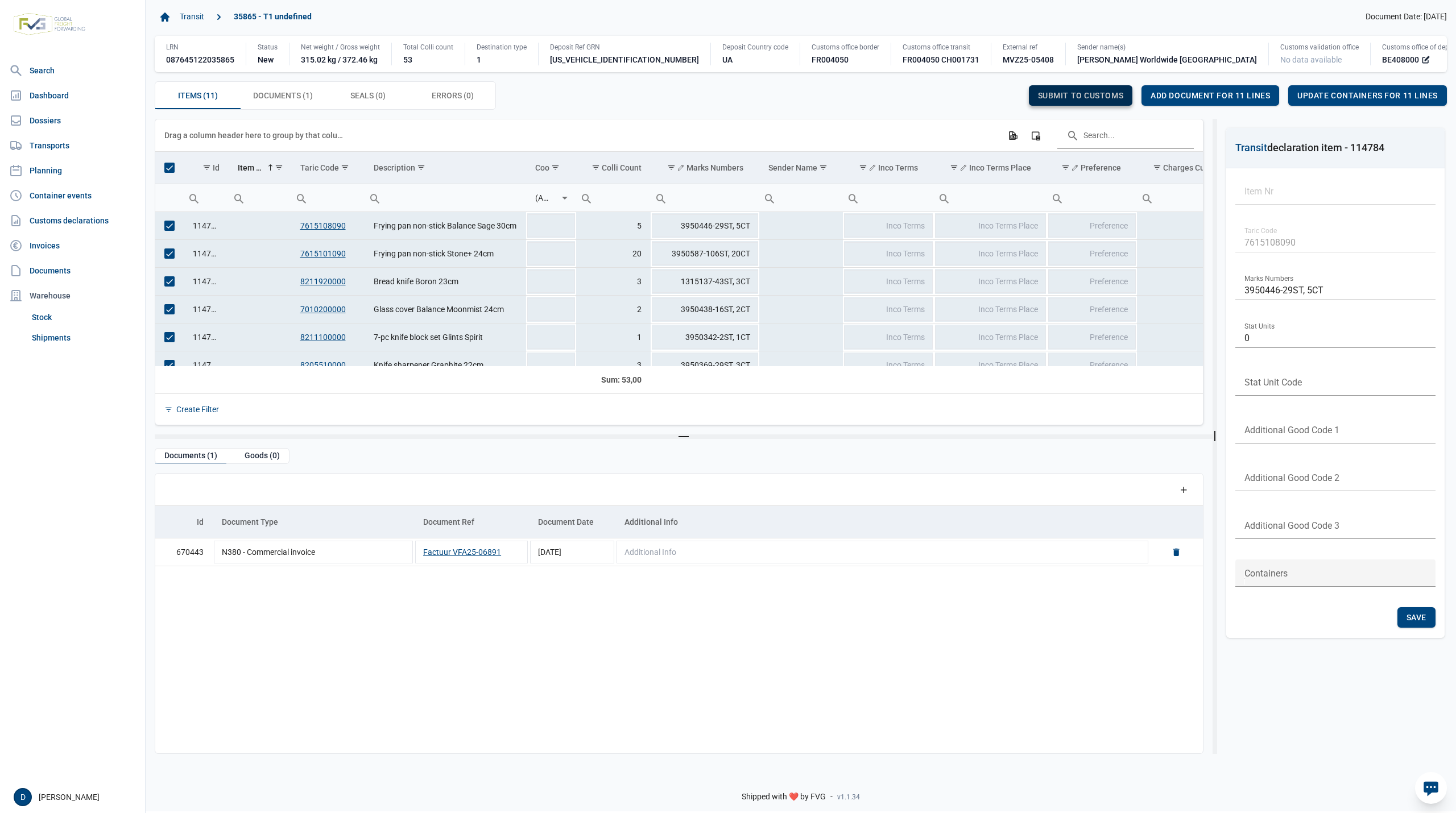
click at [1084, 93] on span "Submit to customs" at bounding box center [1081, 95] width 86 height 9
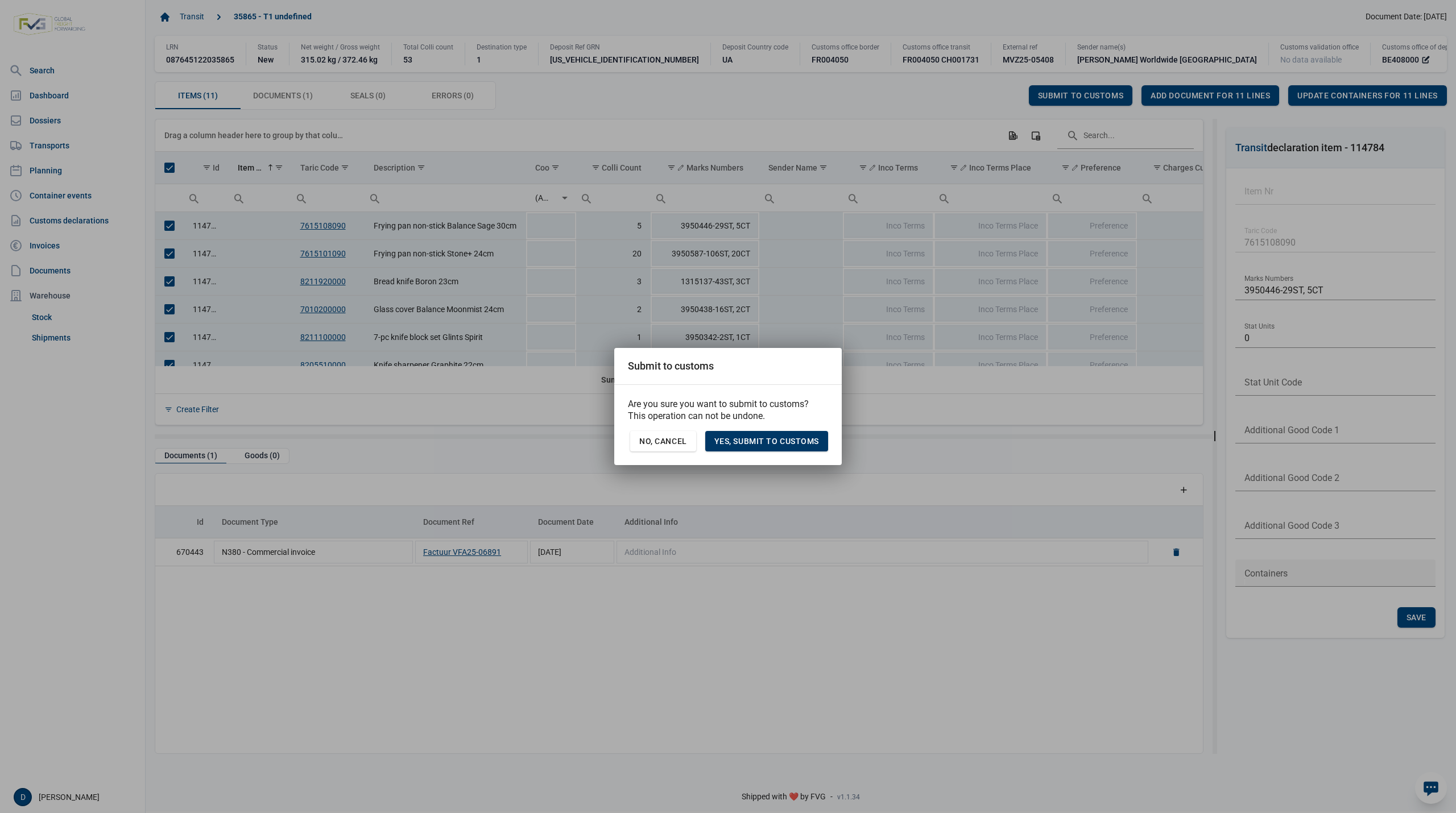
click at [810, 440] on span "Yes, Submit to customs" at bounding box center [767, 441] width 105 height 9
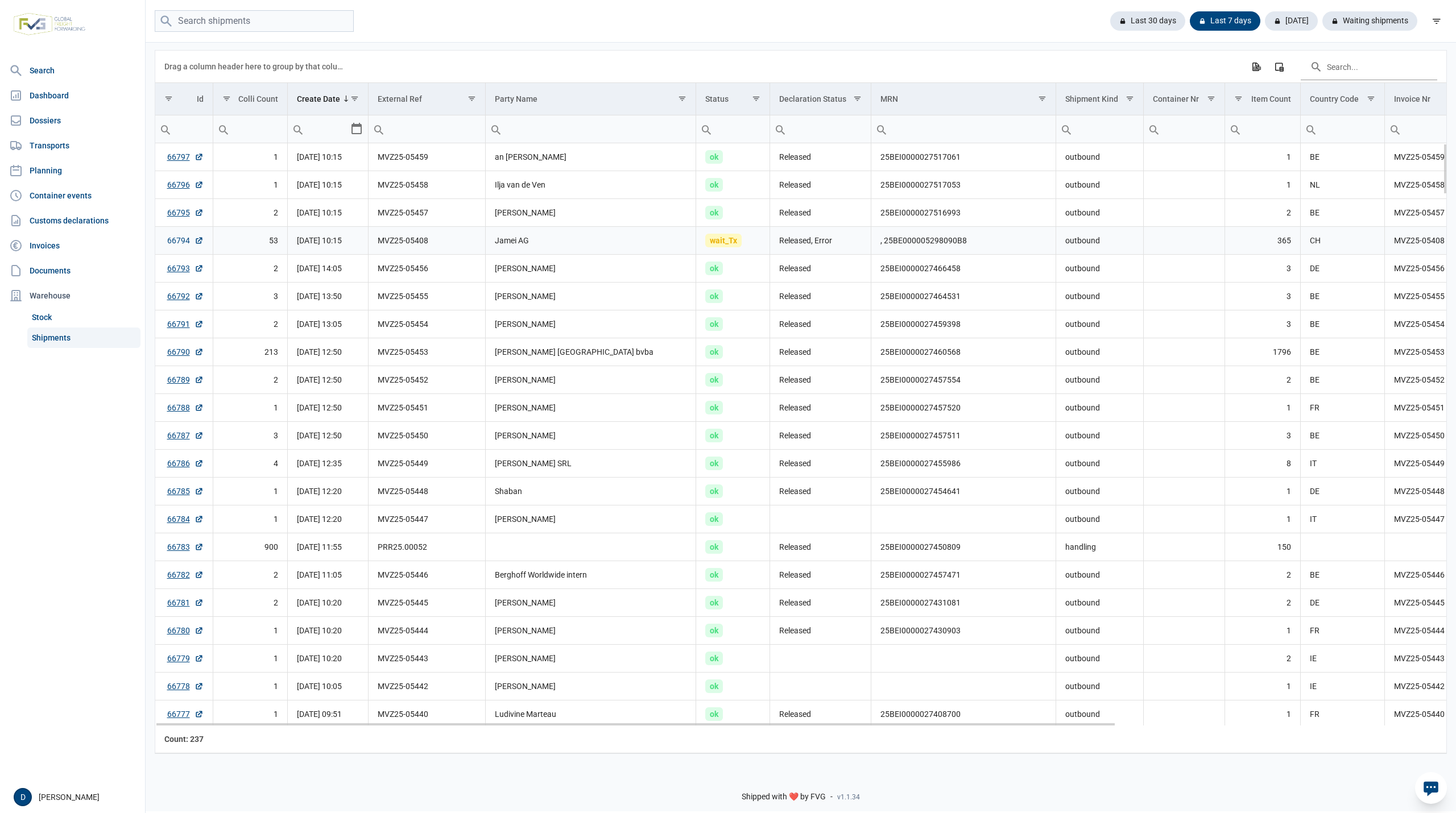
click at [174, 246] on link "66794" at bounding box center [185, 240] width 36 height 11
click at [1382, 26] on div "Waiting shipments" at bounding box center [1365, 21] width 104 height 19
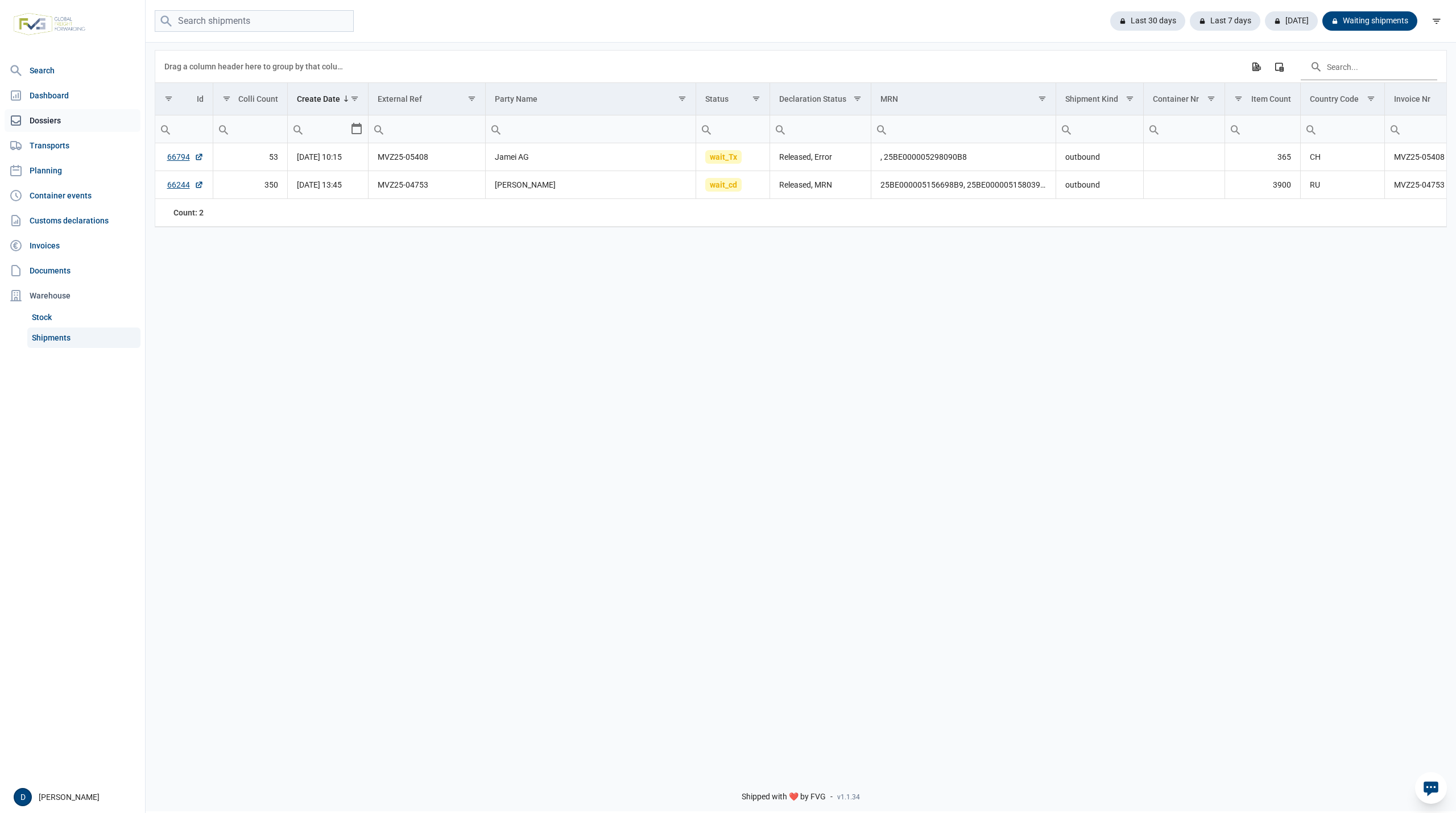
click at [41, 117] on link "Dossiers" at bounding box center [72, 120] width 136 height 22
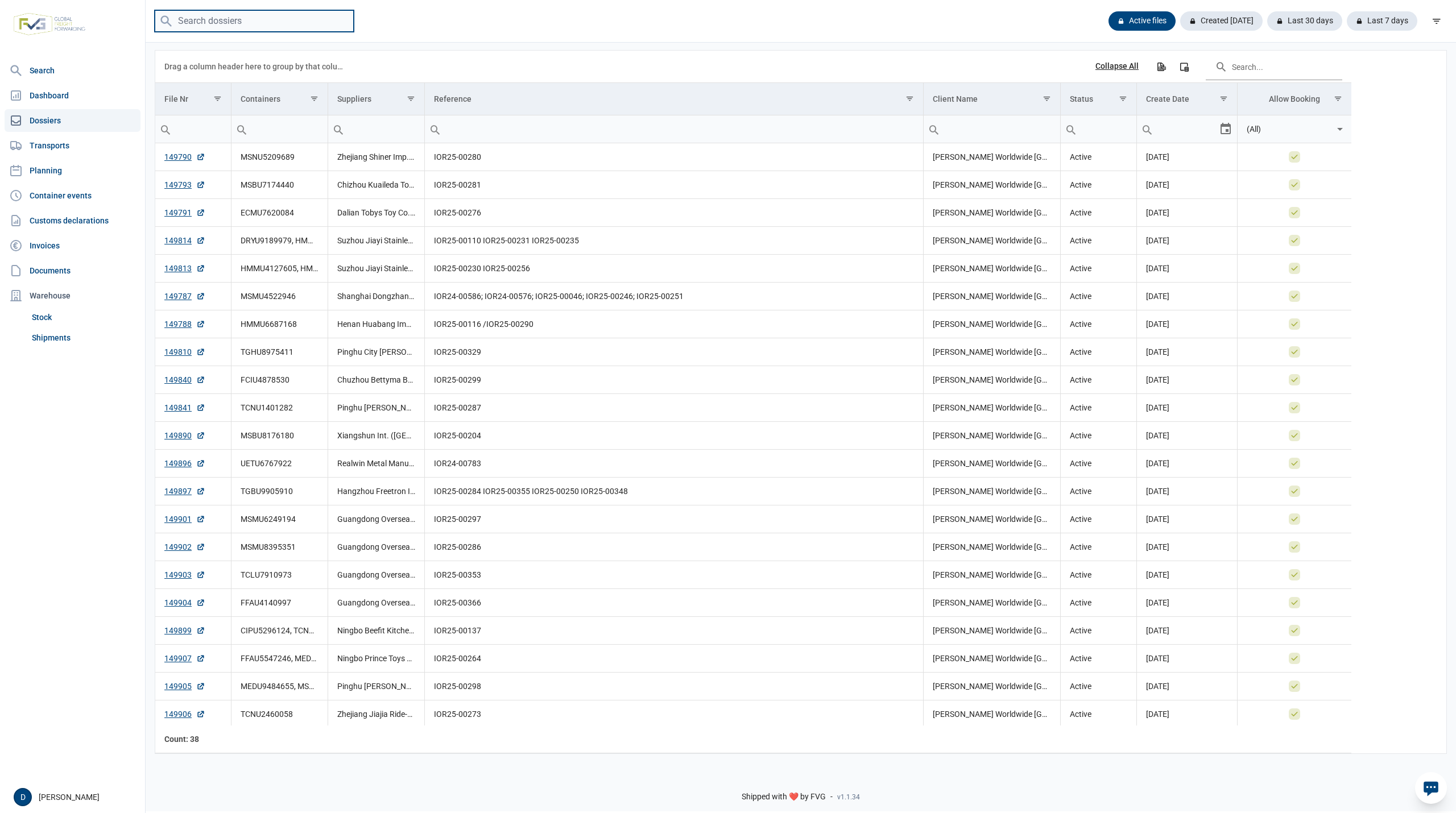
click at [205, 18] on input "search" at bounding box center [254, 22] width 199 height 22
paste input "149791"
type input "149791"
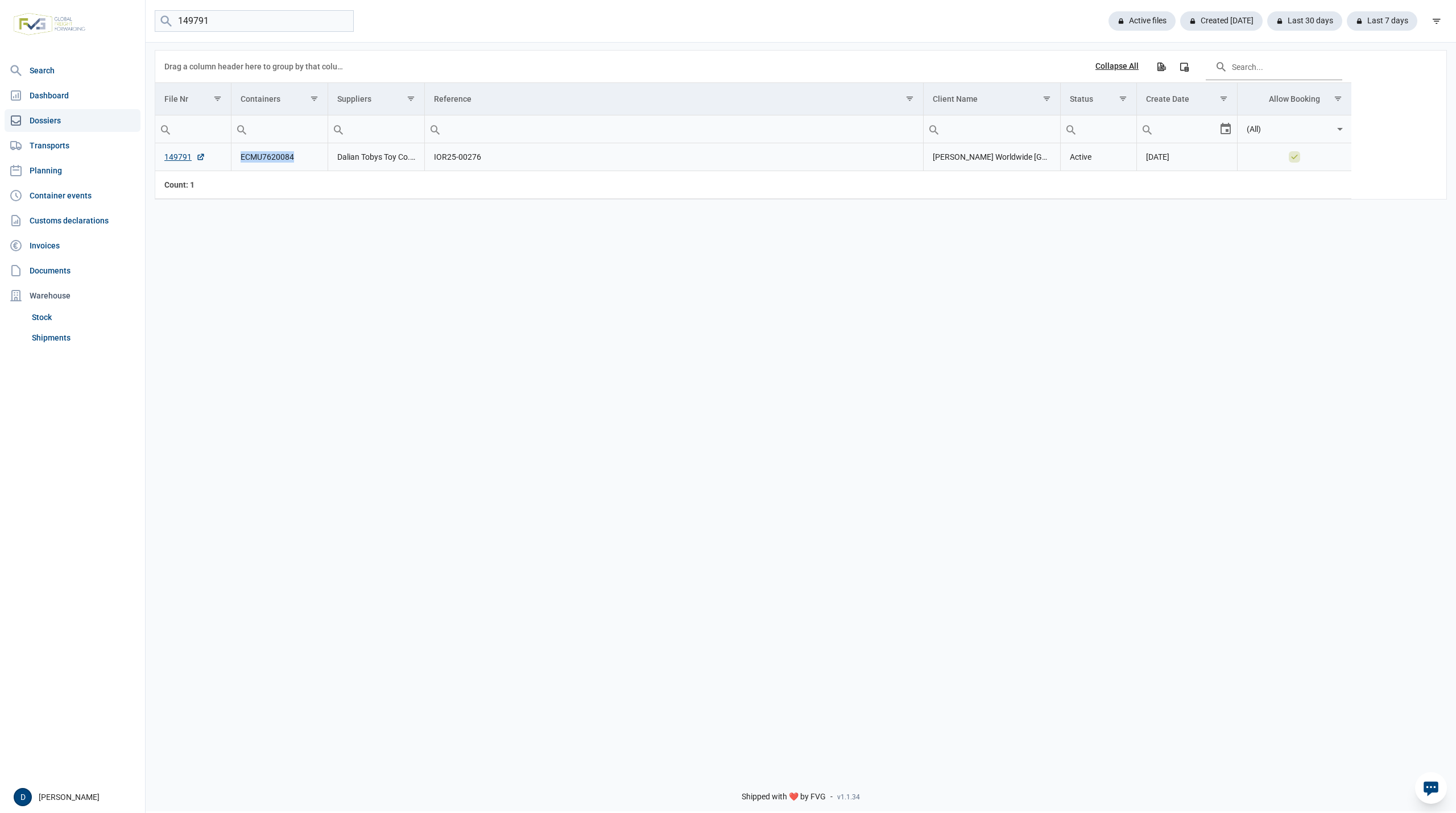
drag, startPoint x: 240, startPoint y: 159, endPoint x: 294, endPoint y: 162, distance: 54.1
click at [294, 162] on td "ECMU7620084" at bounding box center [279, 157] width 96 height 28
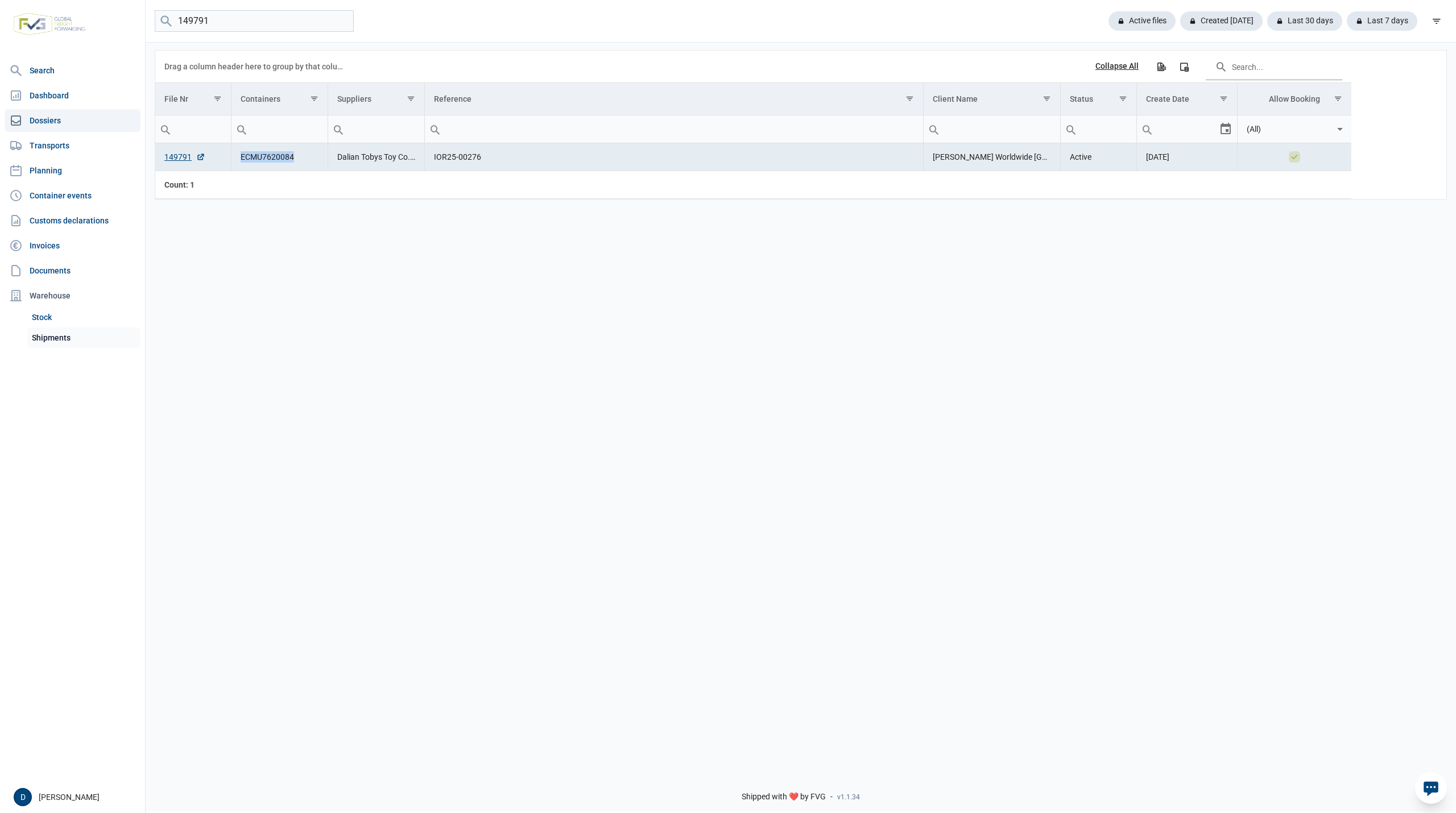
click at [60, 335] on link "Shipments" at bounding box center [84, 338] width 114 height 21
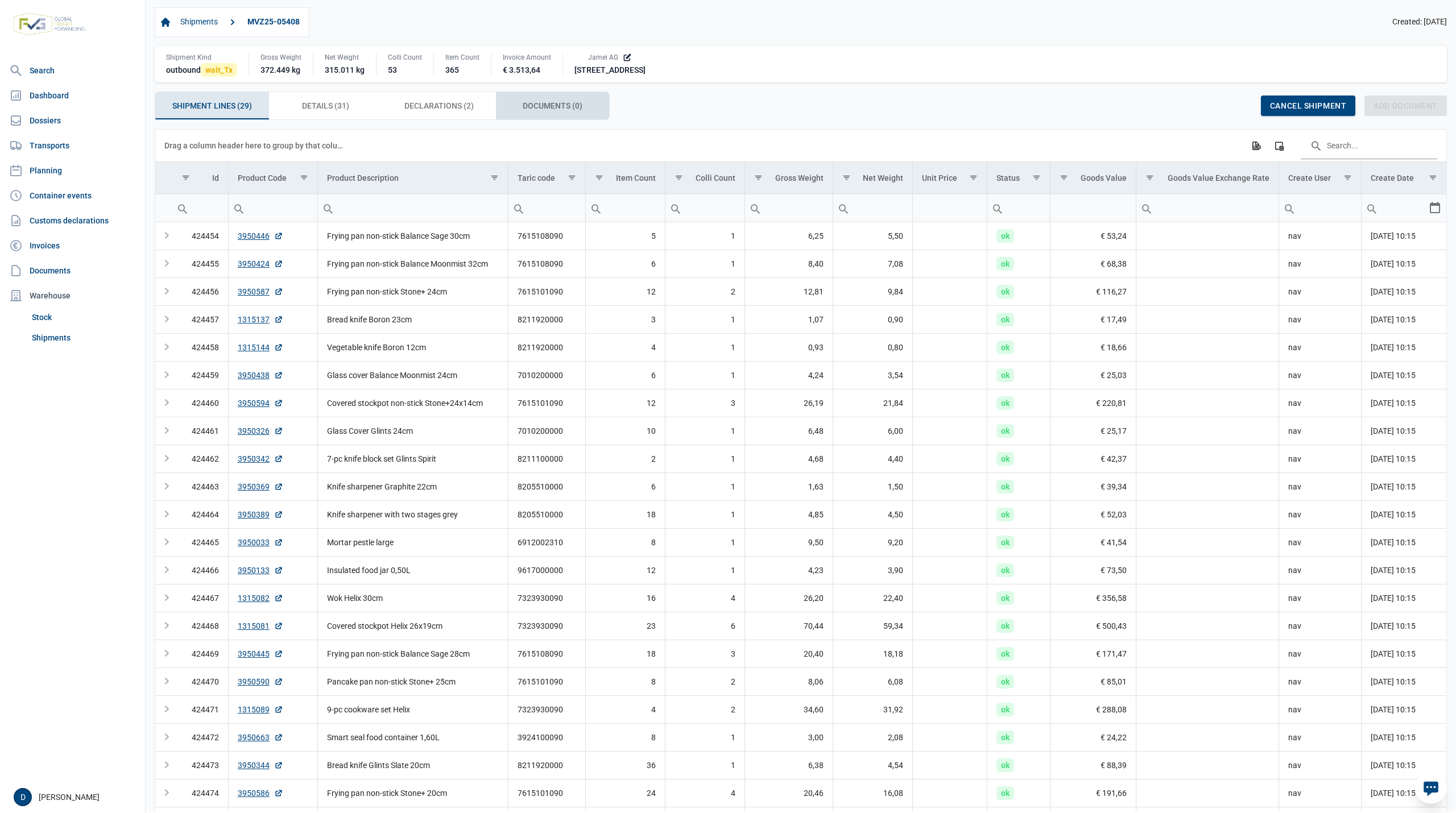
click at [541, 108] on span "Documents (0) Documents (0)" at bounding box center [552, 106] width 59 height 14
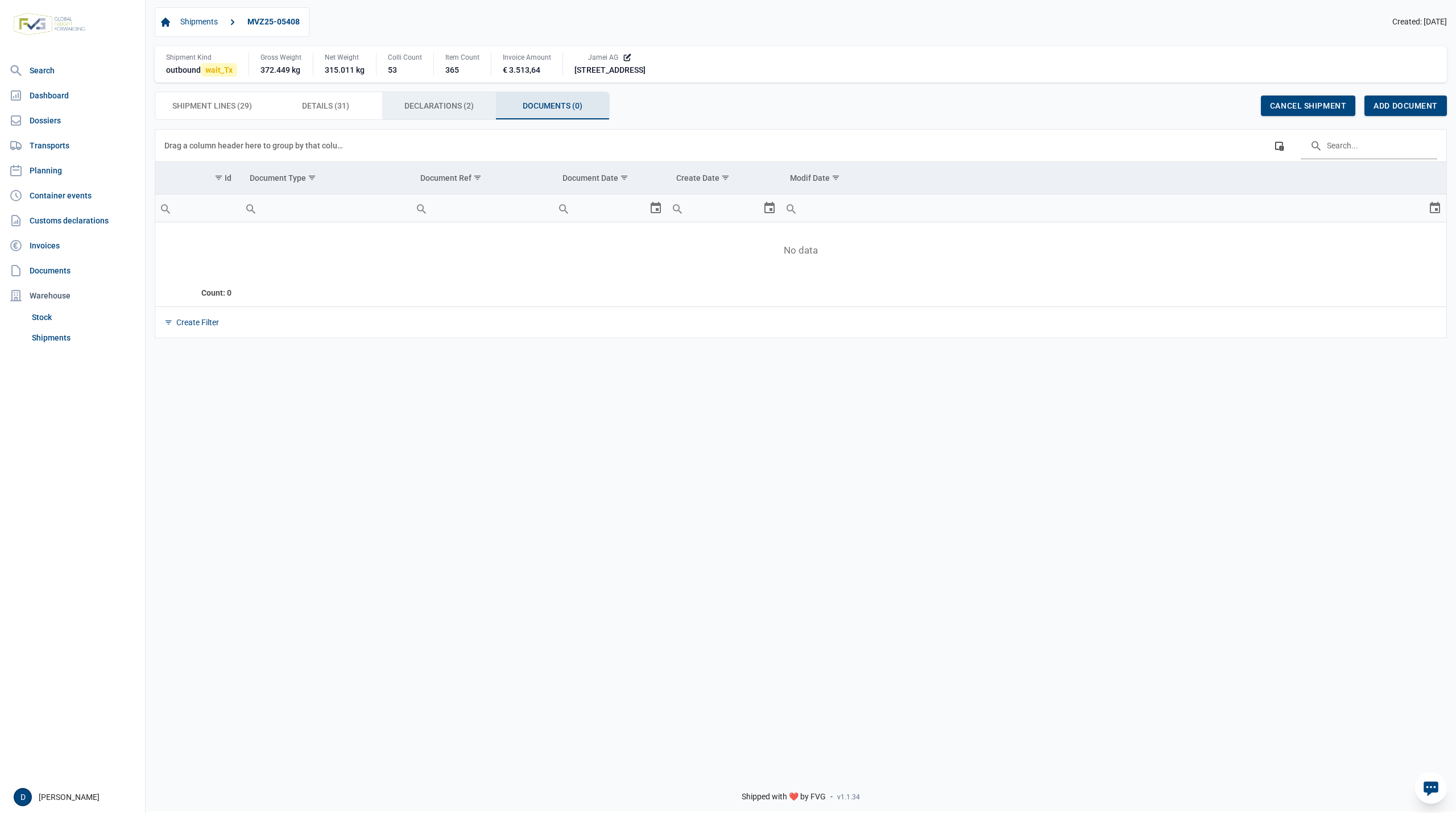
click at [423, 108] on span "Declarations (2) Declarations (2)" at bounding box center [439, 106] width 70 height 14
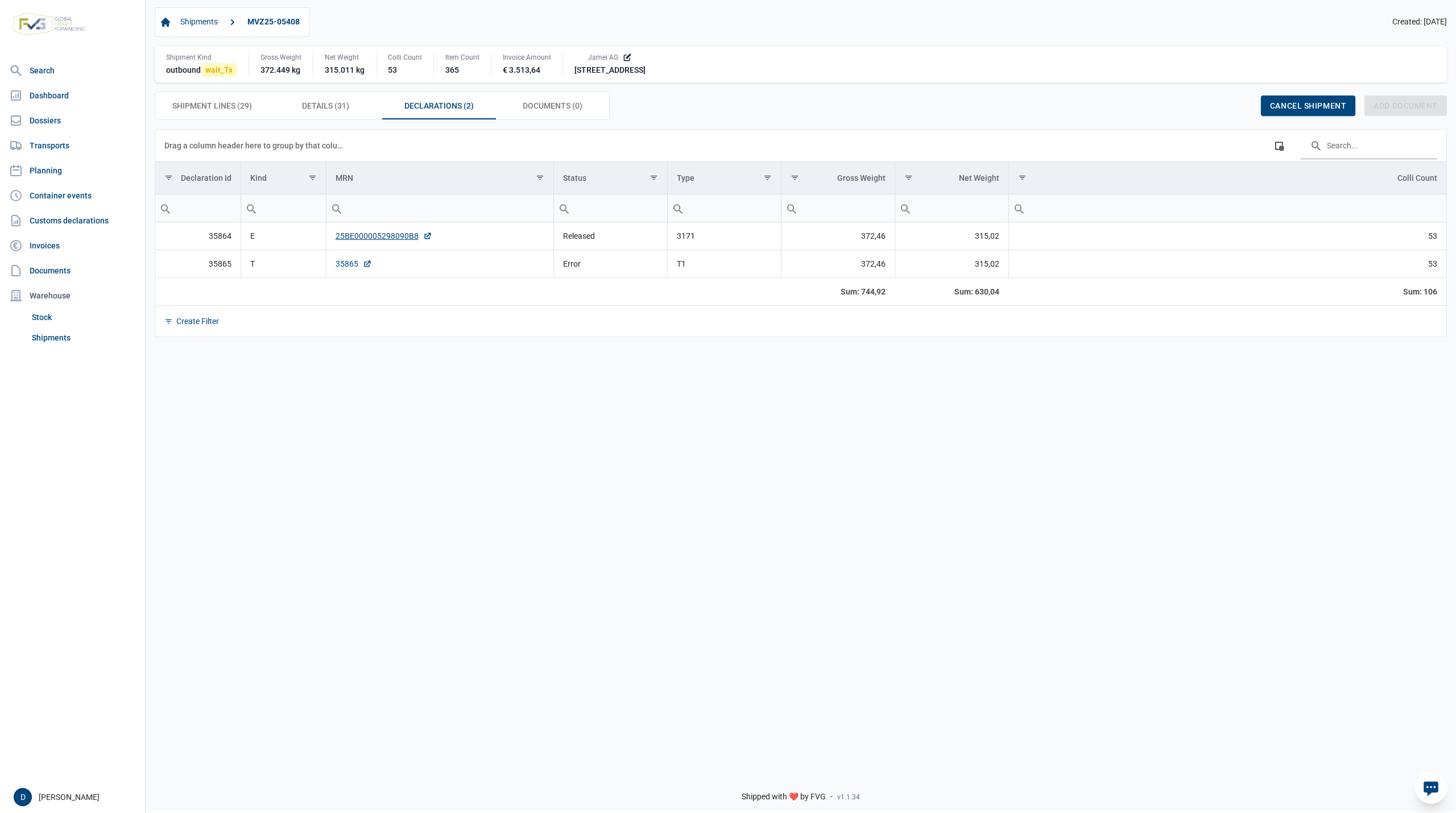
click at [342, 268] on link "35865" at bounding box center [354, 263] width 36 height 11
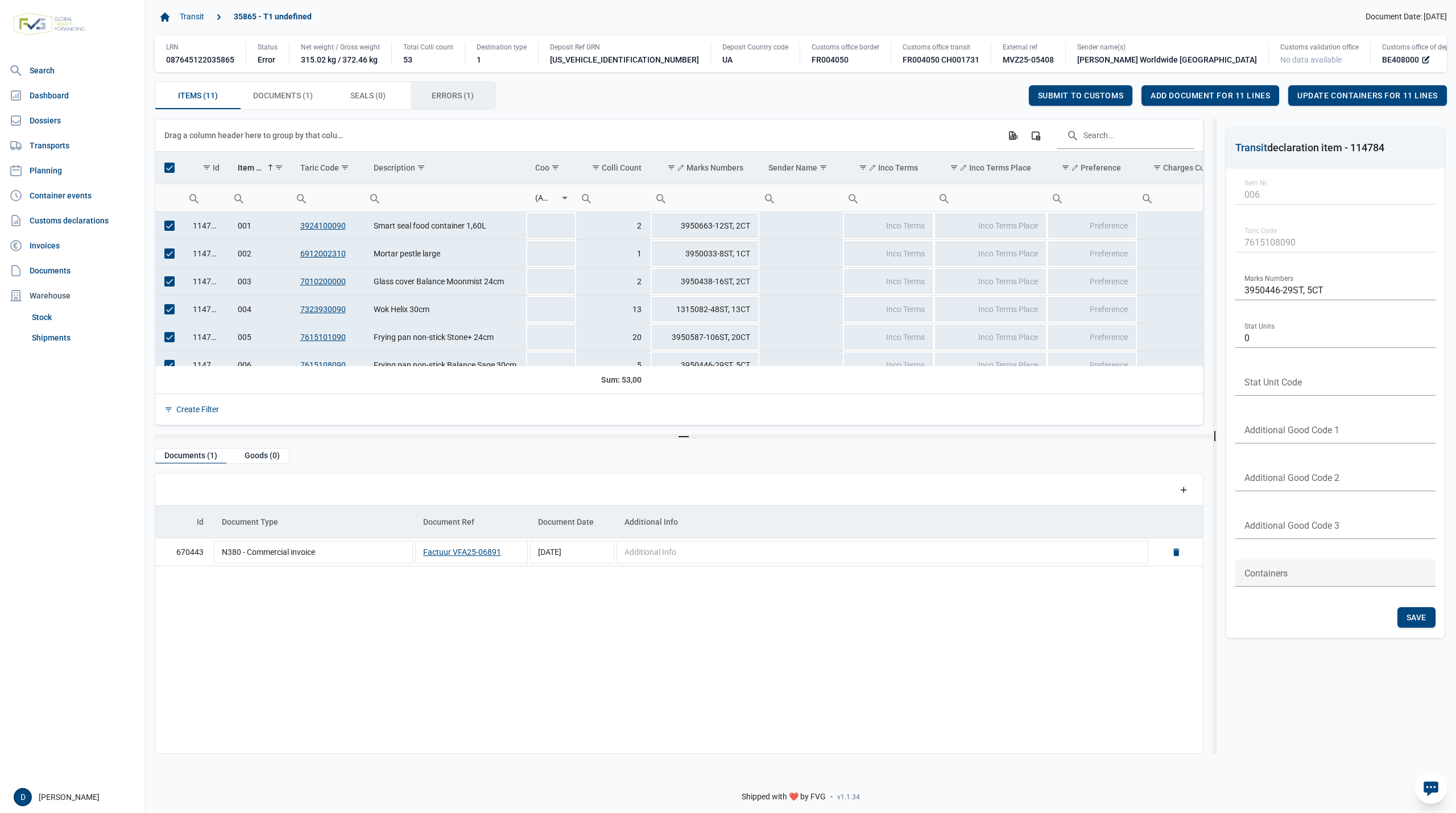
click at [449, 101] on span "Errors (1) Errors (1)" at bounding box center [453, 95] width 42 height 14
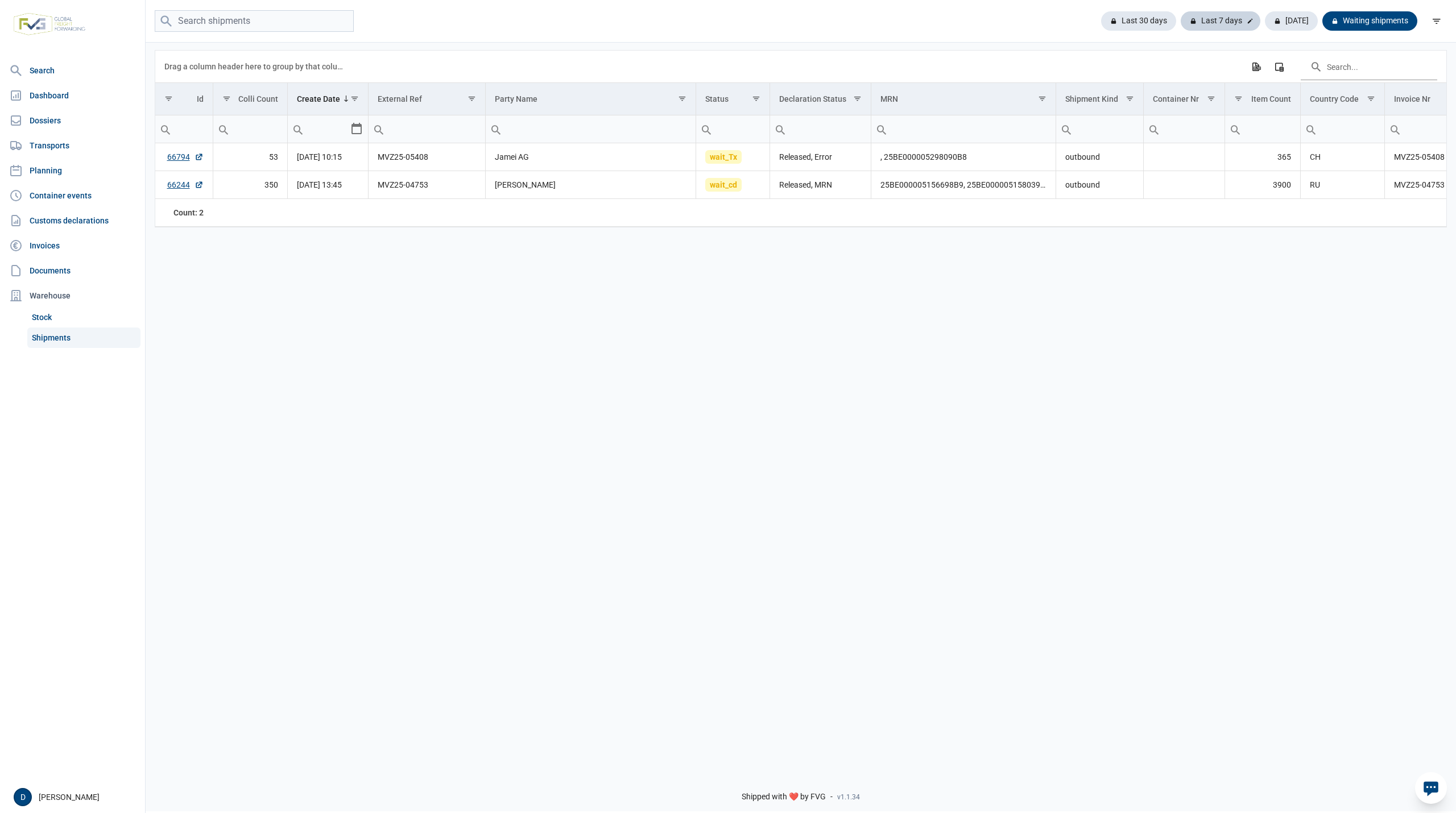
click at [1215, 21] on div "Last 7 days" at bounding box center [1220, 21] width 80 height 19
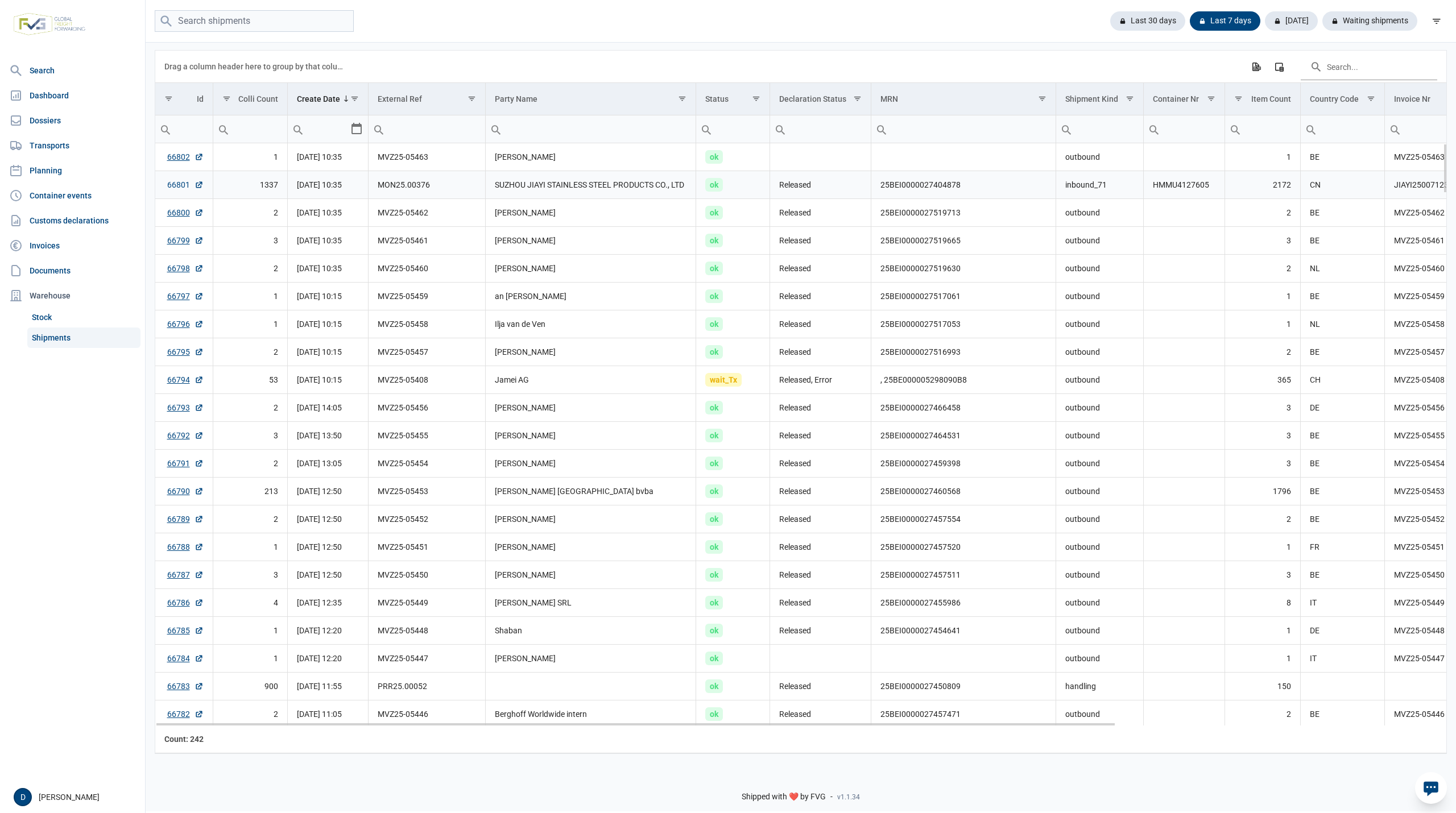
click at [176, 185] on link "66801" at bounding box center [185, 184] width 36 height 11
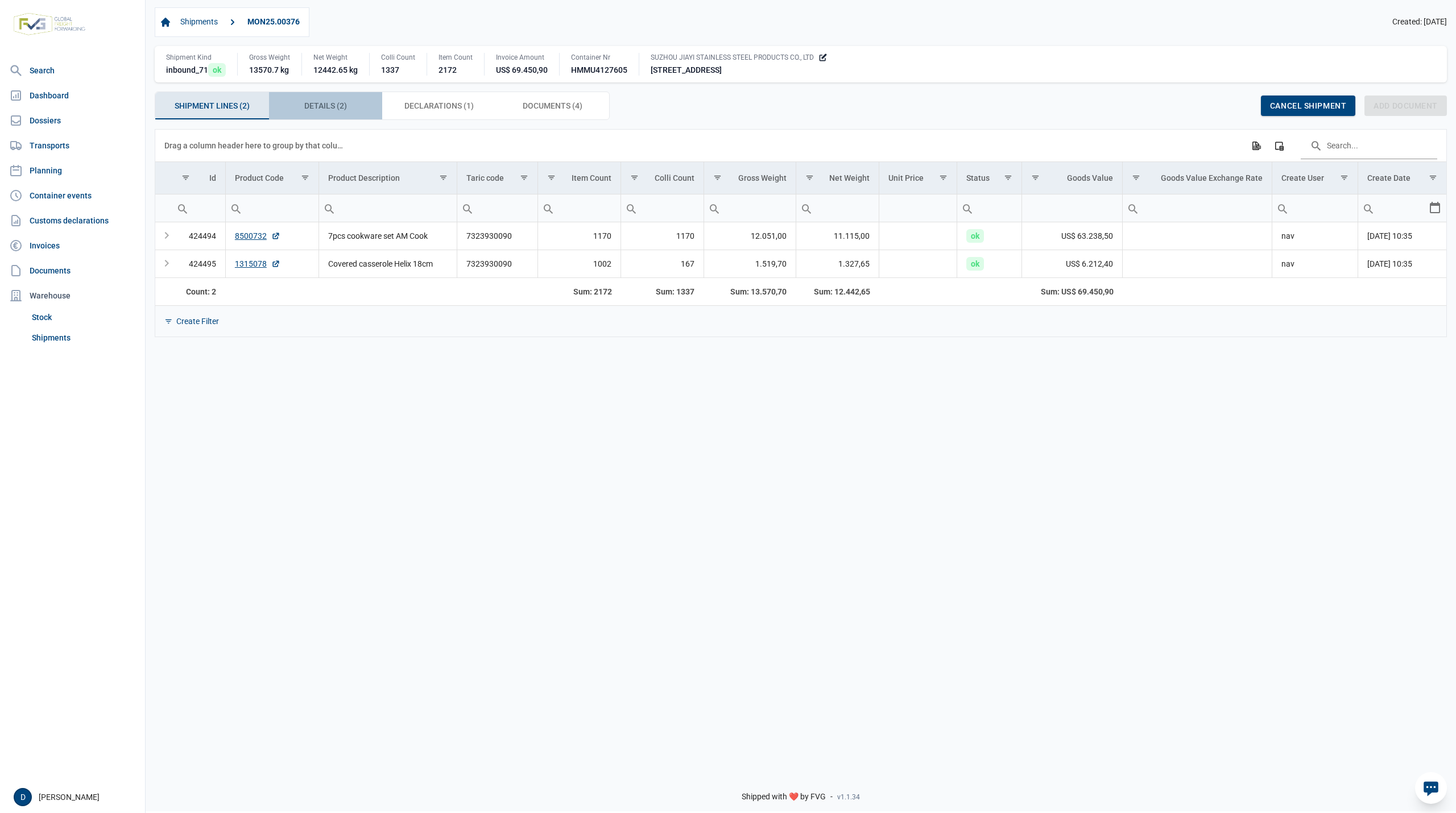
click at [328, 107] on span "Details (2) Details (2)" at bounding box center [326, 106] width 43 height 14
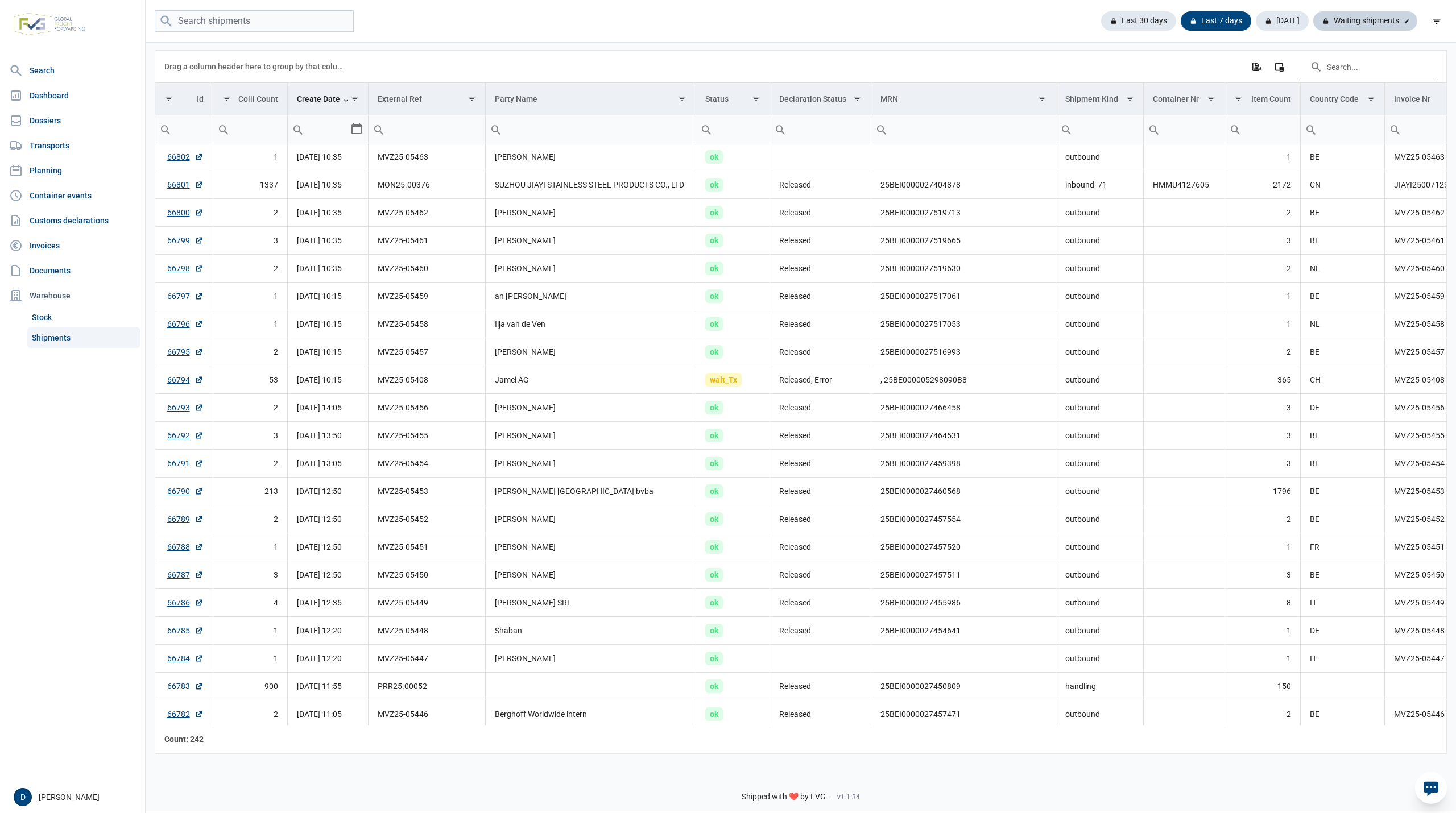
click at [1357, 26] on div "Waiting shipments" at bounding box center [1365, 21] width 104 height 19
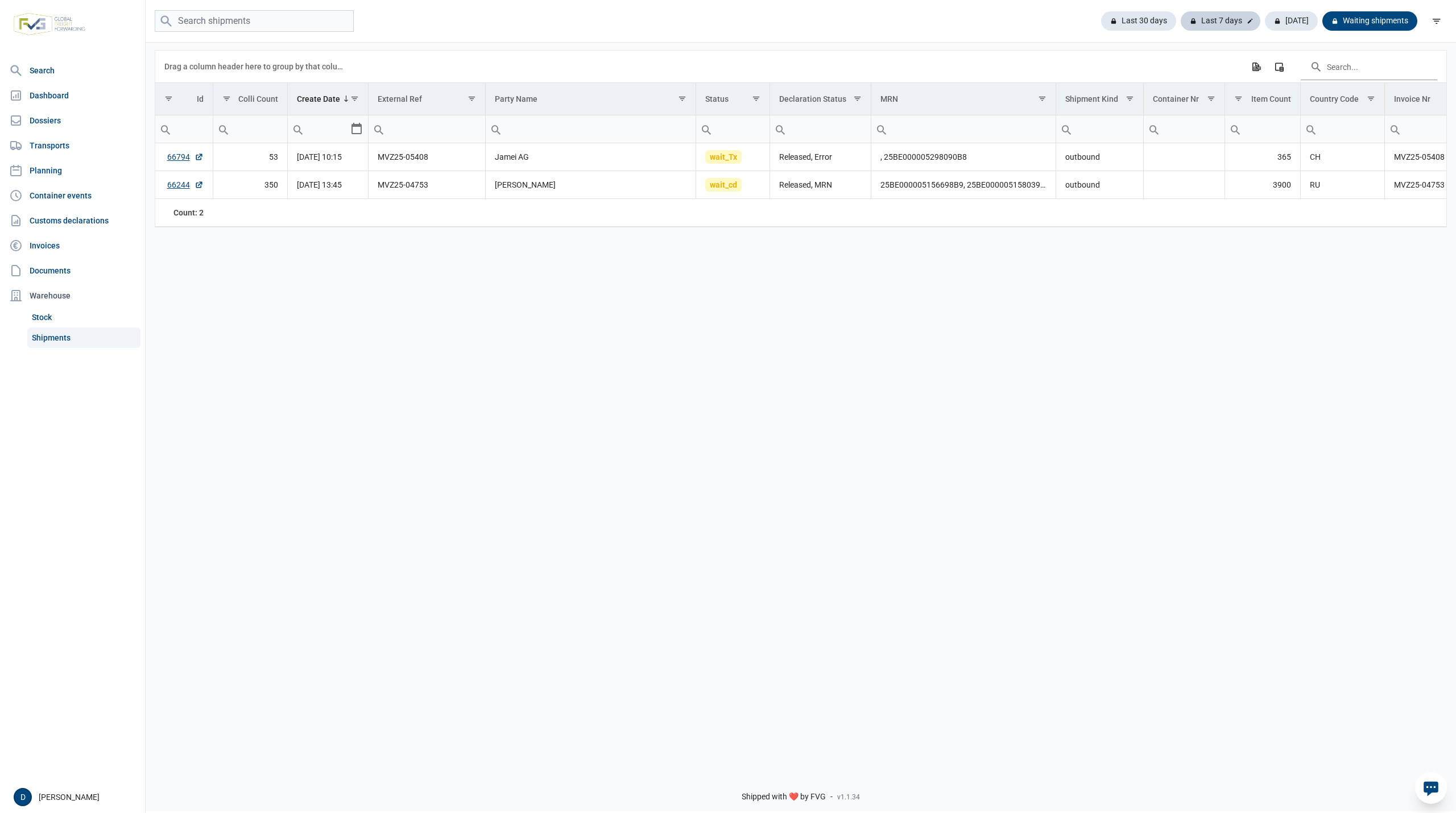
click at [1229, 22] on div "Last 7 days" at bounding box center [1220, 21] width 80 height 19
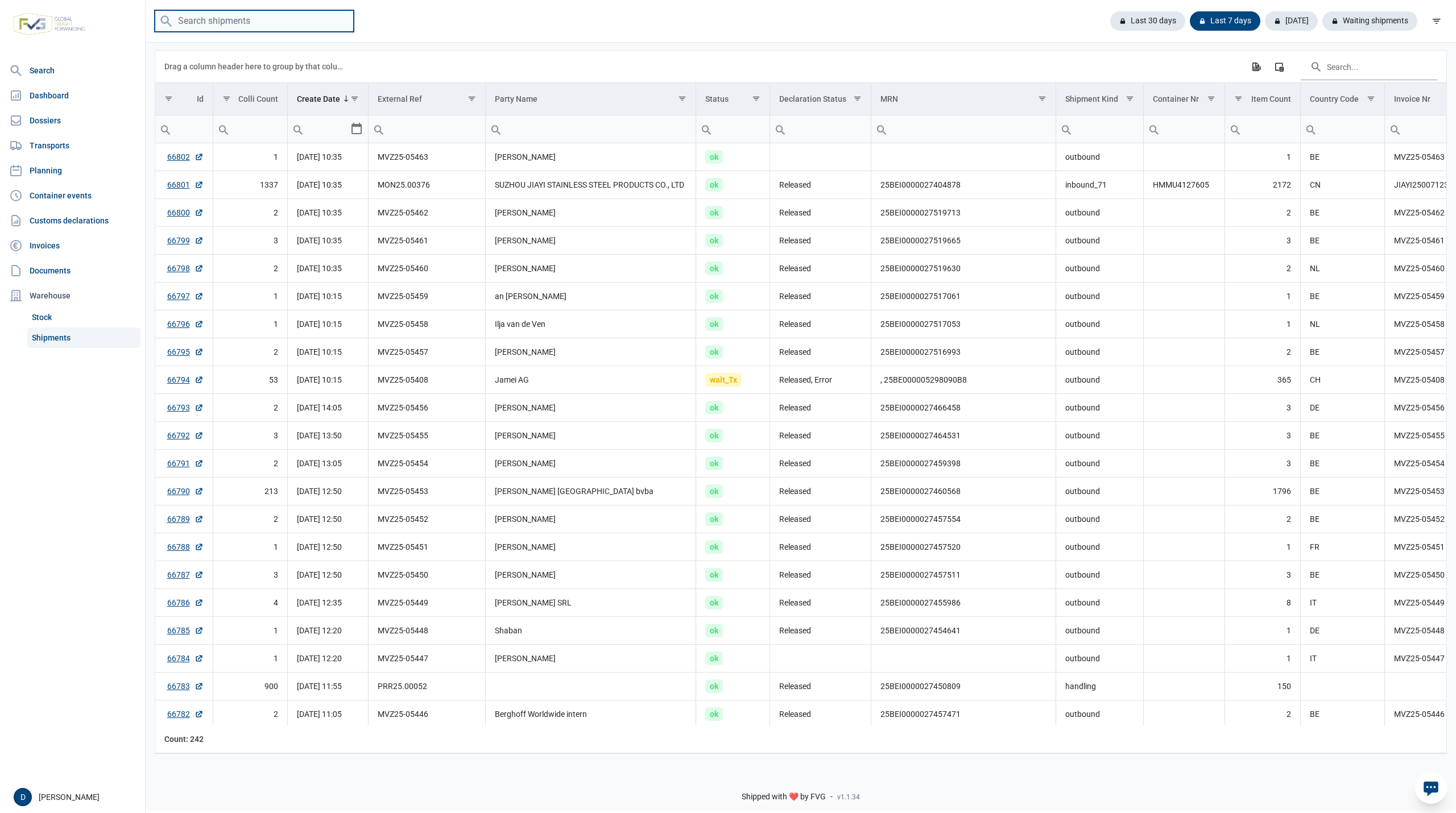
click at [278, 26] on input "search" at bounding box center [254, 22] width 199 height 22
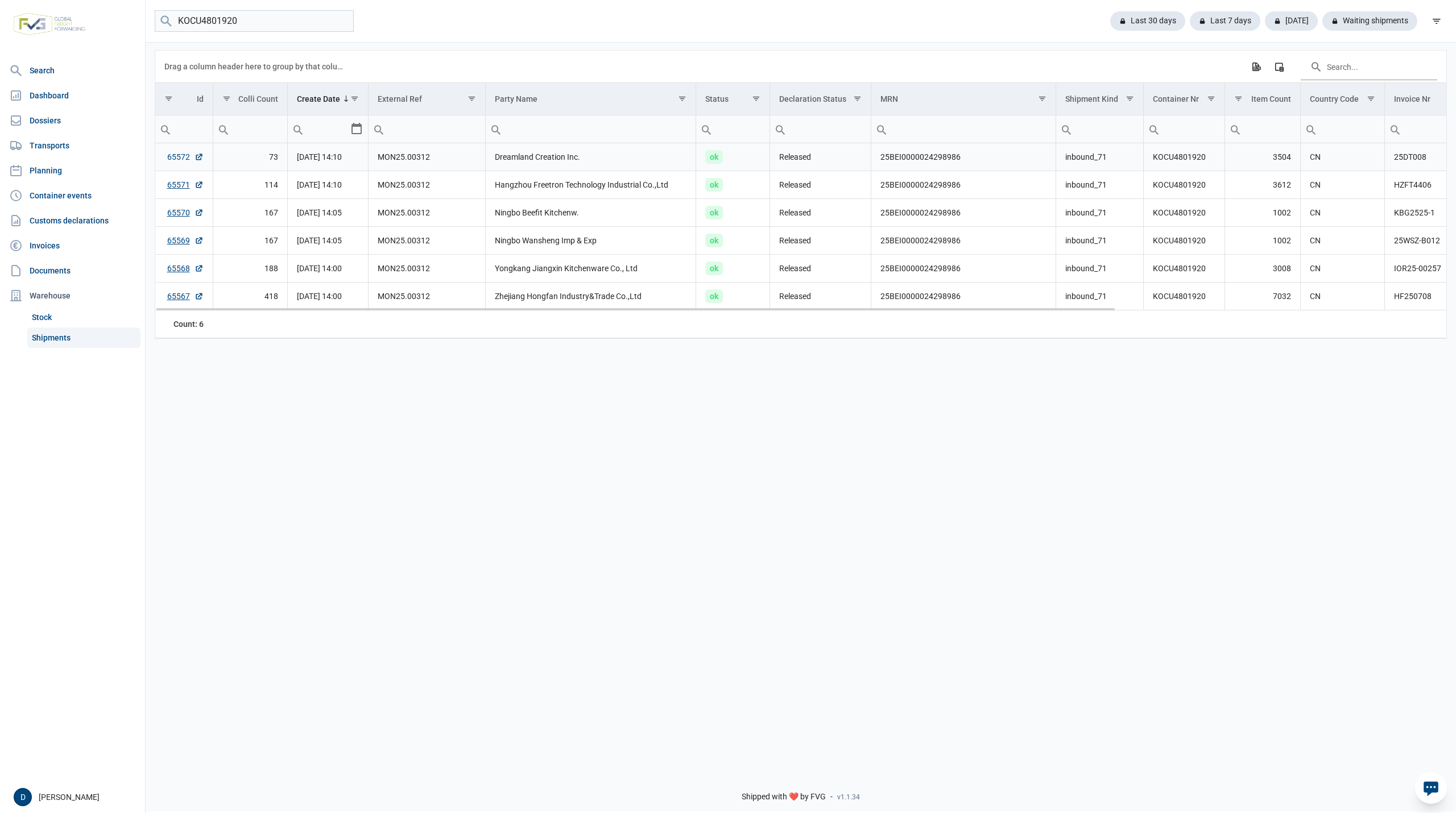
click at [178, 163] on link "65572" at bounding box center [185, 157] width 36 height 11
click at [174, 185] on link "65571" at bounding box center [185, 184] width 36 height 11
drag, startPoint x: 246, startPoint y: 19, endPoint x: 109, endPoint y: 48, distance: 140.0
click at [109, 48] on div "Search Dashboard Dossiers Transports Planning Container events Customs declarat…" at bounding box center [728, 404] width 1456 height 813
type input "EMCU8220420"
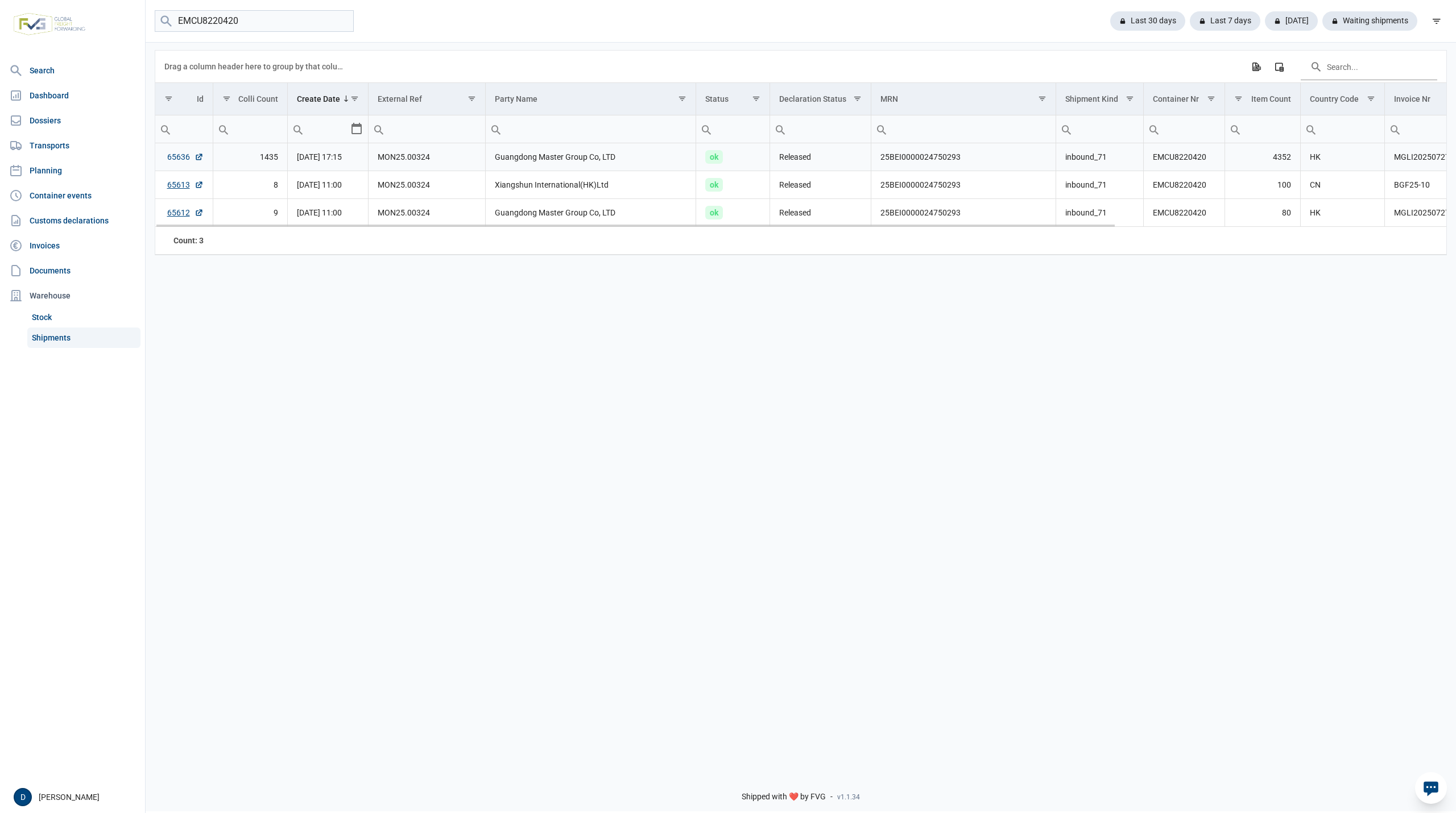
click at [178, 159] on link "65636" at bounding box center [185, 157] width 36 height 11
click at [176, 187] on link "65613" at bounding box center [185, 184] width 36 height 11
click at [182, 212] on link "65612" at bounding box center [185, 212] width 36 height 11
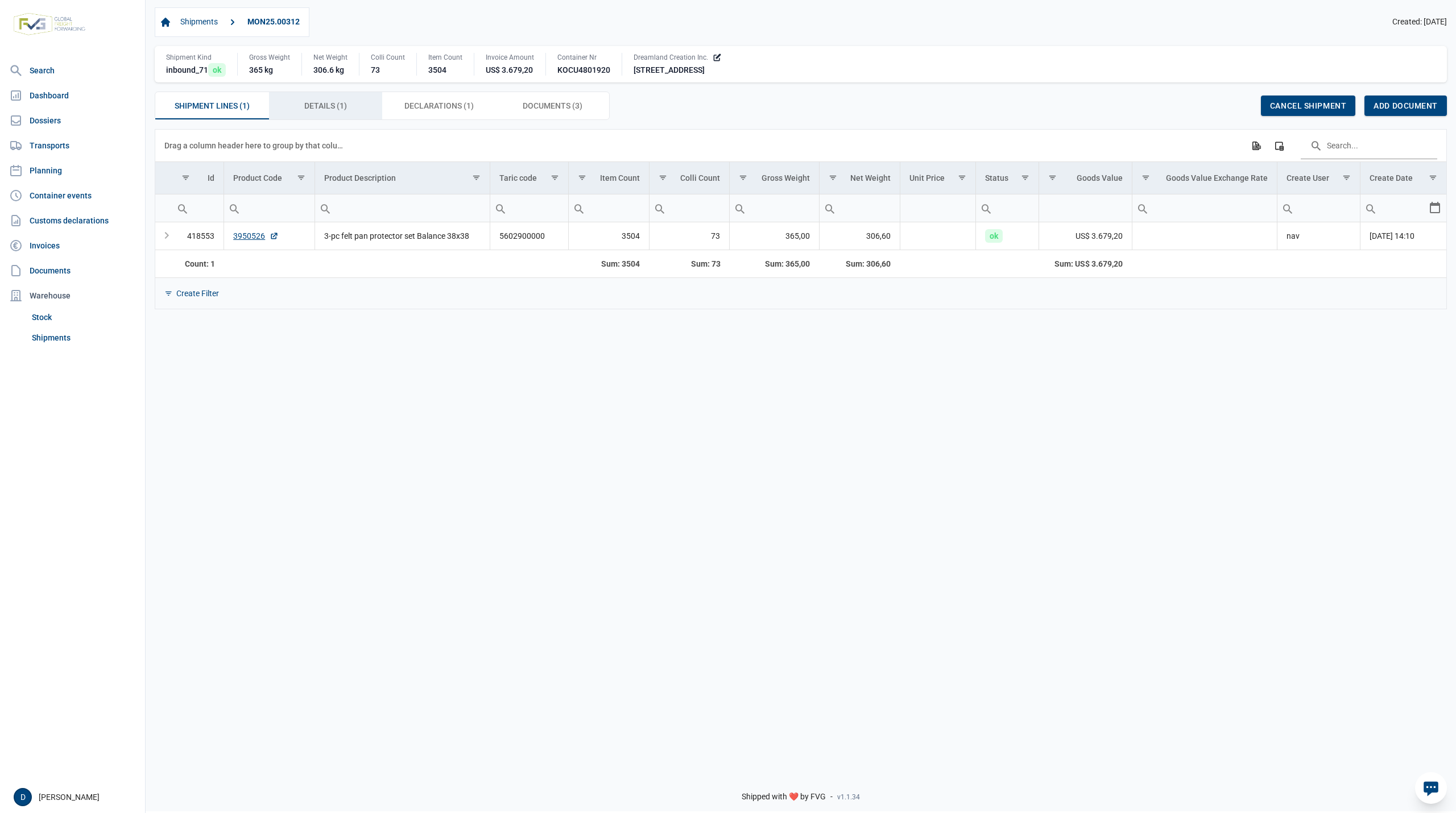
click at [346, 108] on span "Details (1) Details (1)" at bounding box center [326, 106] width 43 height 14
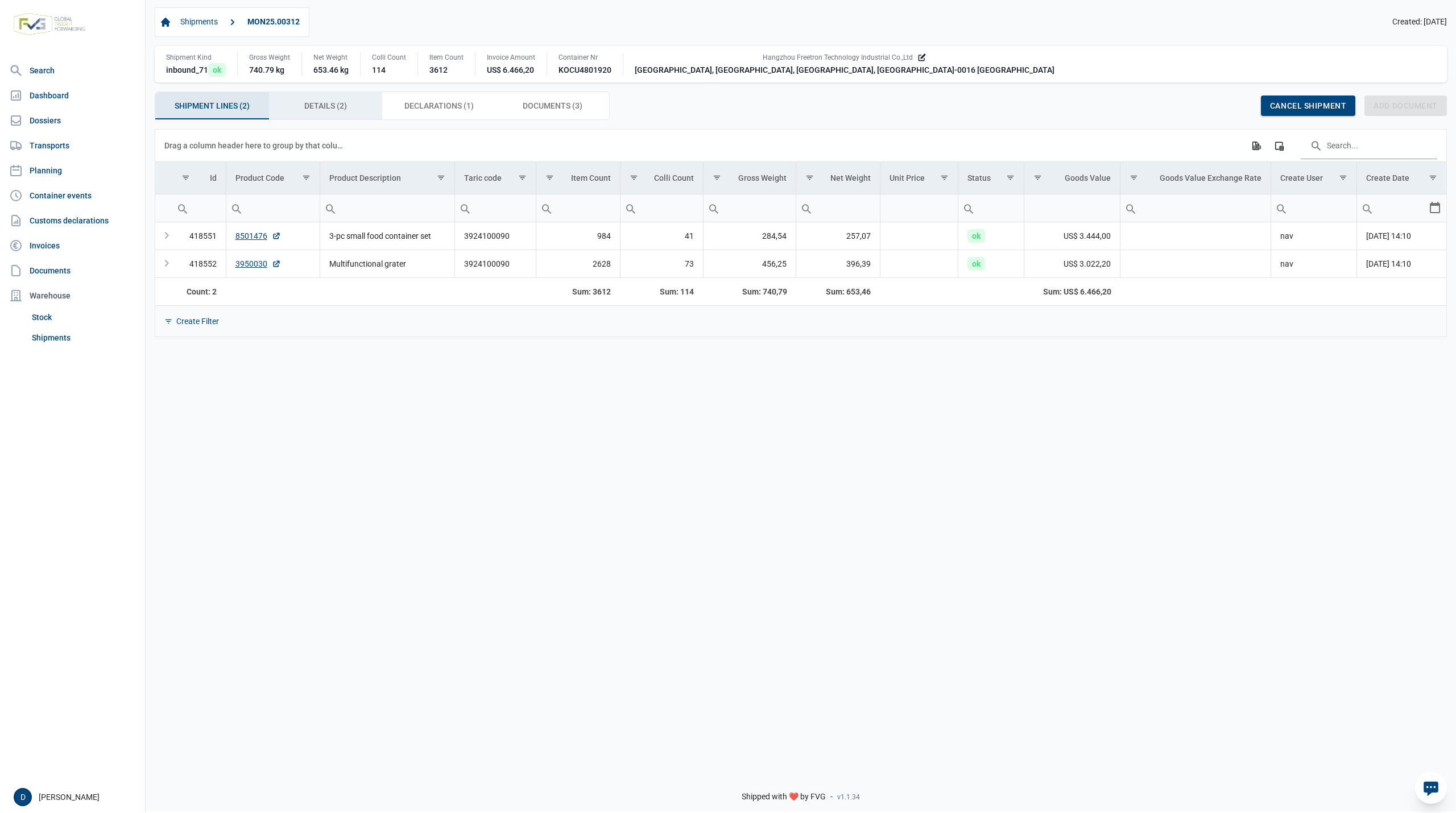
click at [329, 98] on div "Details (2) Details (2)" at bounding box center [326, 106] width 114 height 28
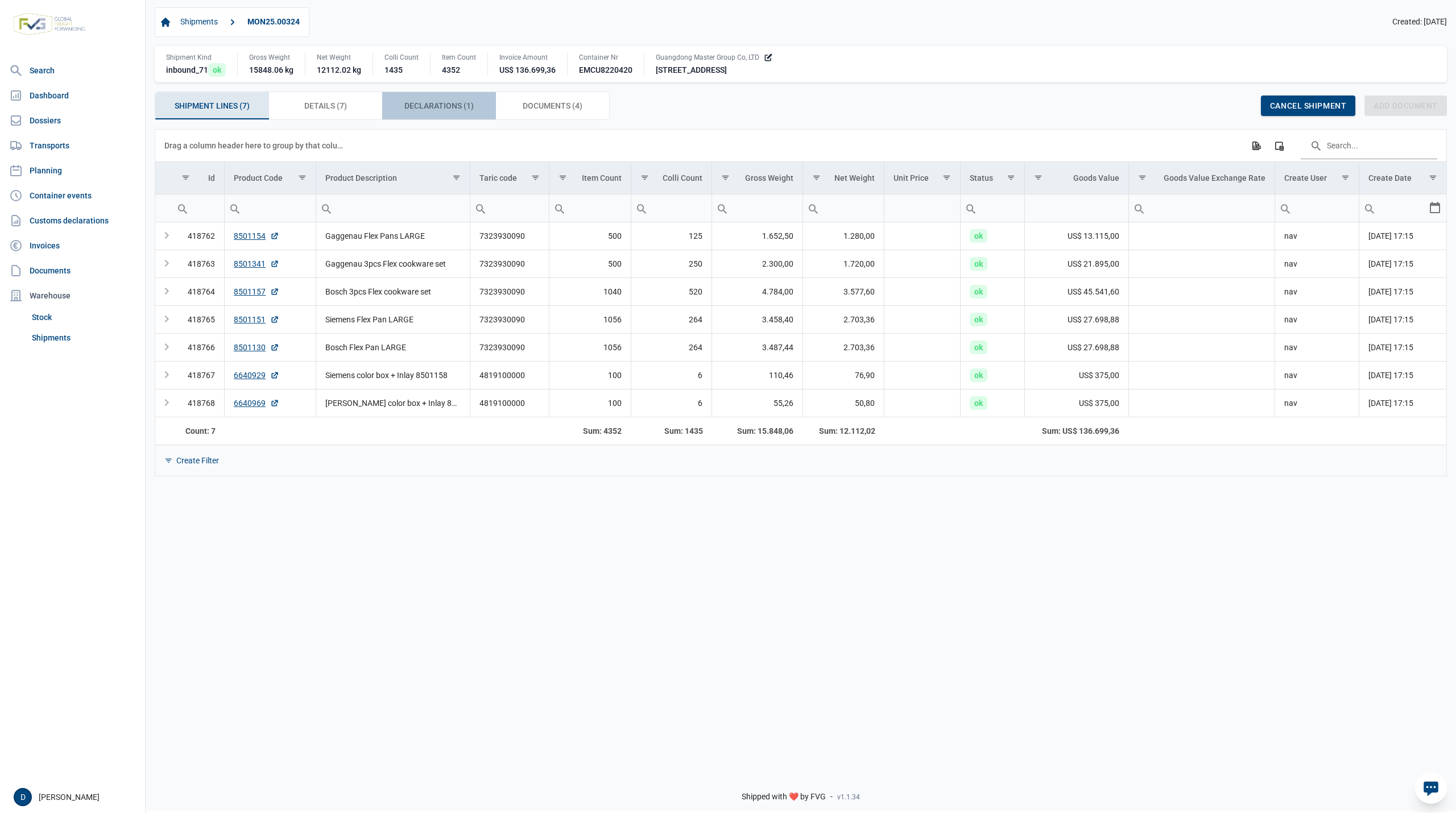
click at [441, 103] on span "Declarations (1) Declarations (1)" at bounding box center [439, 106] width 70 height 14
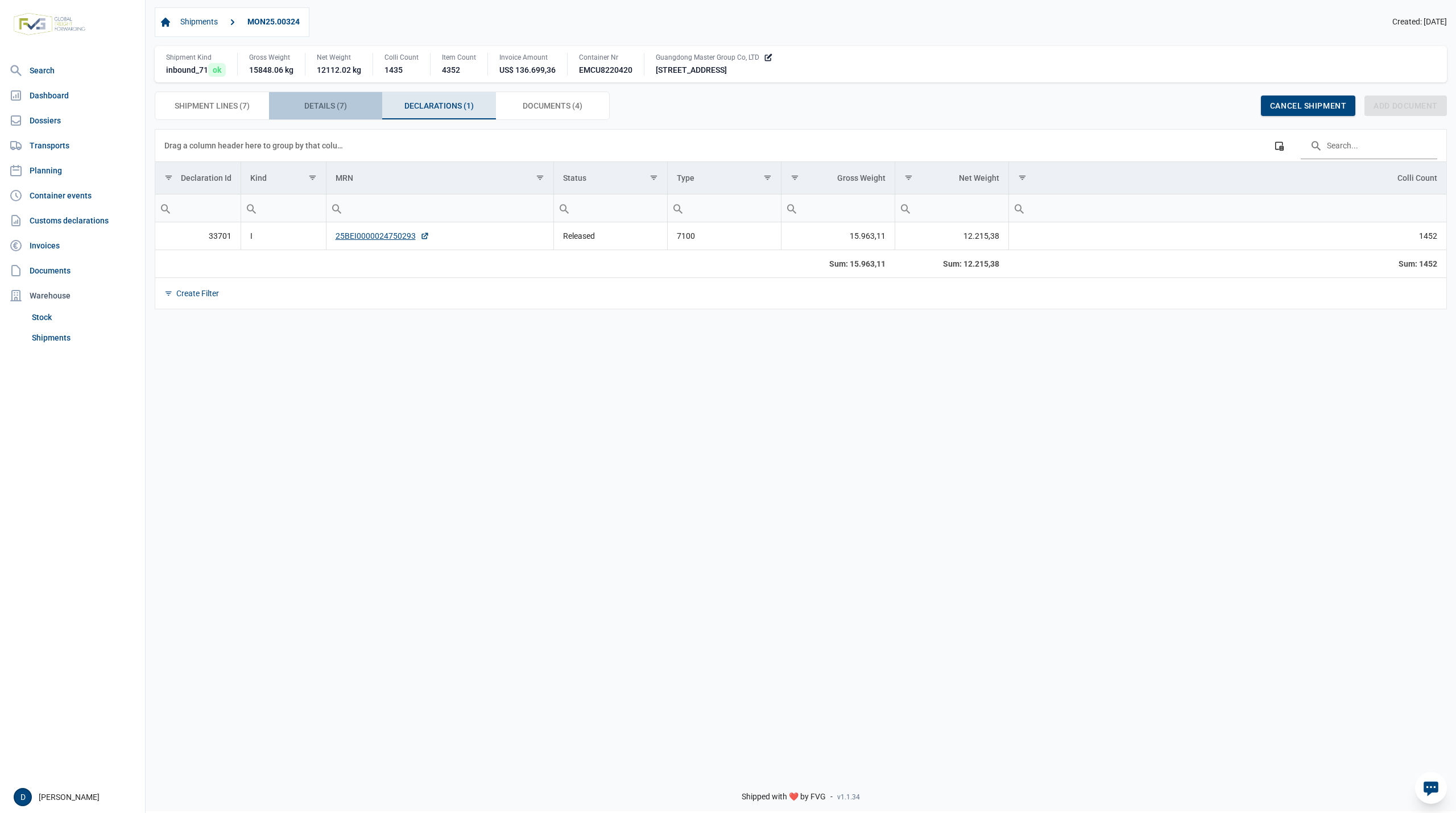
click at [319, 103] on span "Details (7) Details (7)" at bounding box center [326, 106] width 43 height 14
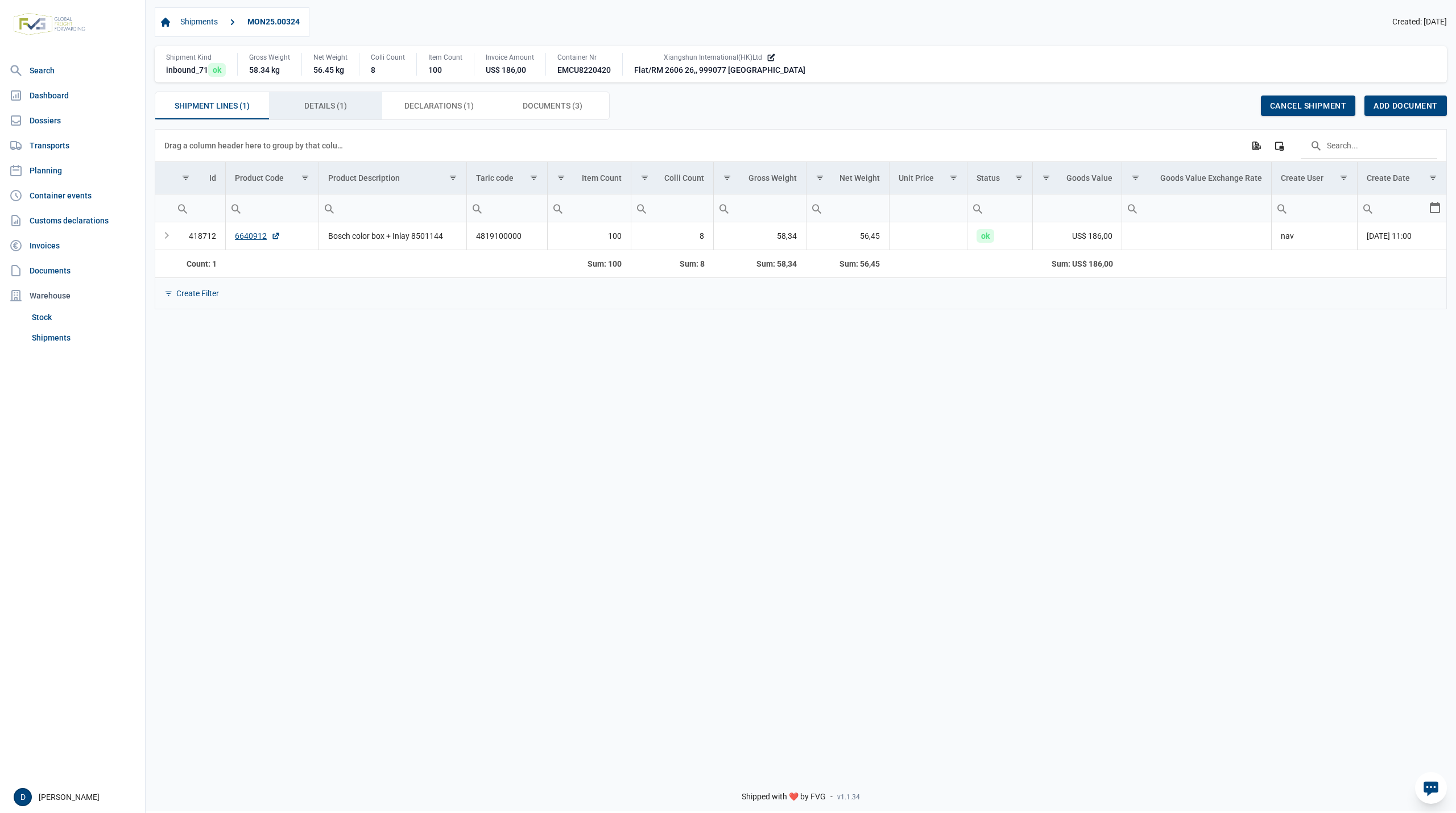
click at [333, 106] on span "Details (1) Details (1)" at bounding box center [326, 106] width 43 height 14
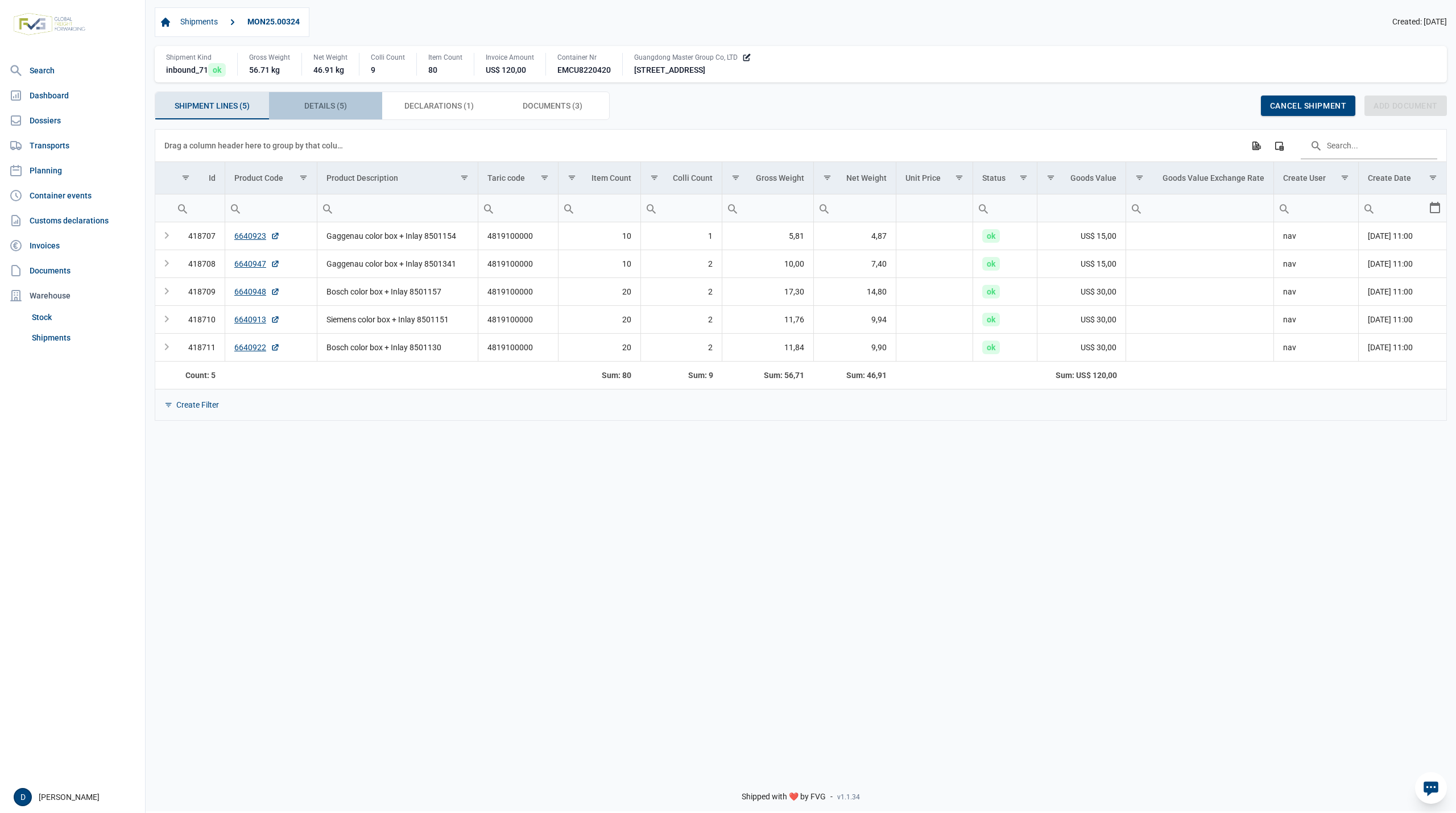
click at [326, 105] on span "Details (5) Details (5)" at bounding box center [326, 106] width 43 height 14
